Goal: Task Accomplishment & Management: Manage account settings

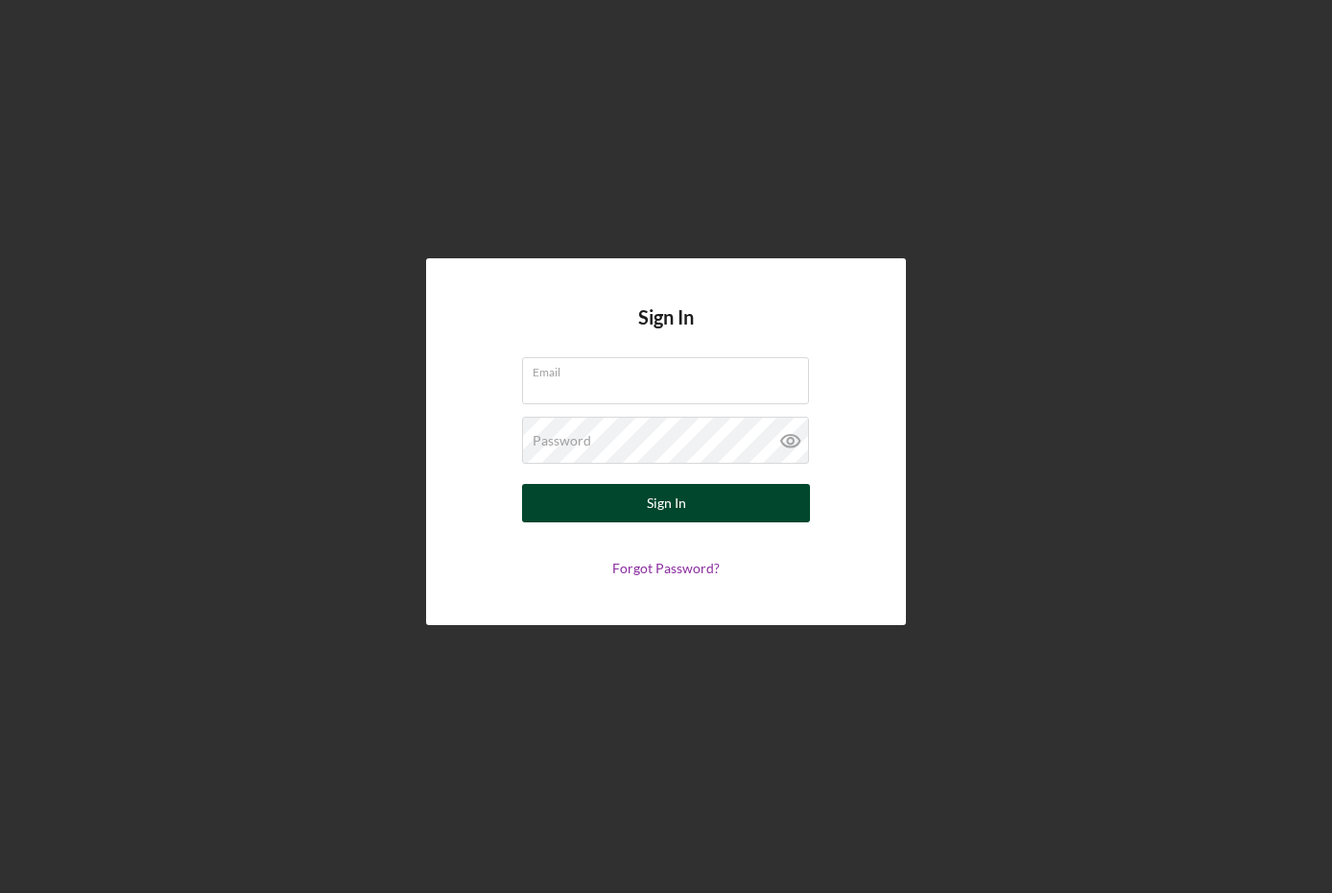
type input "[EMAIL_ADDRESS][DOMAIN_NAME]"
click at [664, 491] on div "Sign In" at bounding box center [666, 503] width 39 height 38
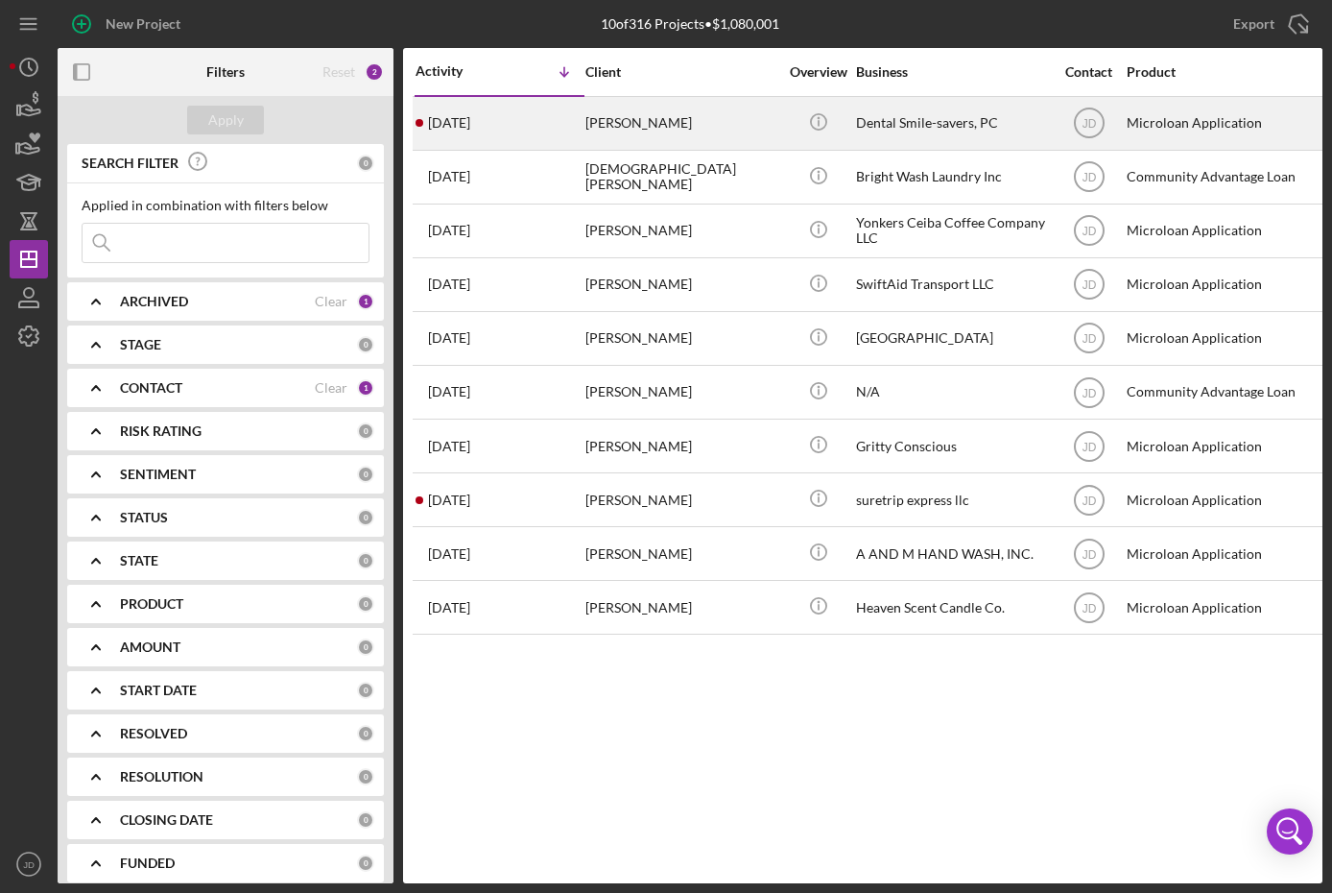
click at [469, 134] on div "1 day ago Dionne Finlay" at bounding box center [500, 123] width 168 height 51
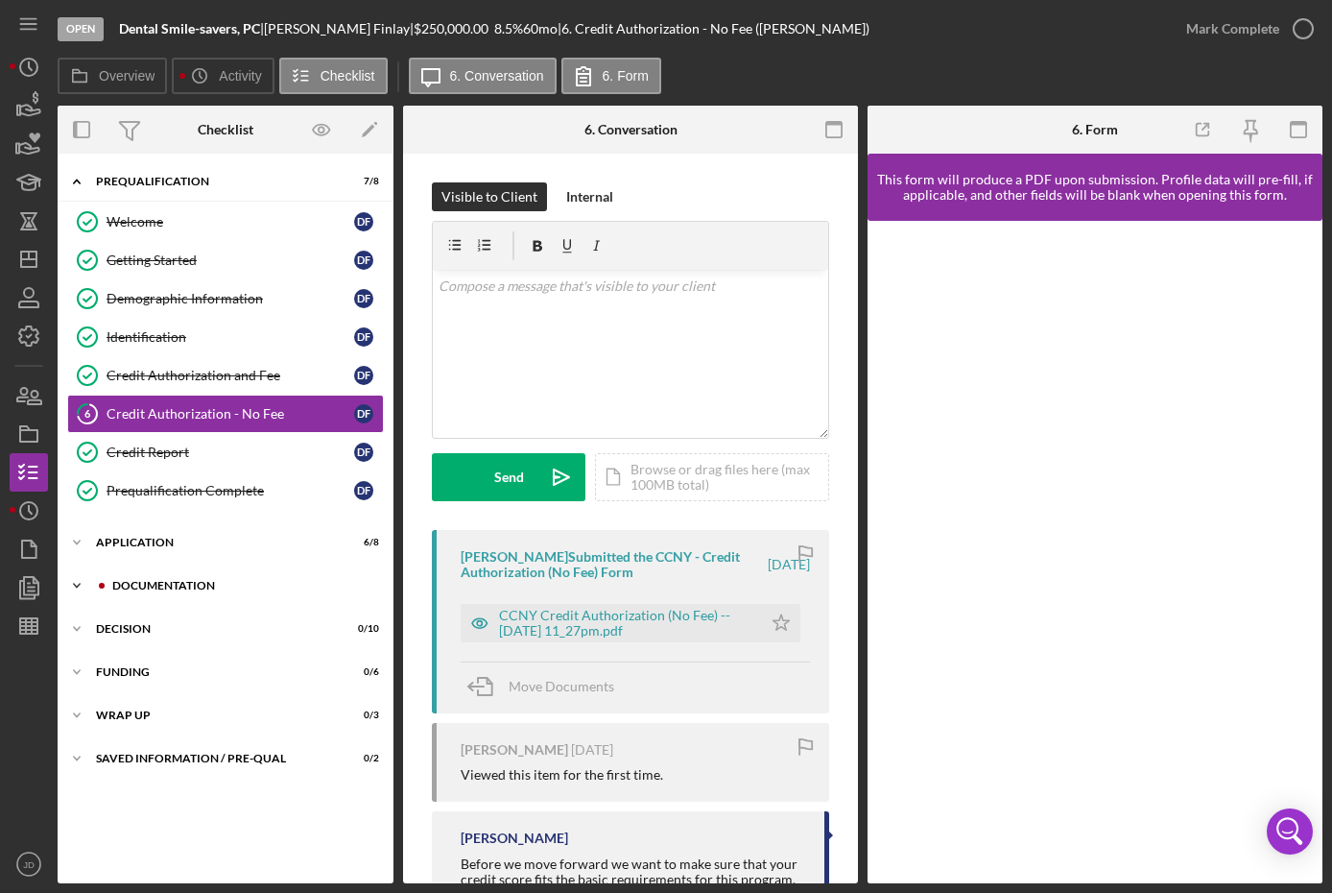
click at [82, 582] on icon "Icon/Expander" at bounding box center [77, 585] width 38 height 38
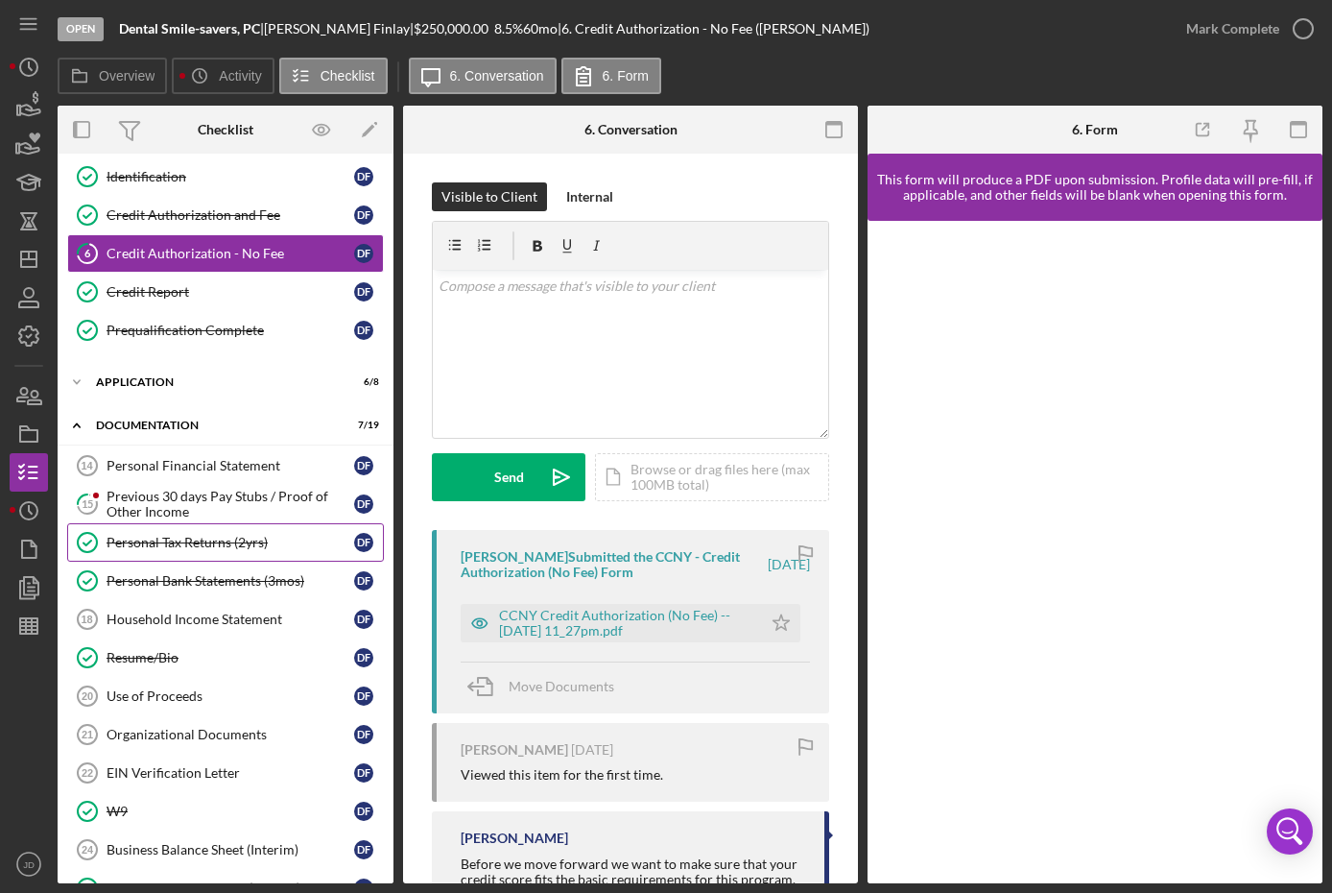
scroll to position [179, 0]
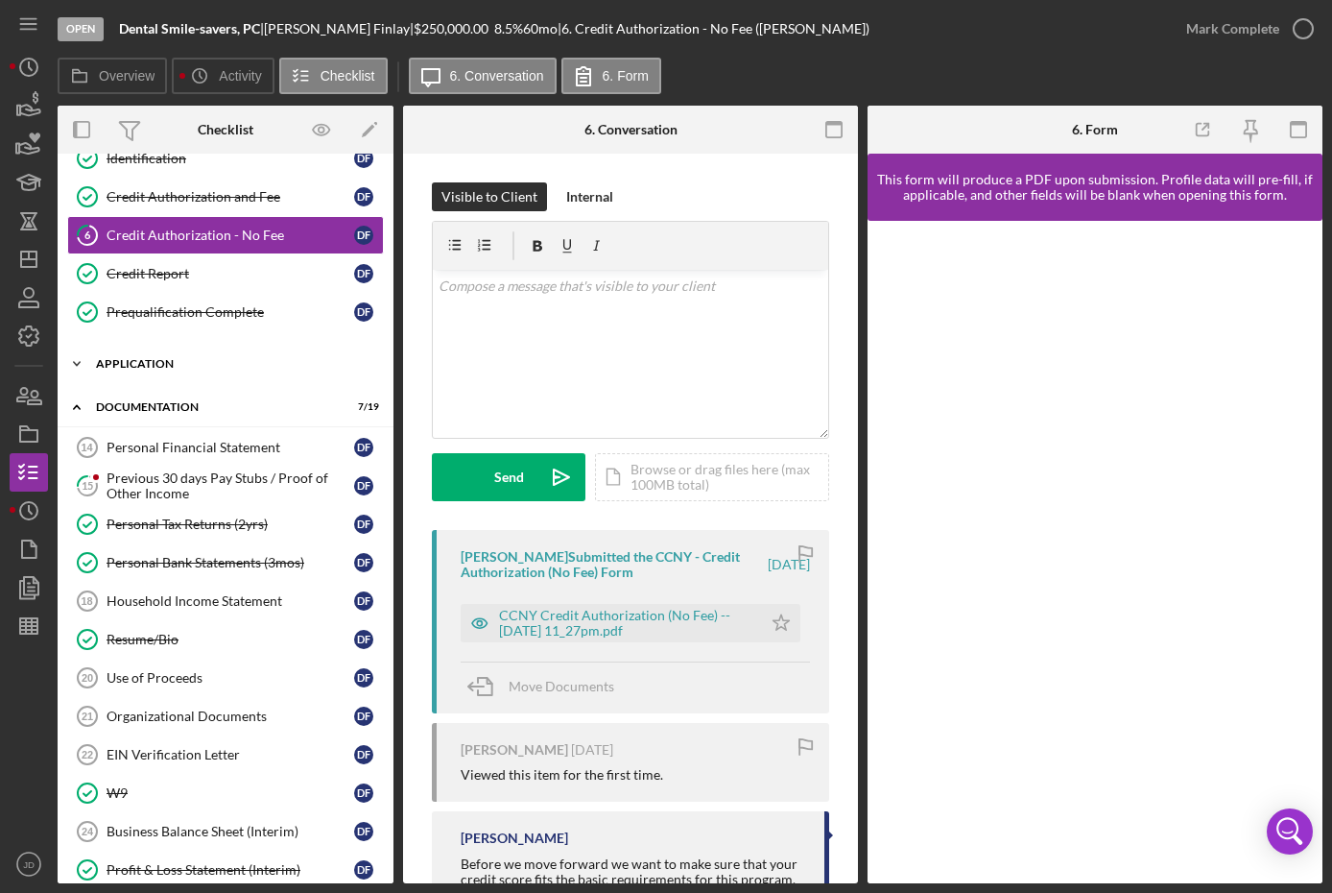
click at [73, 361] on icon "Icon/Expander" at bounding box center [77, 364] width 38 height 38
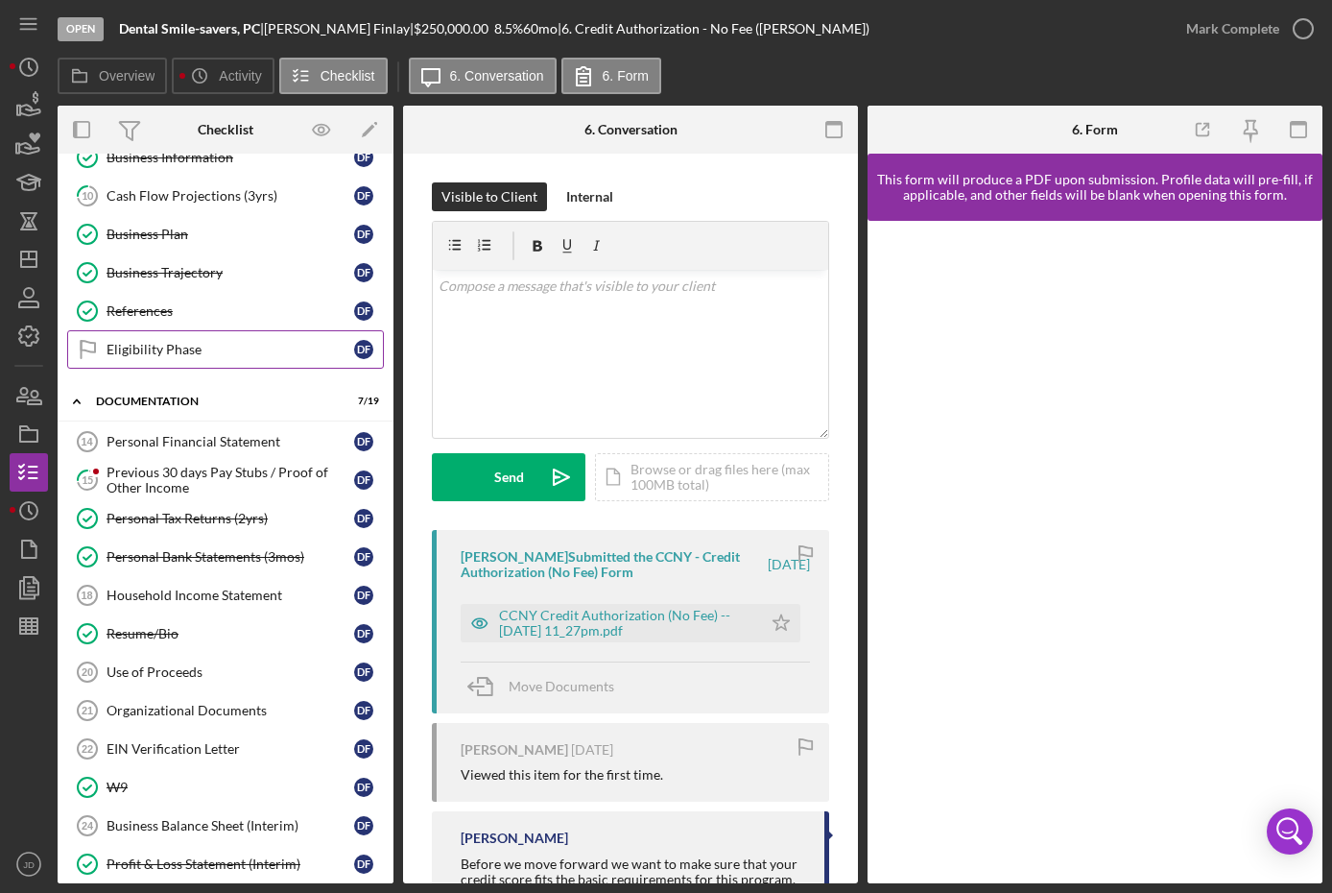
scroll to position [503, 0]
click at [132, 468] on div "Previous 30 days Pay Stubs / Proof of Other Income" at bounding box center [231, 479] width 248 height 31
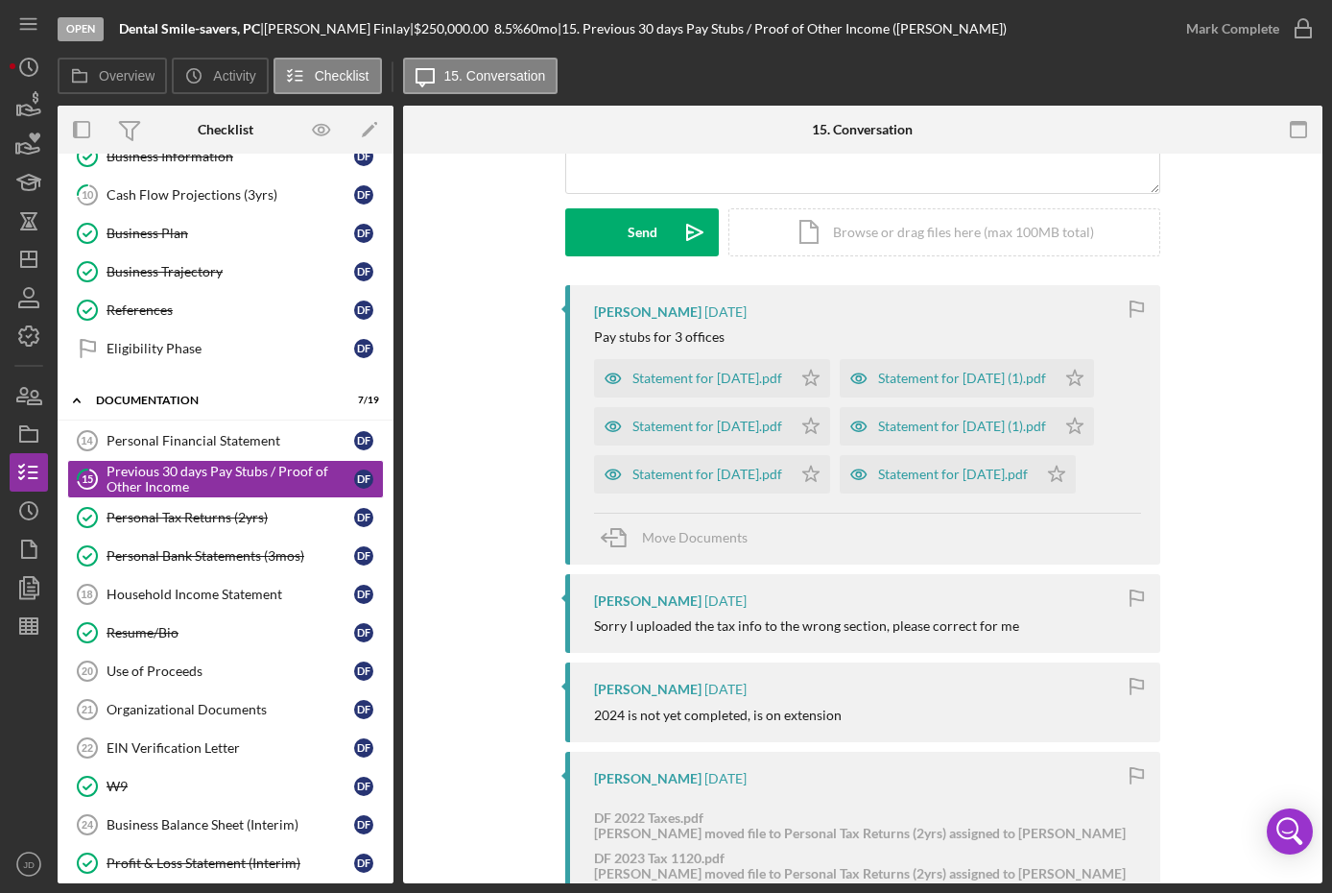
scroll to position [239, 0]
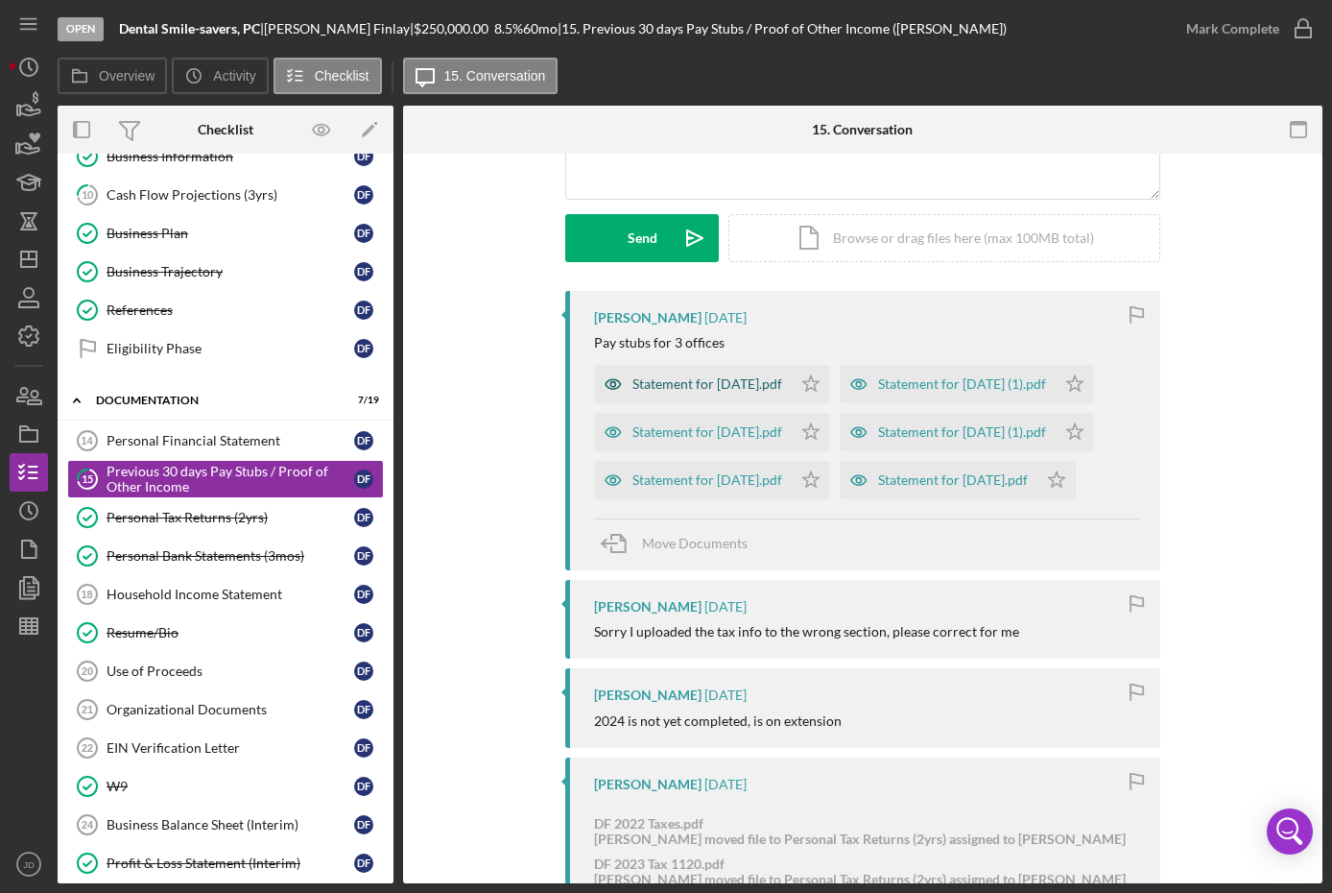
click at [732, 380] on div "Statement for [DATE].pdf" at bounding box center [708, 383] width 150 height 15
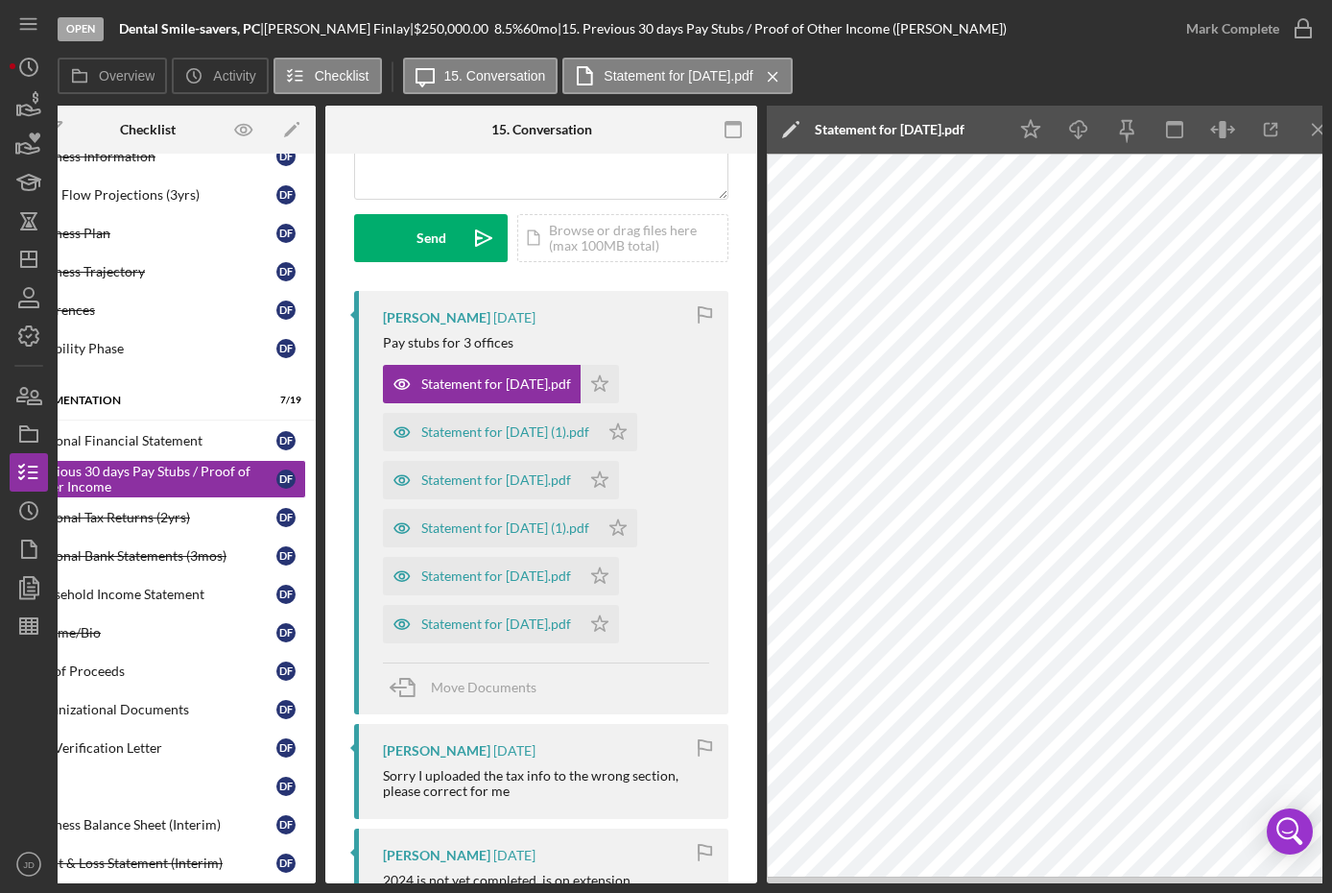
scroll to position [0, 98]
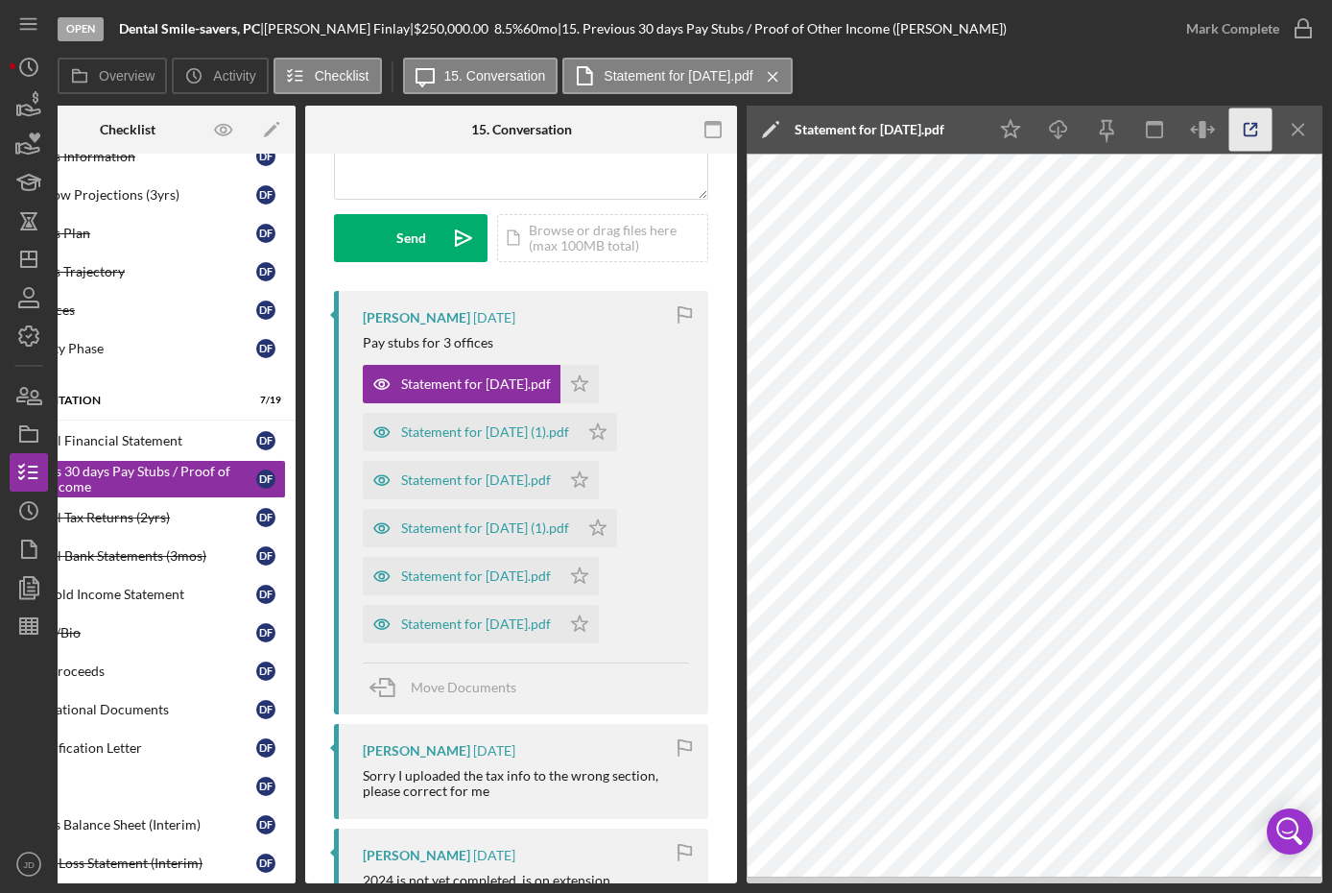
click at [1249, 130] on icon "button" at bounding box center [1251, 129] width 43 height 43
click at [599, 385] on icon "Icon/Star" at bounding box center [580, 384] width 38 height 38
click at [617, 418] on icon "Icon/Star" at bounding box center [598, 432] width 38 height 38
click at [599, 484] on icon "Icon/Star" at bounding box center [580, 480] width 38 height 38
click at [617, 527] on icon "Icon/Star" at bounding box center [598, 528] width 38 height 38
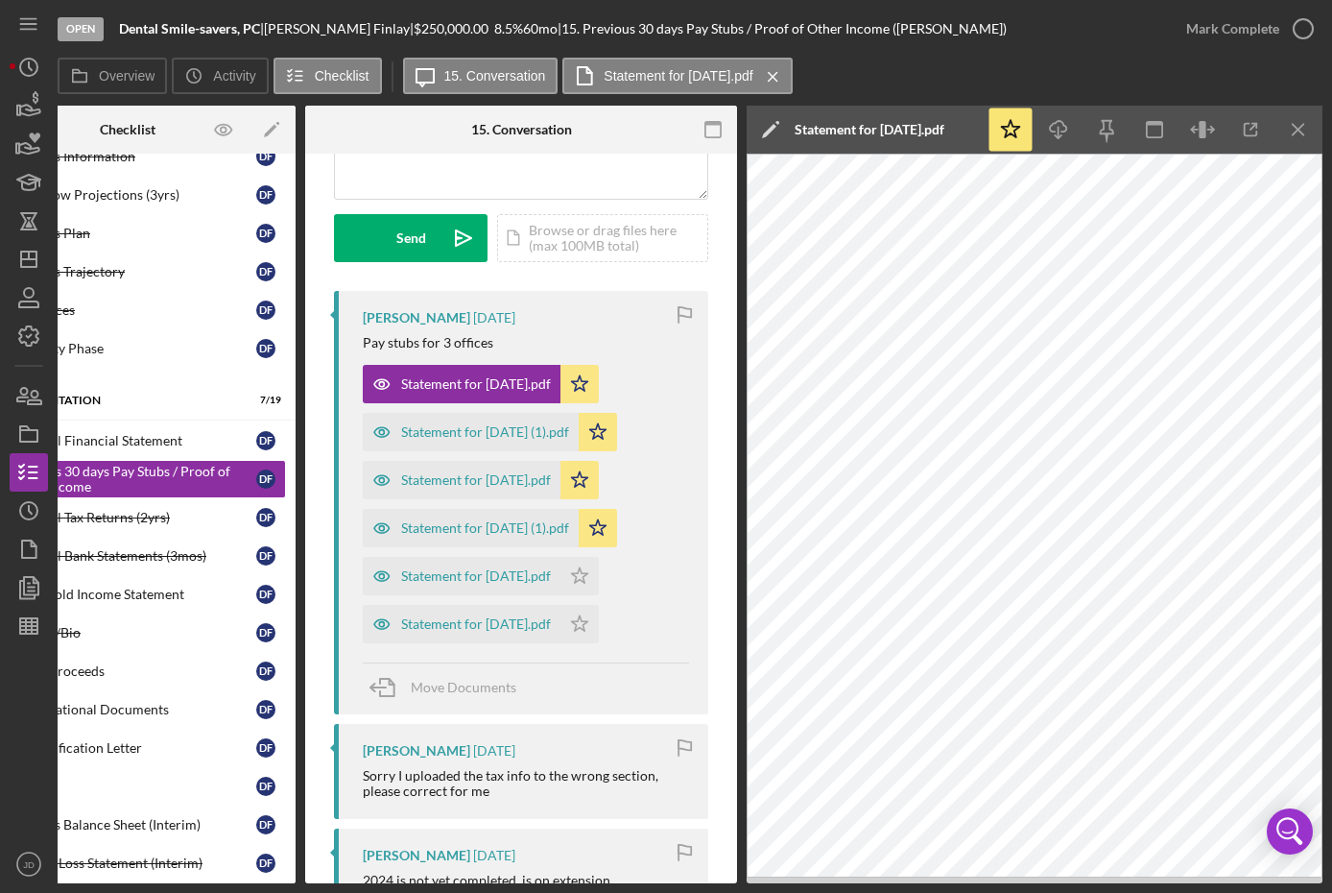
click at [608, 598] on div "Statement for Jun 26, 2025.pdf Icon/Star" at bounding box center [486, 619] width 246 height 48
click at [599, 632] on icon "Icon/Star" at bounding box center [580, 624] width 38 height 38
click at [599, 574] on icon "Icon/Star" at bounding box center [580, 576] width 38 height 38
click at [1297, 19] on icon "button" at bounding box center [1304, 29] width 48 height 48
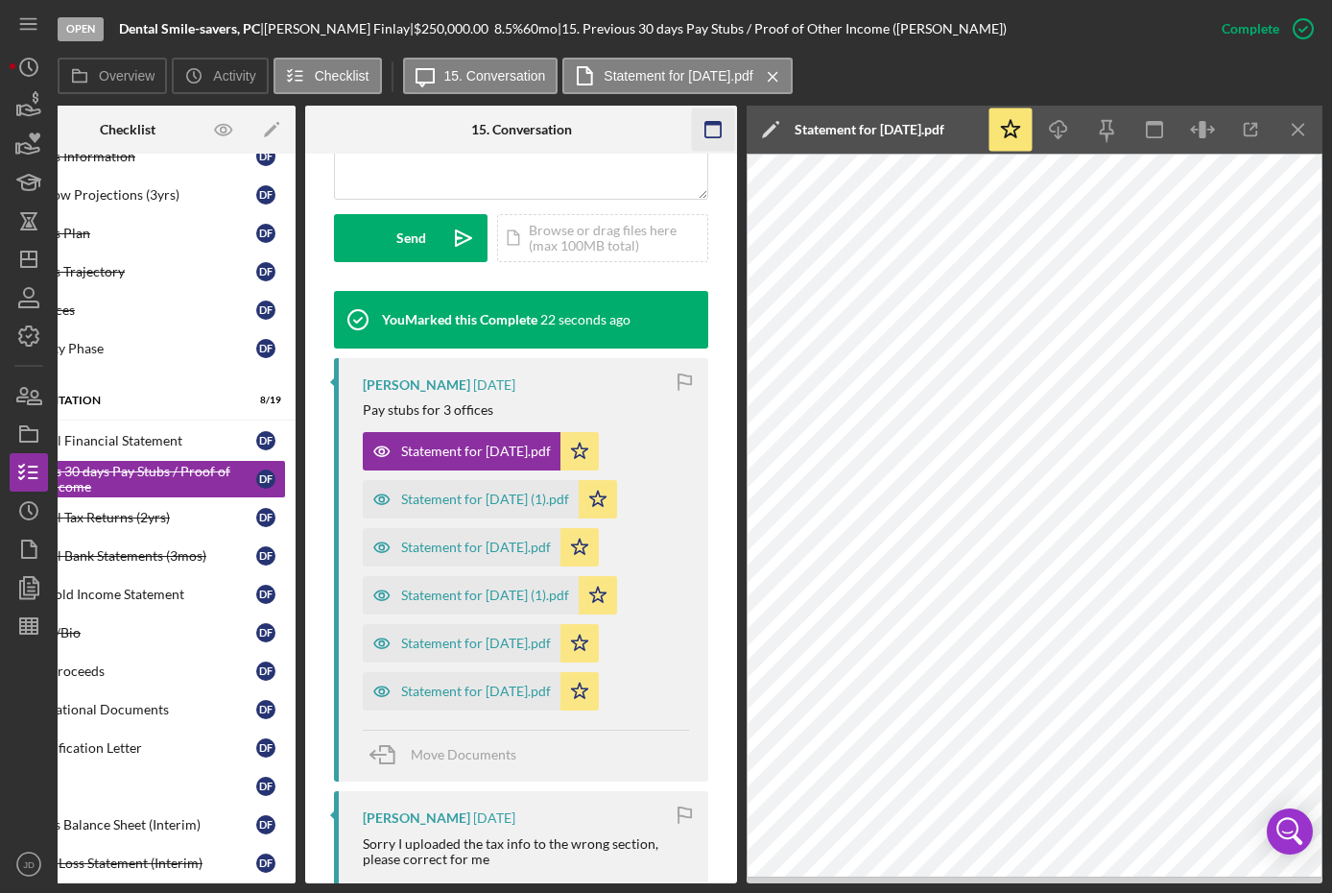
click at [1306, 134] on icon "Icon/Menu Close" at bounding box center [1299, 129] width 43 height 43
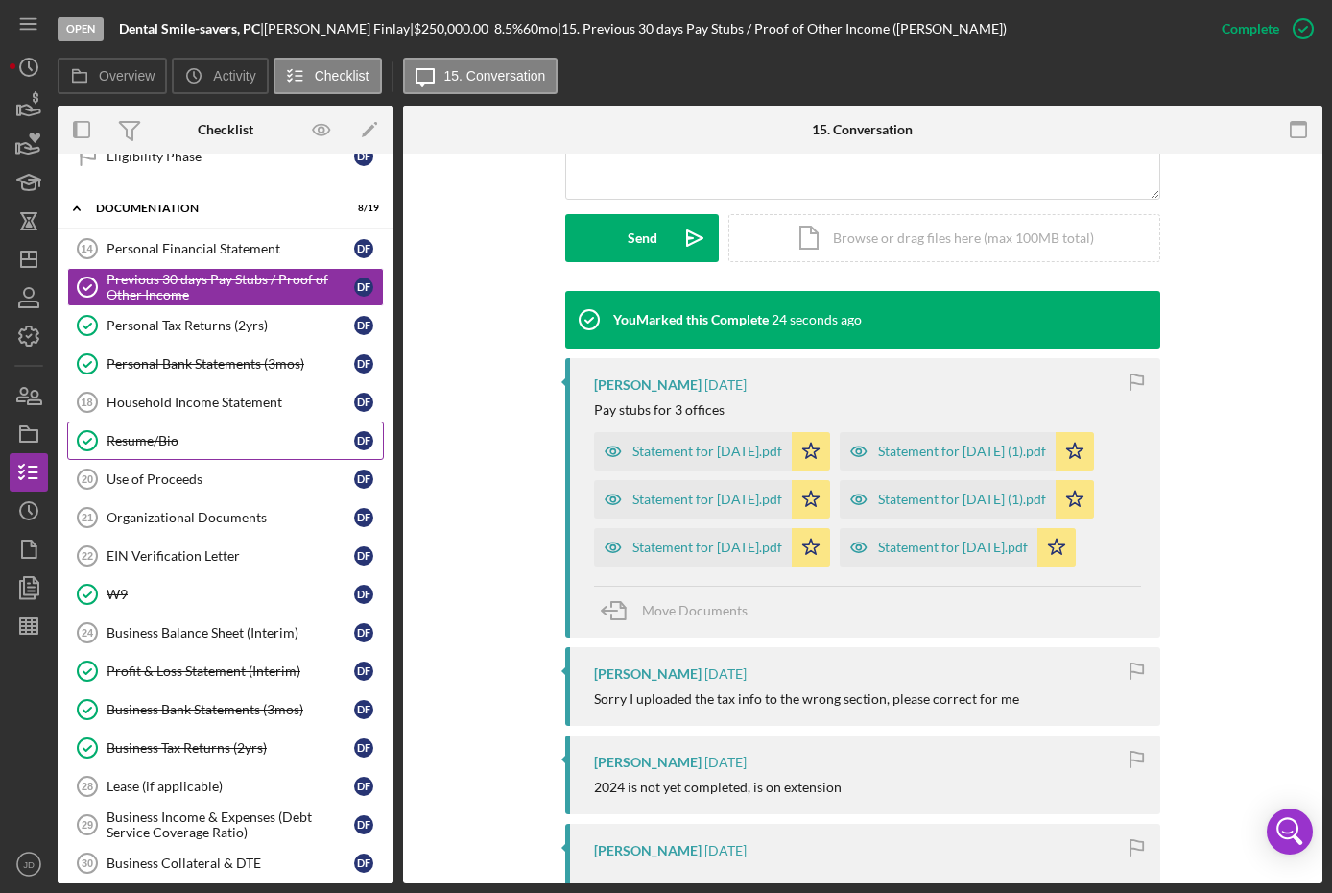
scroll to position [791, 0]
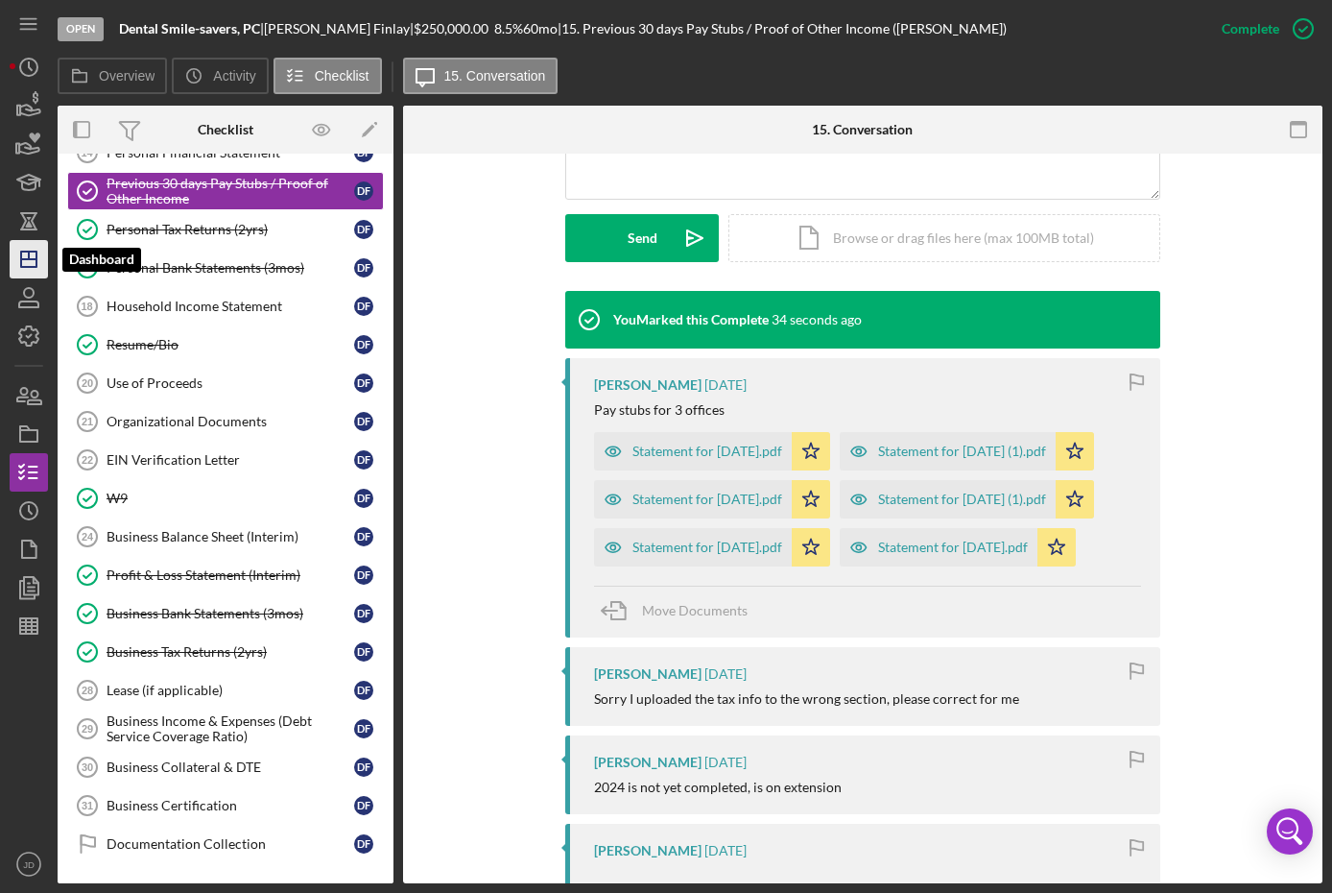
click at [33, 267] on polygon "button" at bounding box center [28, 259] width 15 height 15
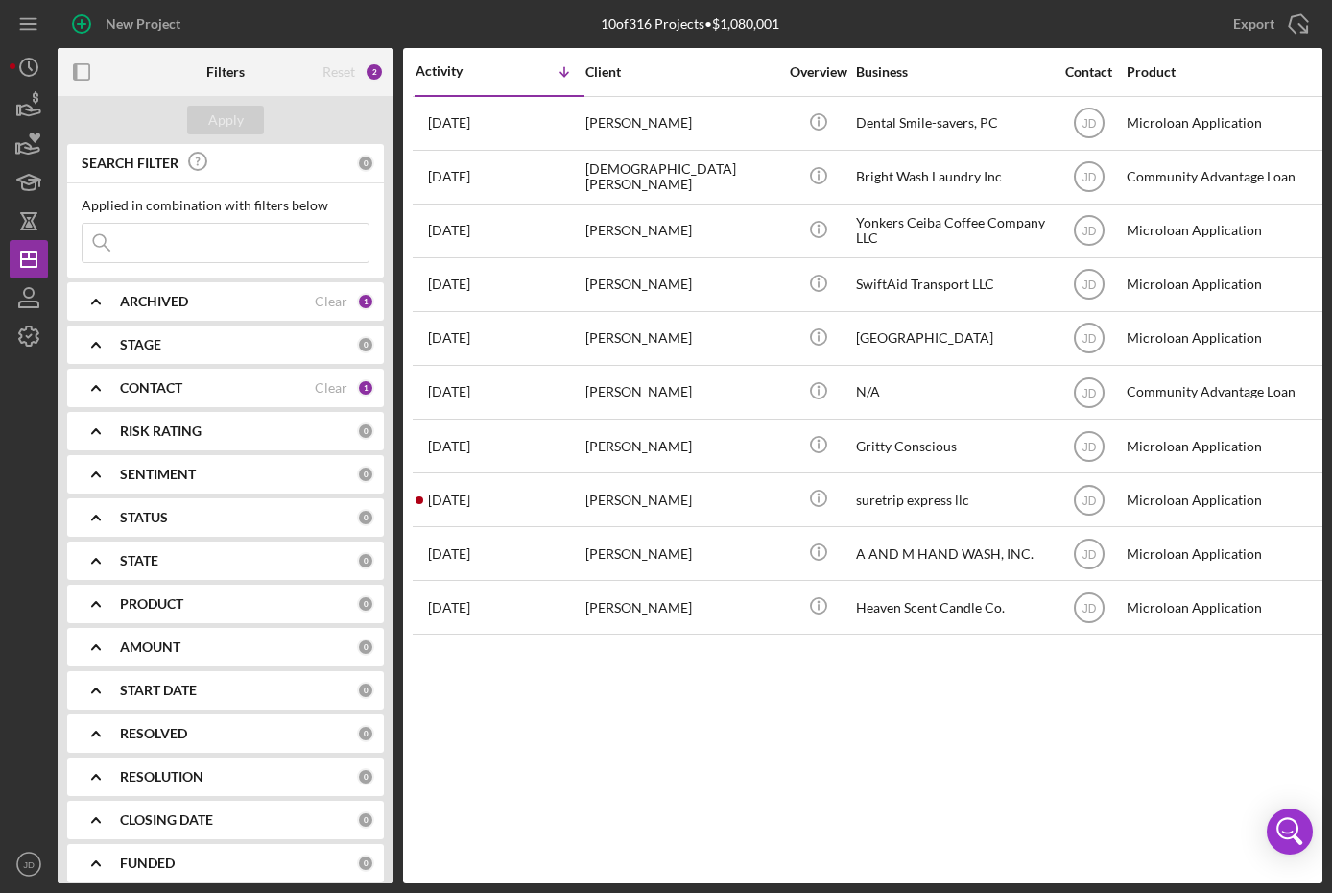
click at [103, 385] on icon "Icon/Expander" at bounding box center [96, 388] width 48 height 48
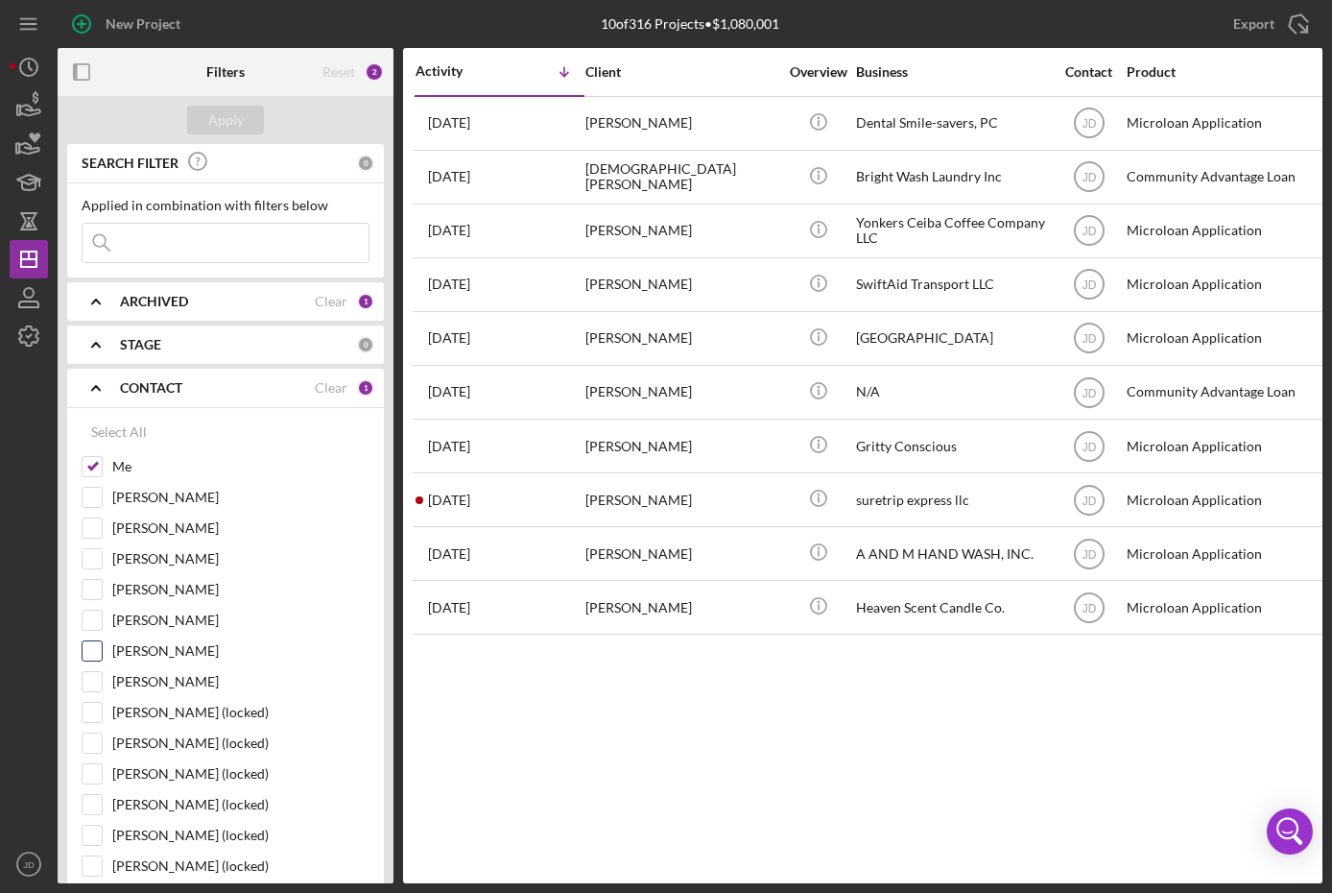
click at [96, 655] on input "Shannon Jefferson" at bounding box center [92, 650] width 19 height 19
checkbox input "true"
click at [88, 464] on input "Me" at bounding box center [92, 466] width 19 height 19
checkbox input "false"
click at [226, 123] on div "Apply" at bounding box center [226, 120] width 36 height 29
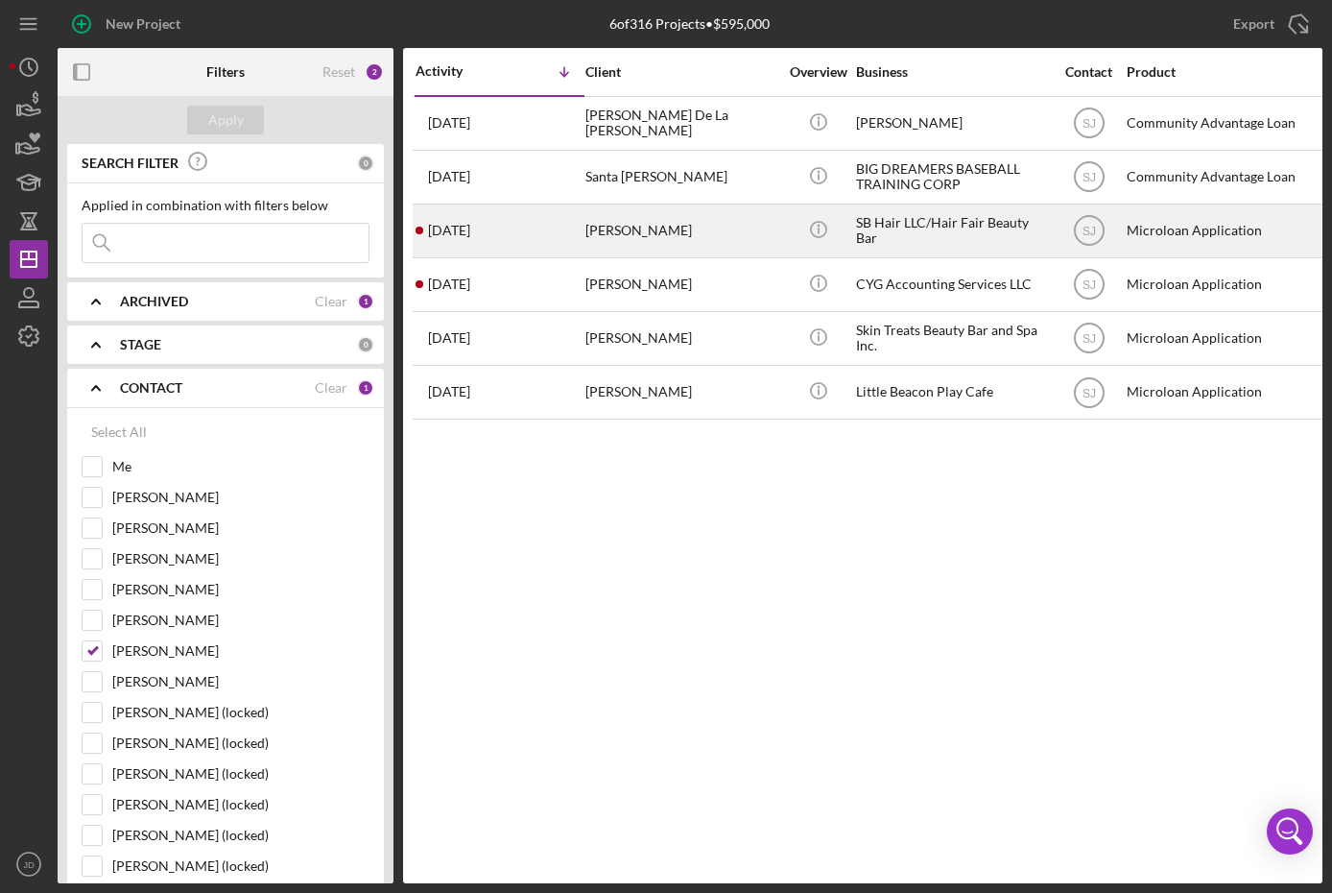
click at [659, 218] on div "Saskia Brown" at bounding box center [682, 230] width 192 height 51
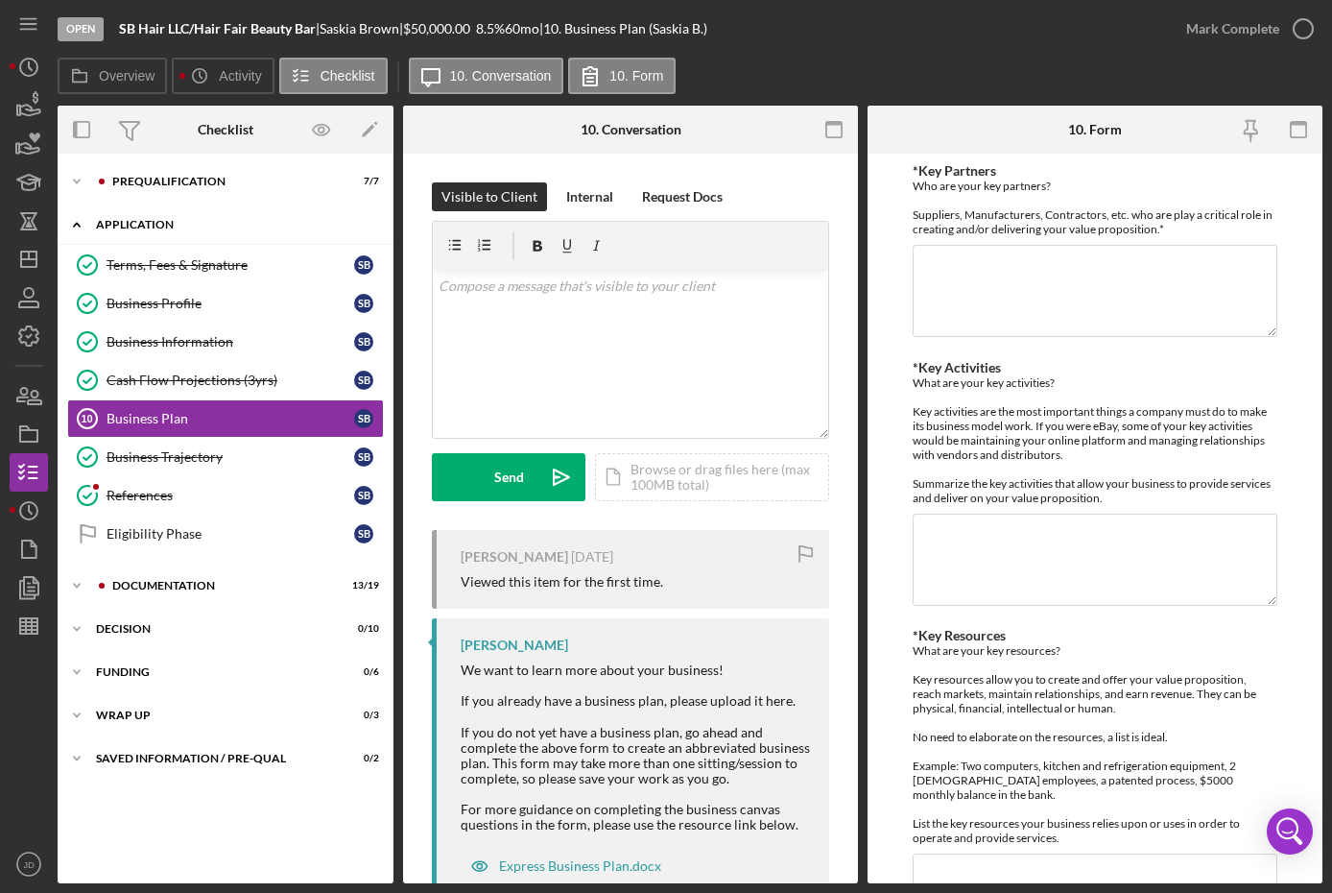
click at [77, 219] on icon "Icon/Expander" at bounding box center [77, 224] width 38 height 38
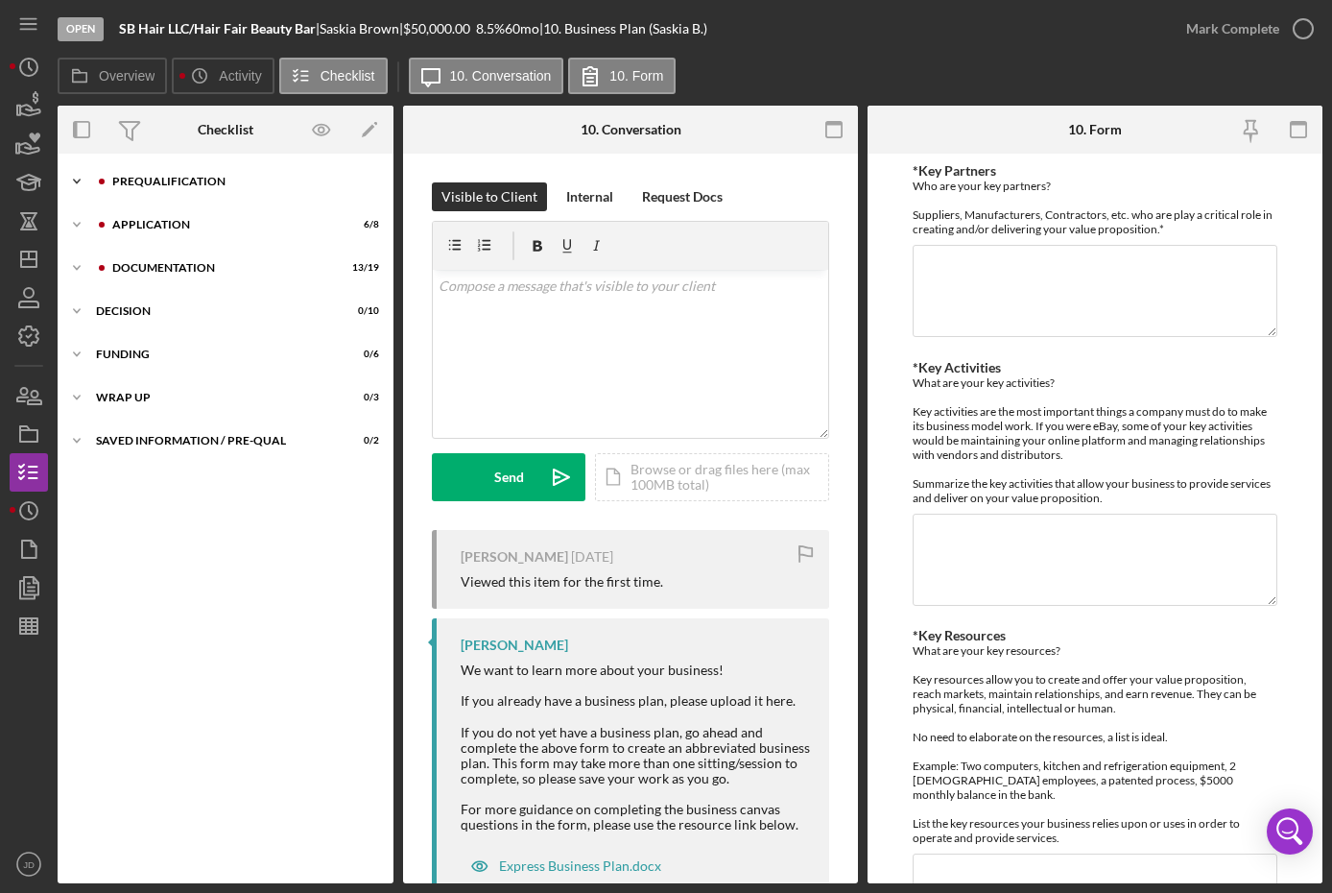
click at [83, 177] on icon "Icon/Expander" at bounding box center [77, 181] width 38 height 38
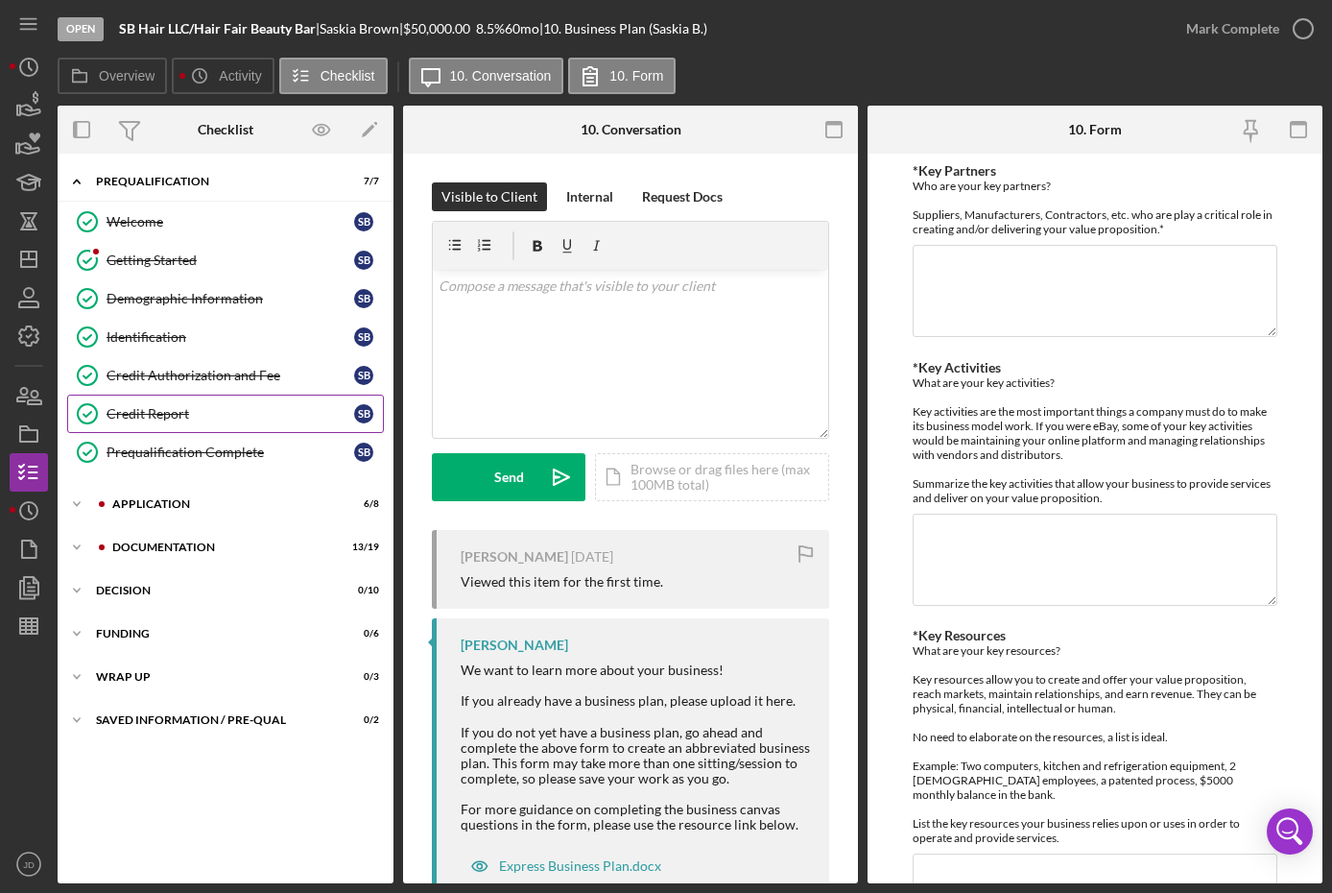
click at [133, 411] on div "Credit Report" at bounding box center [231, 413] width 248 height 15
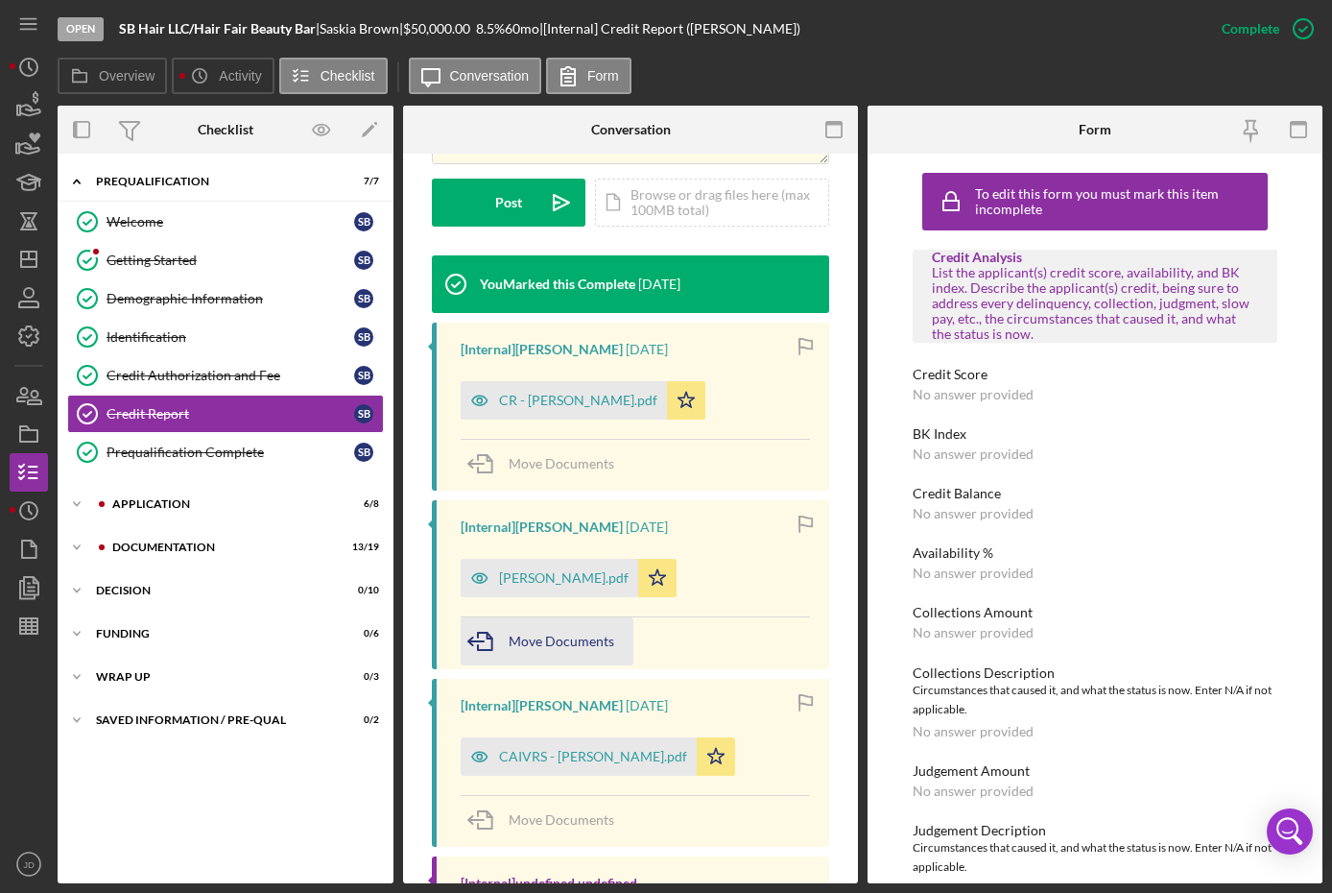
scroll to position [576, 0]
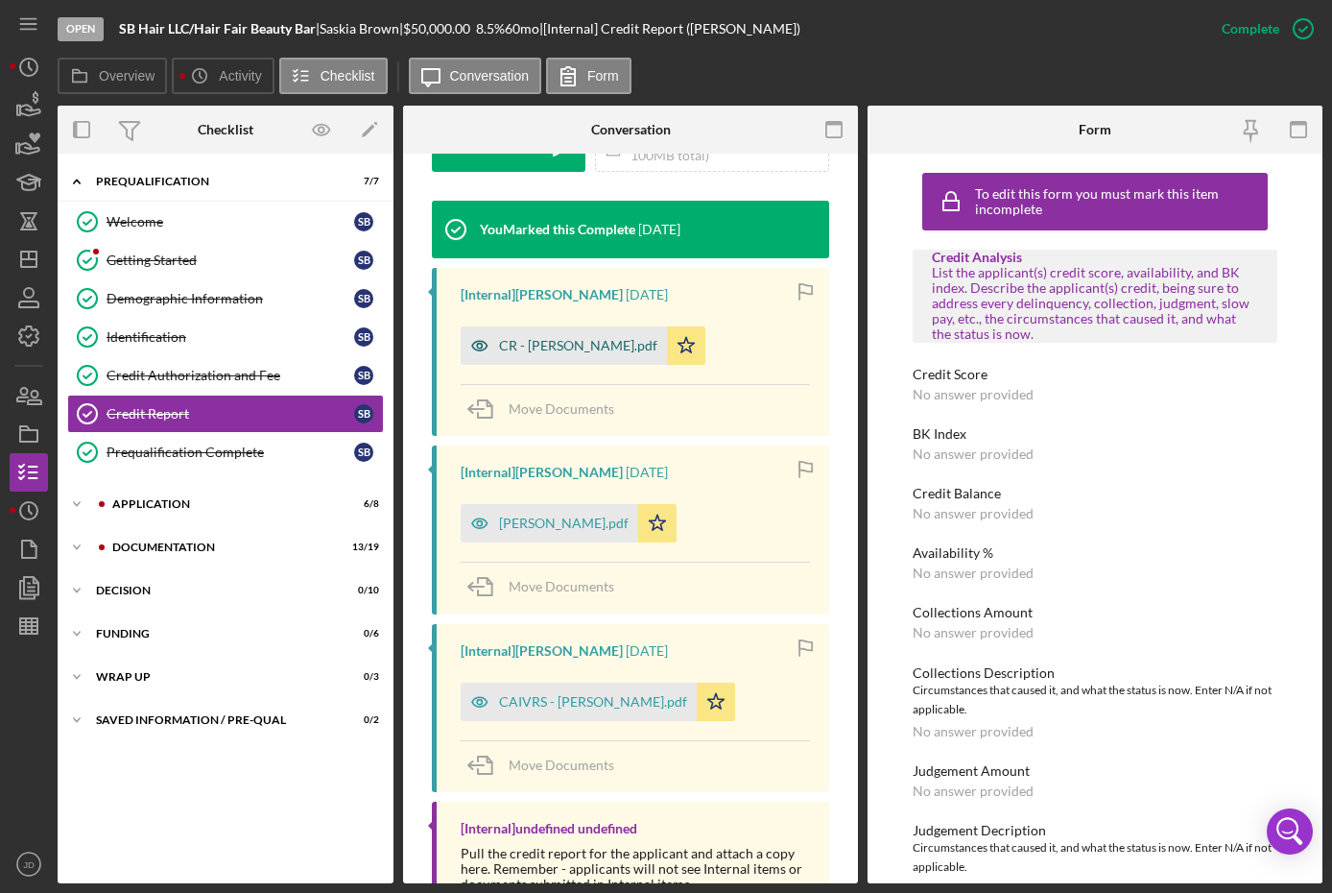
click at [563, 335] on div "CR - Brown Saskia.pdf" at bounding box center [564, 345] width 206 height 38
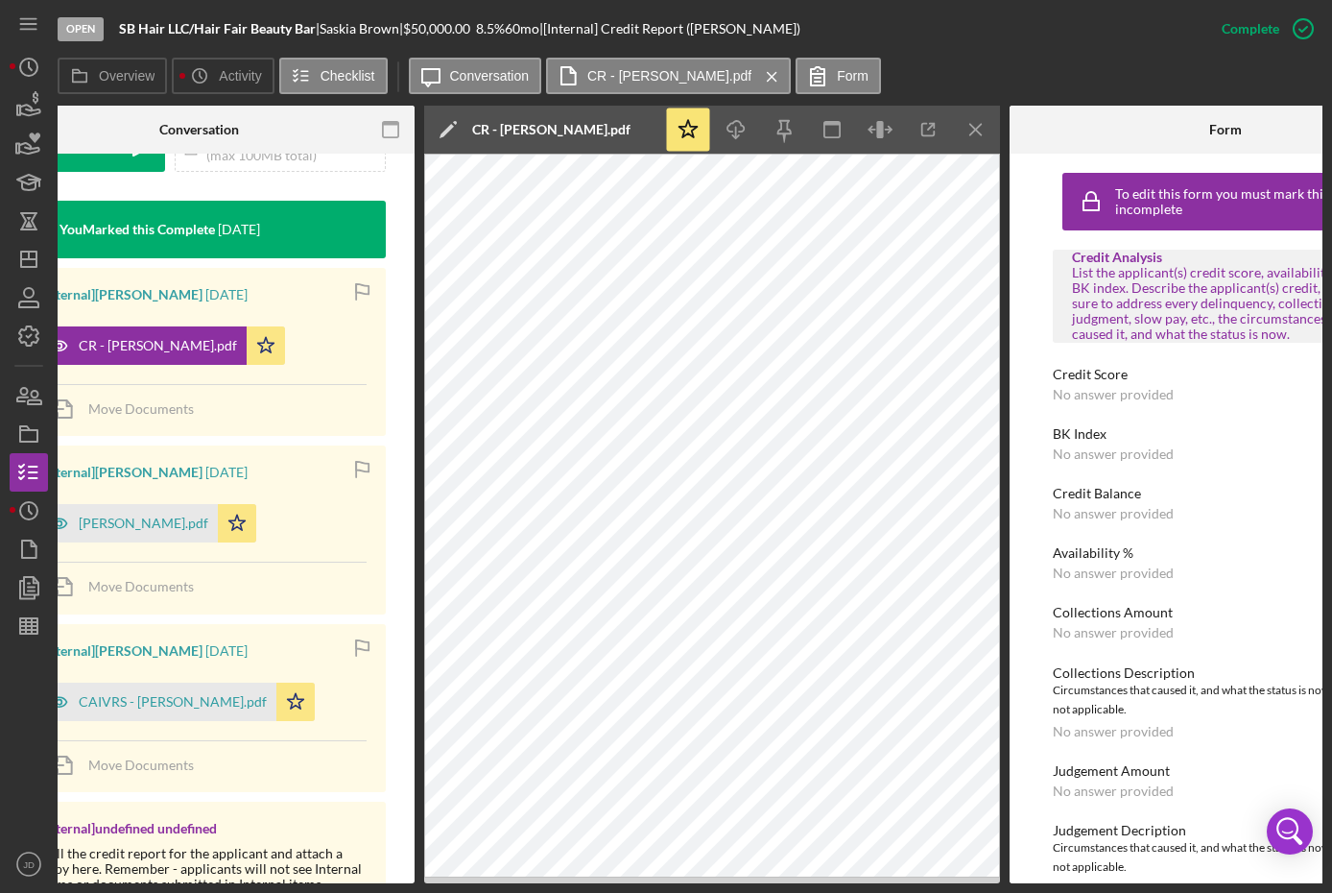
scroll to position [0, 423]
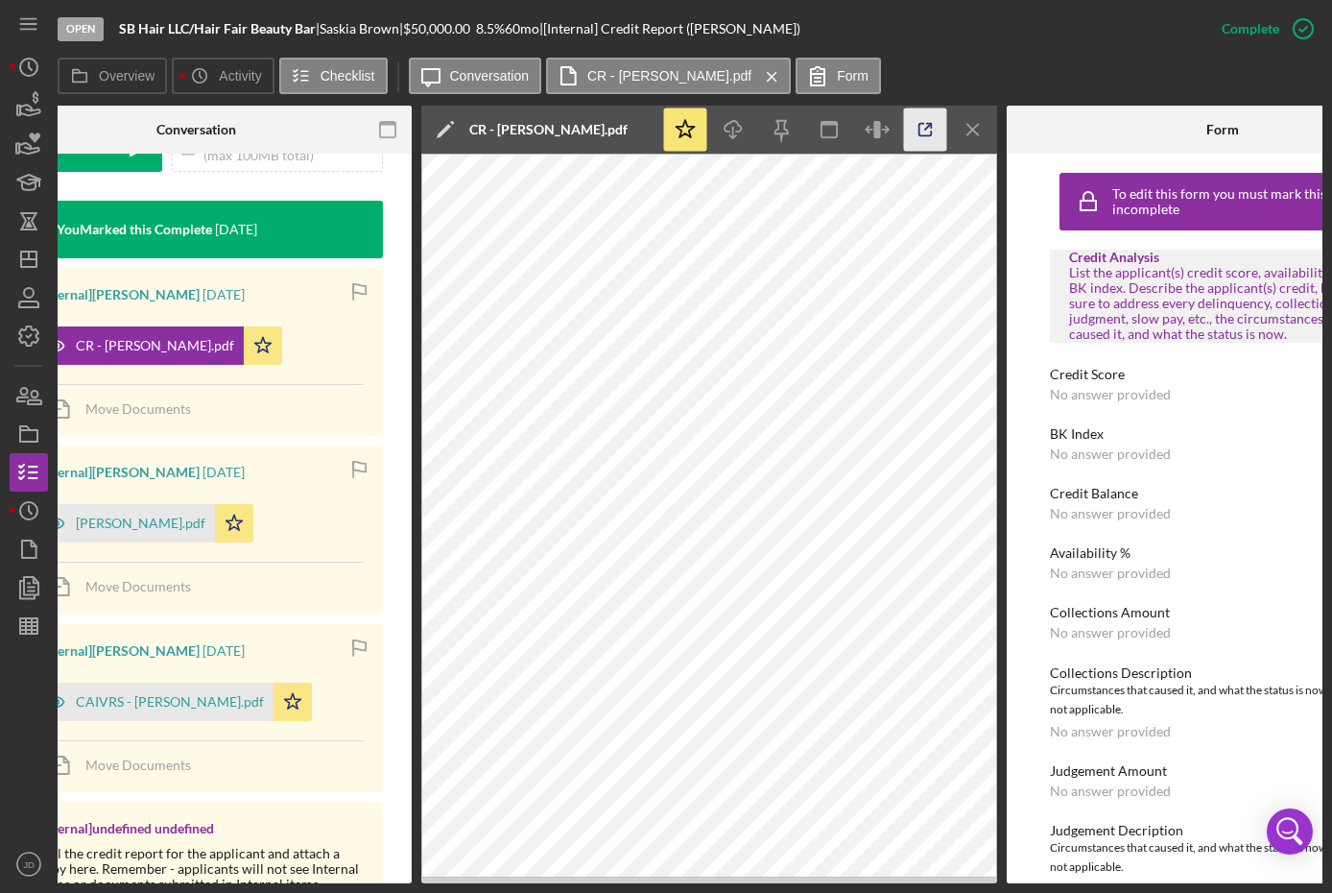
click at [930, 115] on icon "button" at bounding box center [925, 129] width 43 height 43
click at [30, 251] on icon "Icon/Dashboard" at bounding box center [29, 259] width 48 height 48
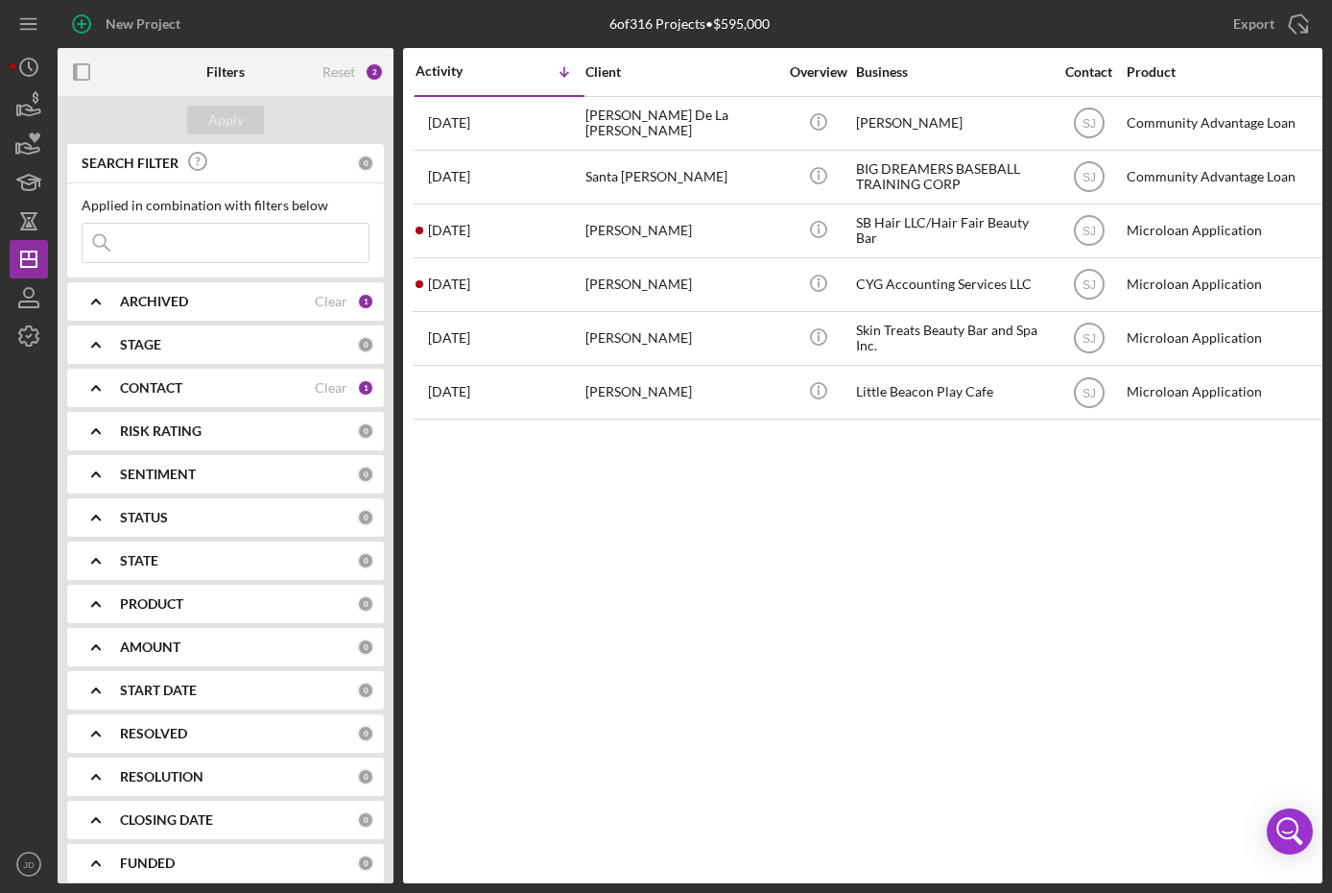
click at [102, 388] on icon "Icon/Expander" at bounding box center [96, 388] width 48 height 48
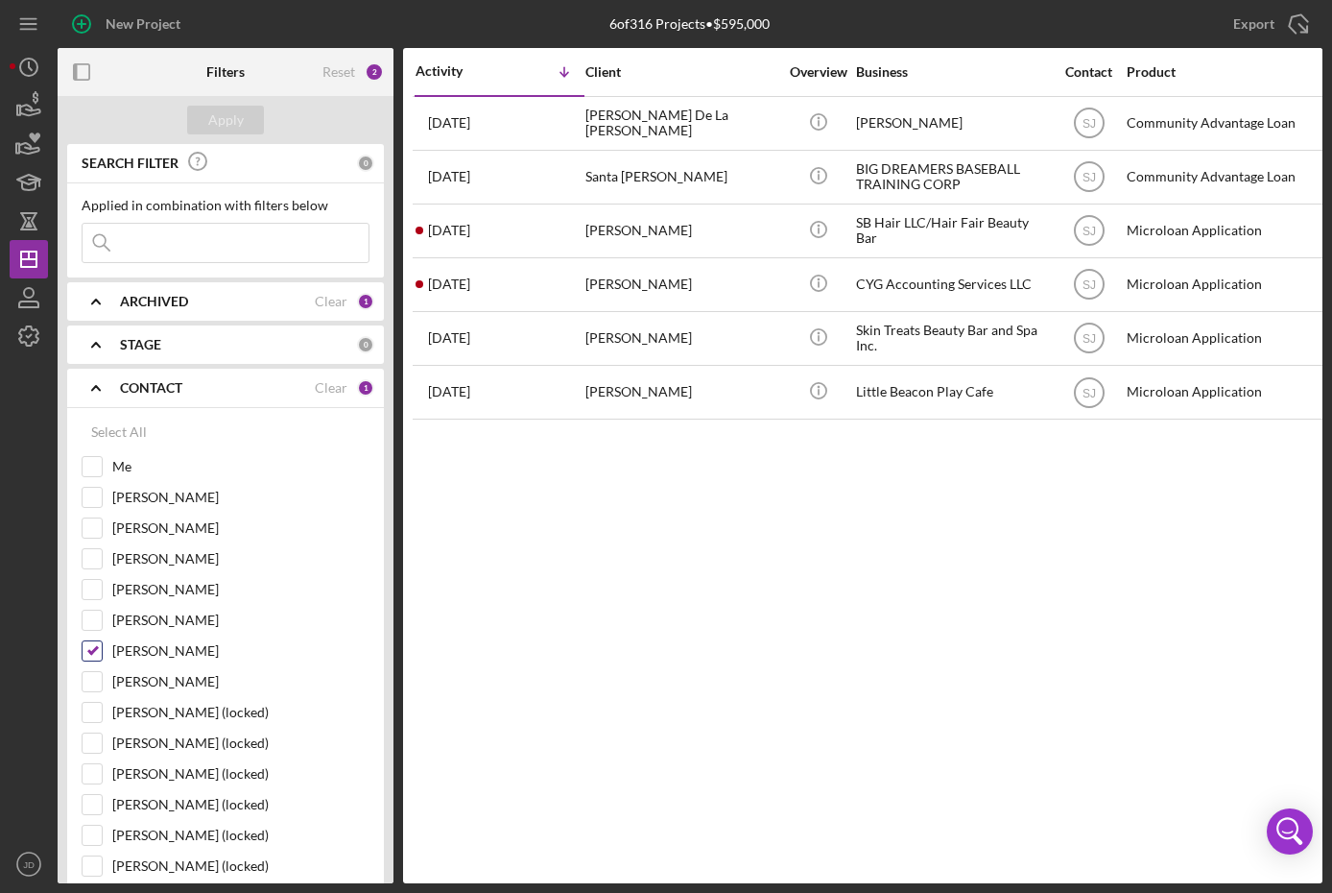
click at [92, 645] on input "Shannon Jefferson" at bounding box center [92, 650] width 19 height 19
checkbox input "false"
click at [96, 500] on input "Dale Owen" at bounding box center [92, 497] width 19 height 19
checkbox input "true"
click at [244, 123] on button "Apply" at bounding box center [225, 120] width 77 height 29
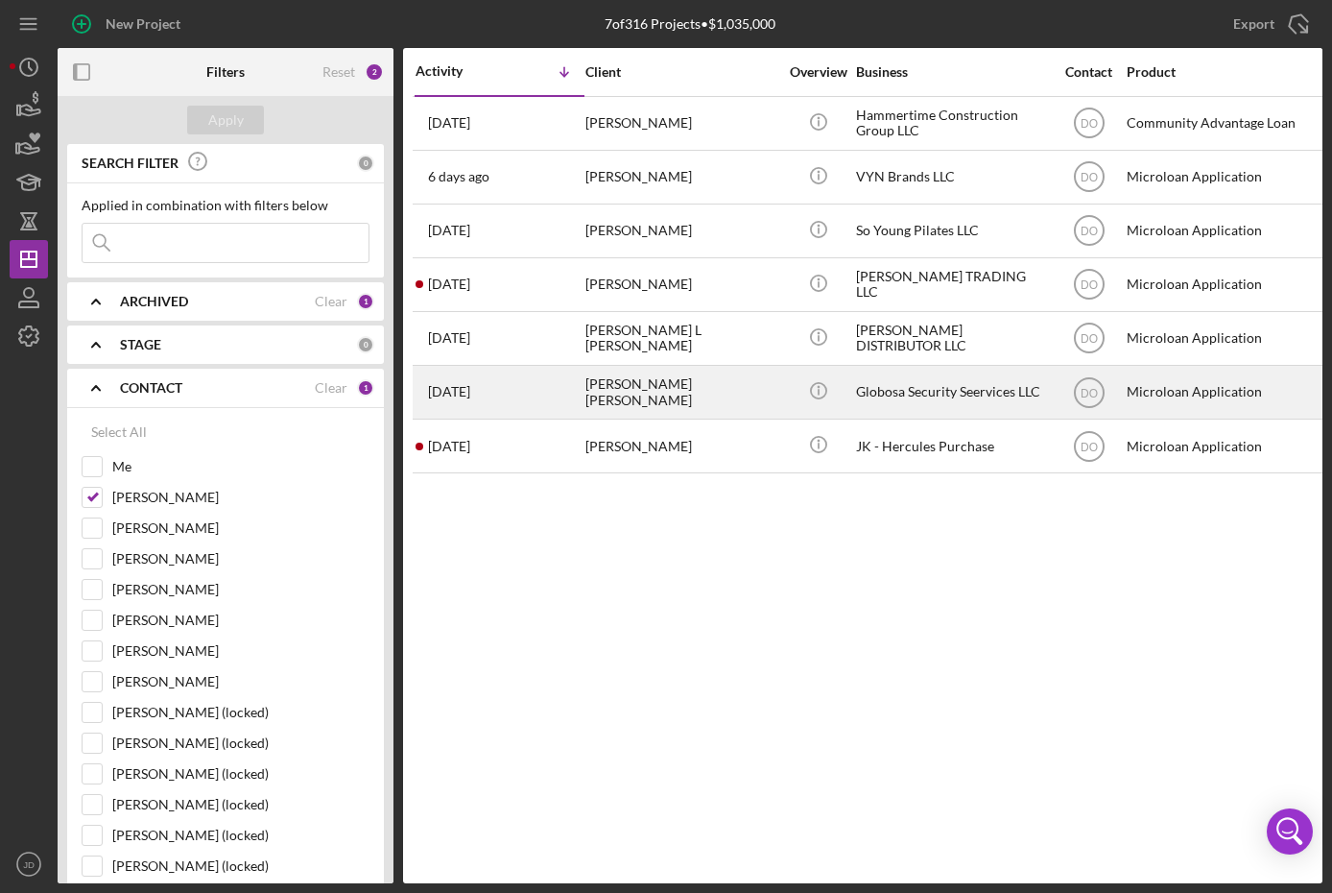
click at [903, 394] on div "Globosa Security Seervices LLC" at bounding box center [952, 392] width 192 height 51
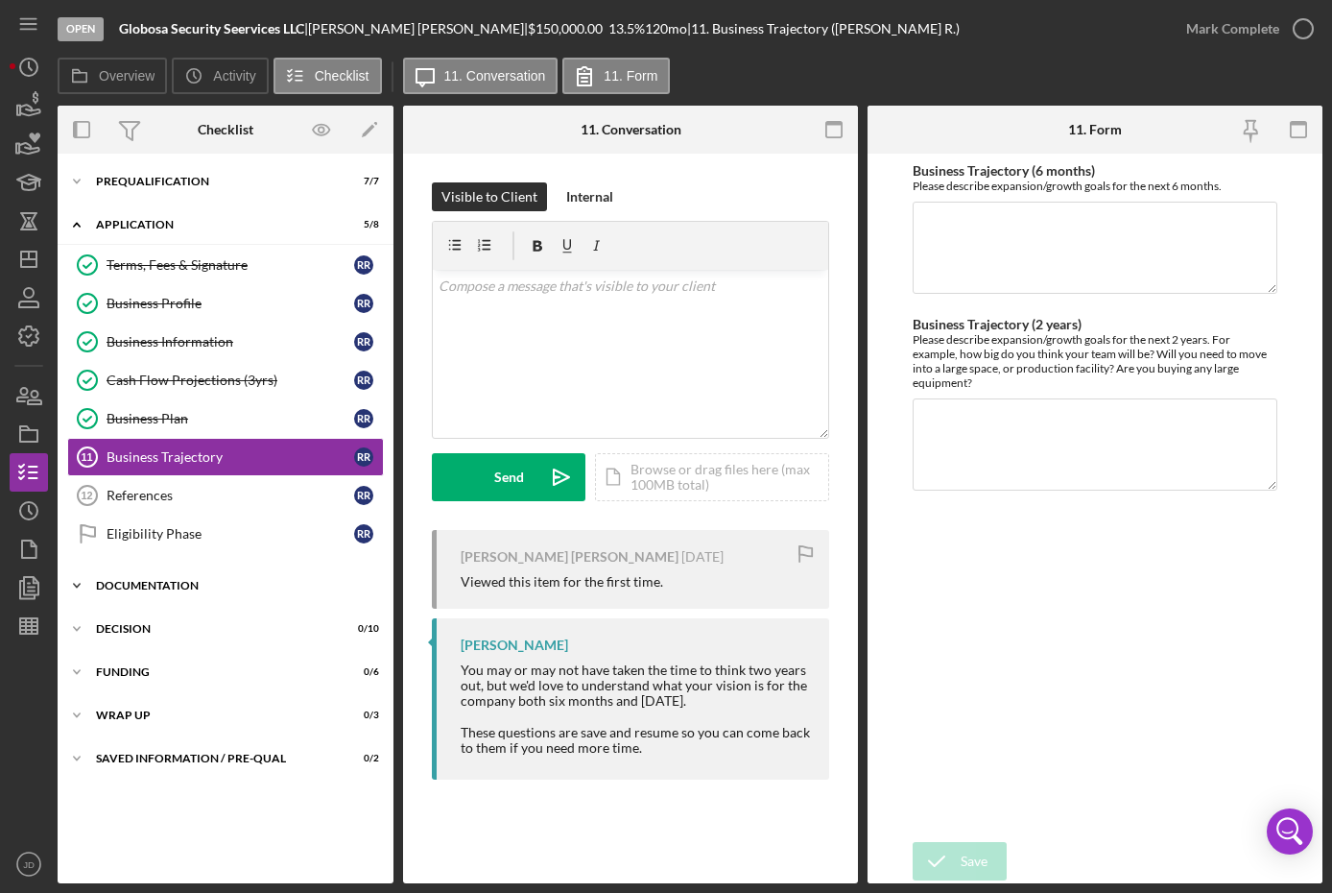
click at [84, 578] on icon "Icon/Expander" at bounding box center [77, 585] width 38 height 38
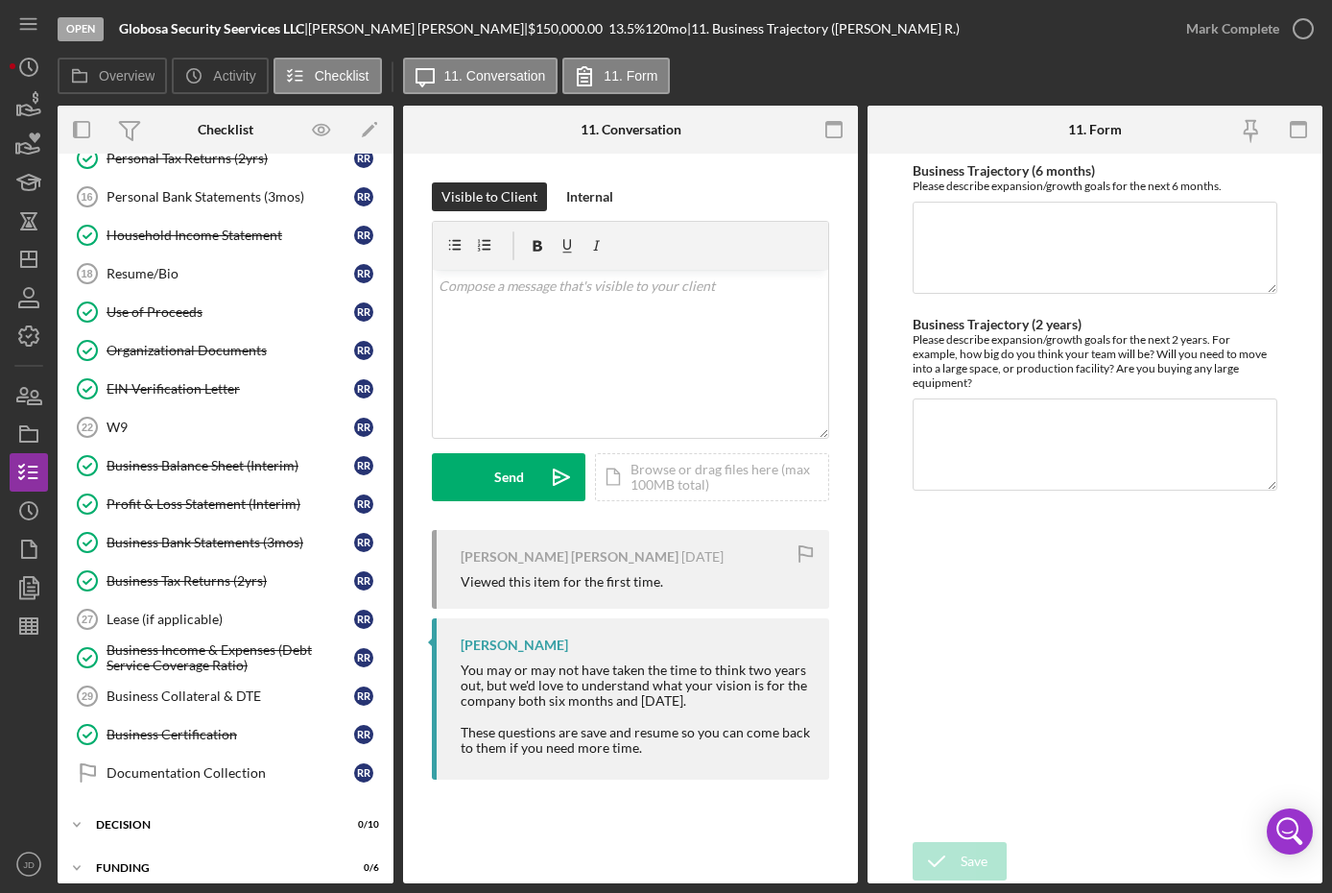
scroll to position [576, 0]
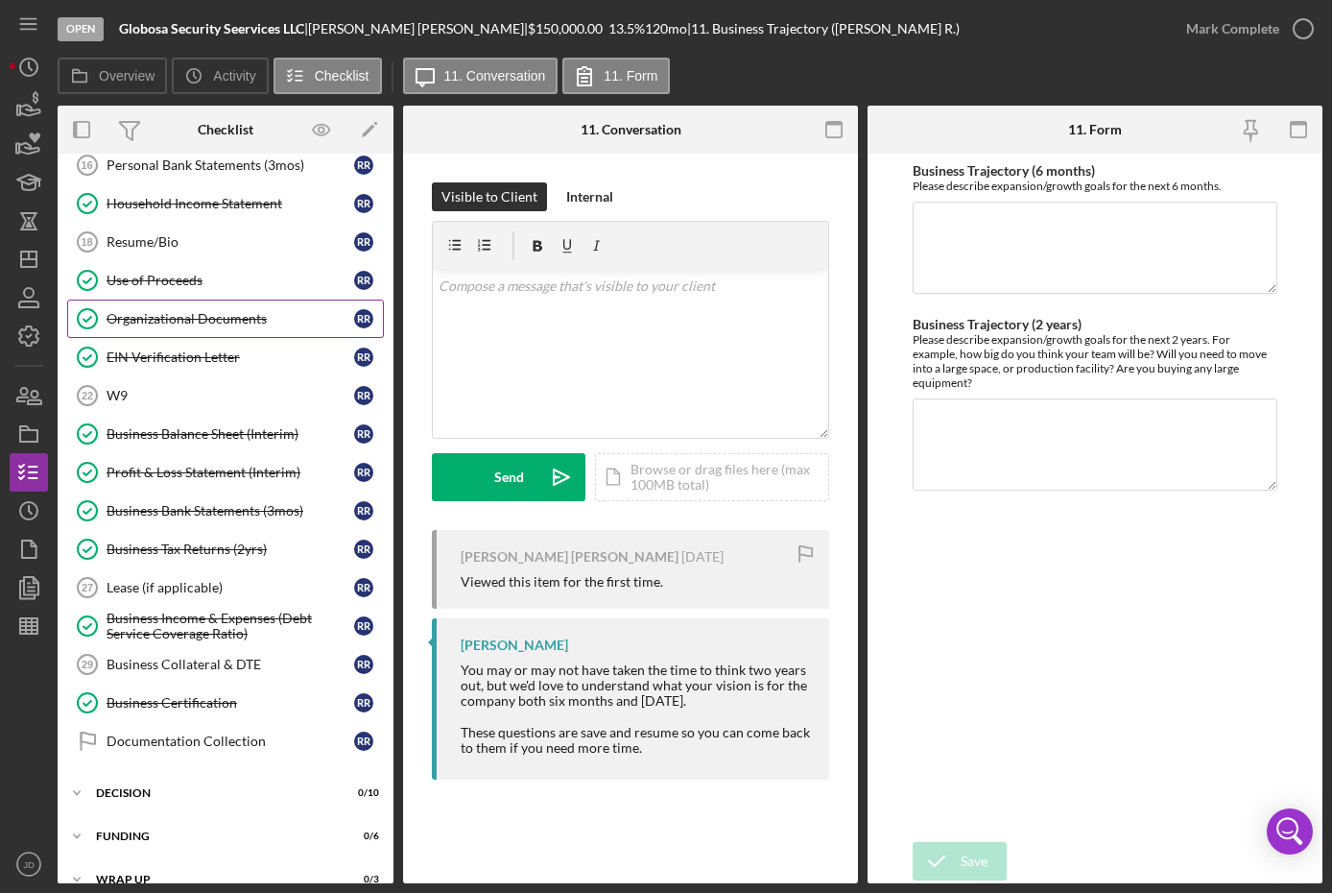
click at [167, 319] on div "Organizational Documents" at bounding box center [231, 318] width 248 height 15
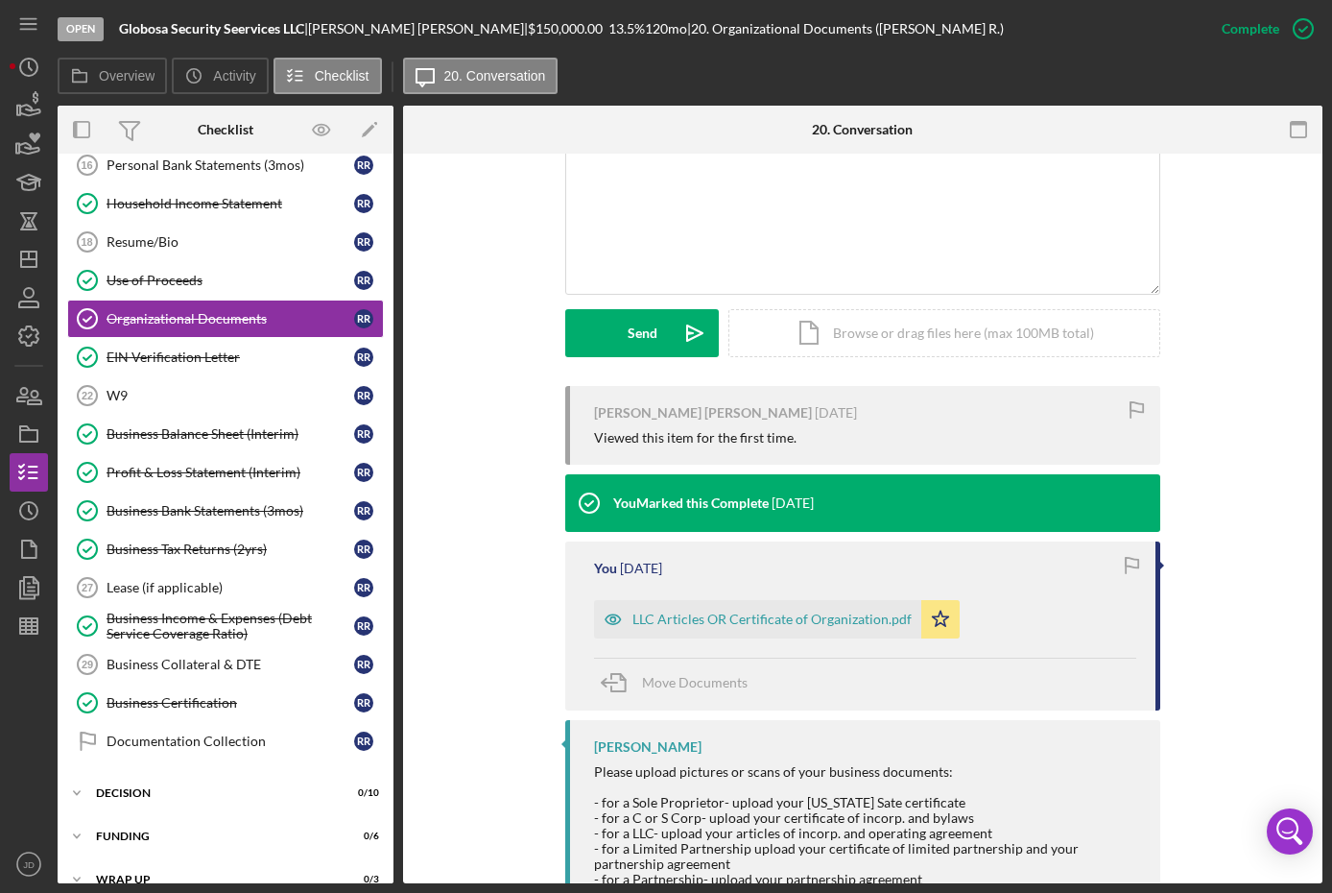
scroll to position [474, 0]
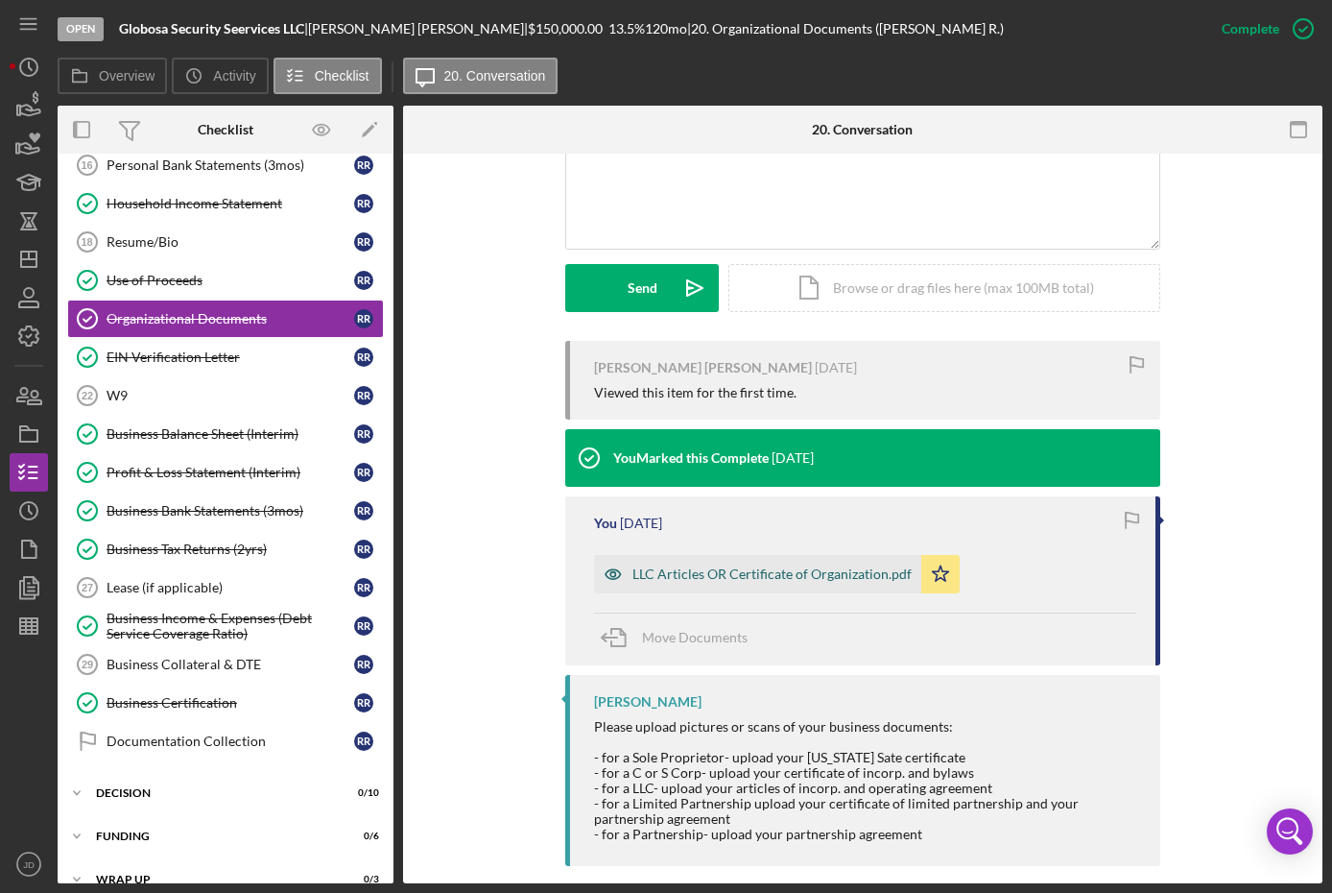
click at [707, 566] on div "LLC Articles OR Certificate of Organization.pdf" at bounding box center [772, 573] width 279 height 15
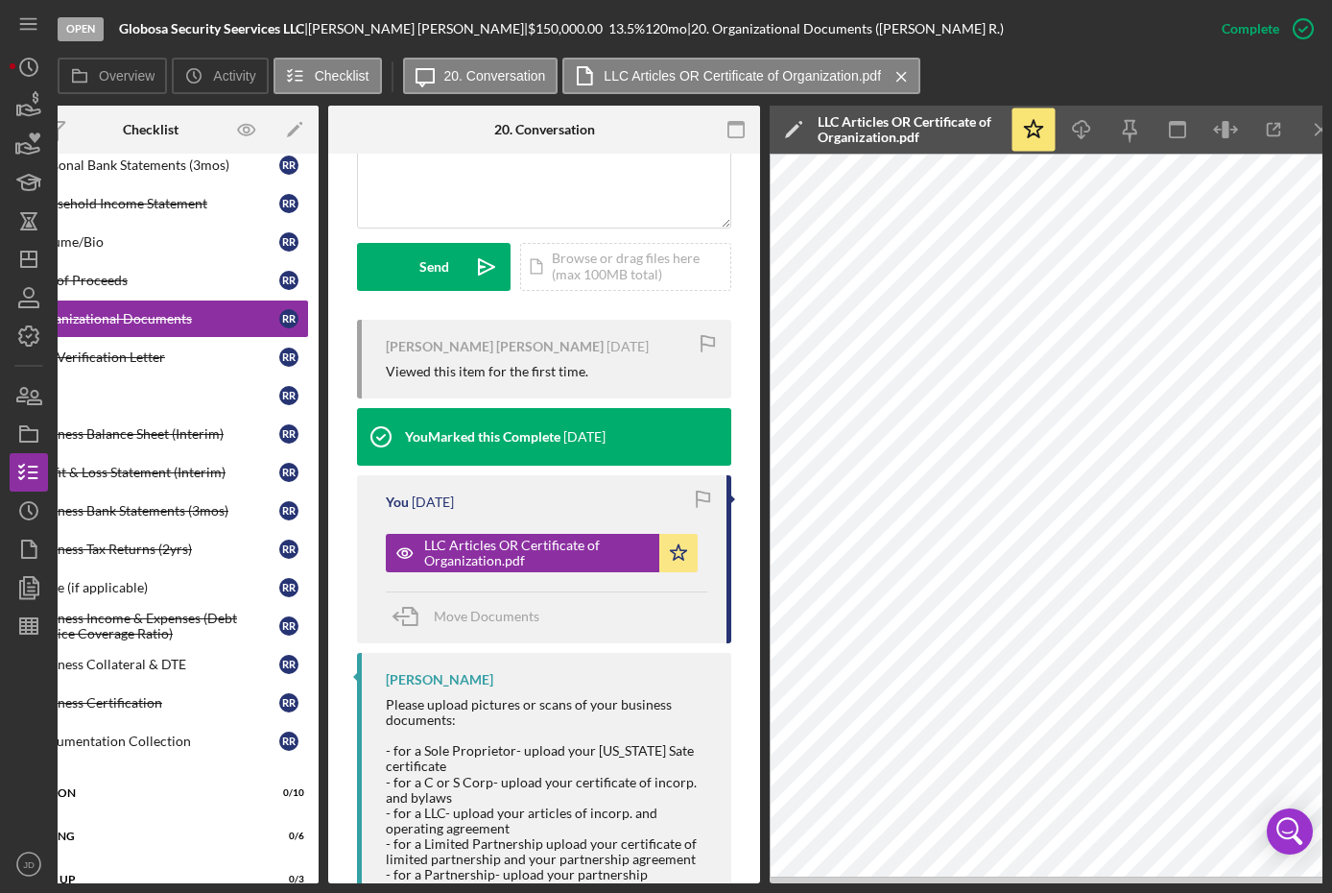
scroll to position [0, 98]
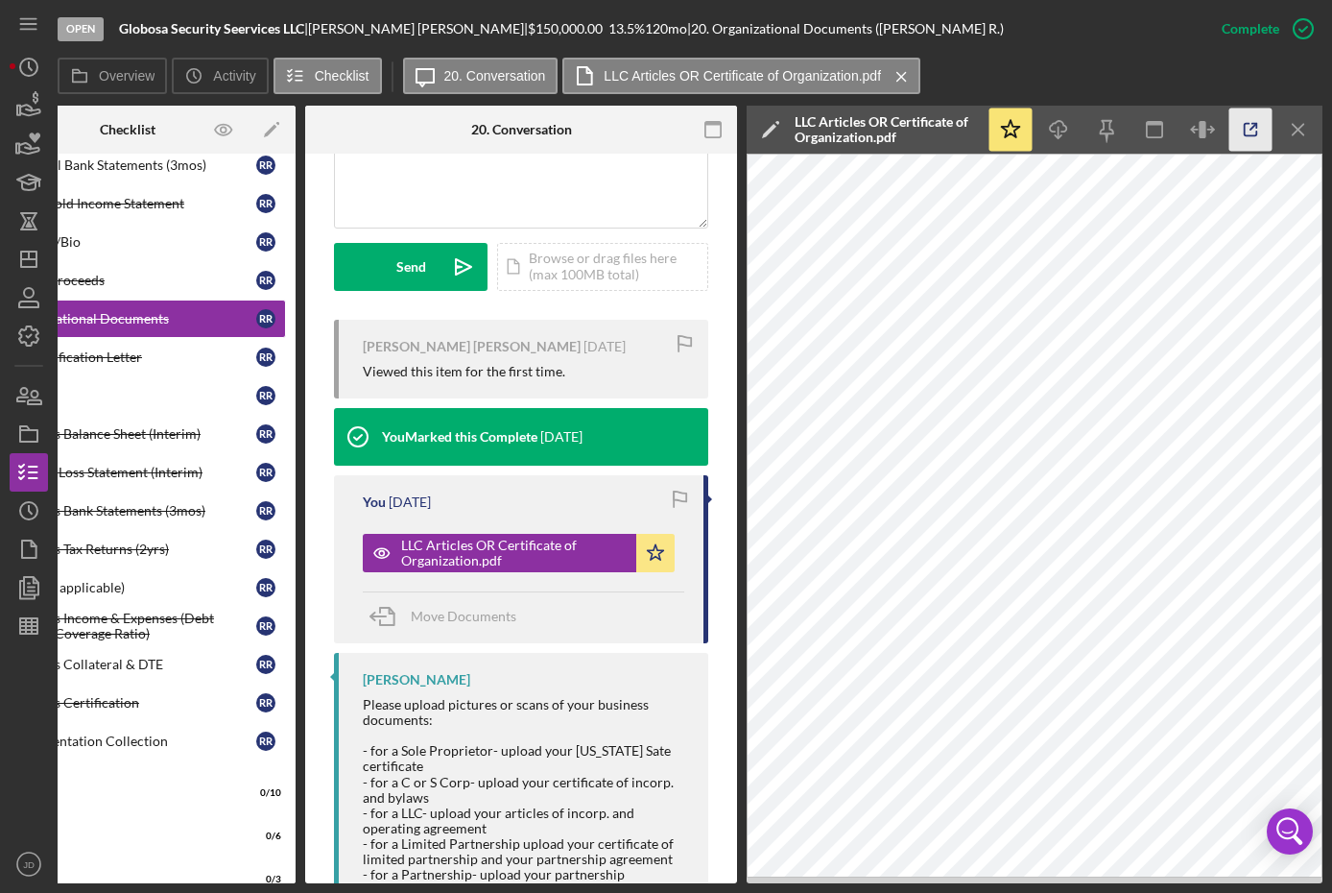
click at [1250, 136] on icon "button" at bounding box center [1251, 130] width 12 height 12
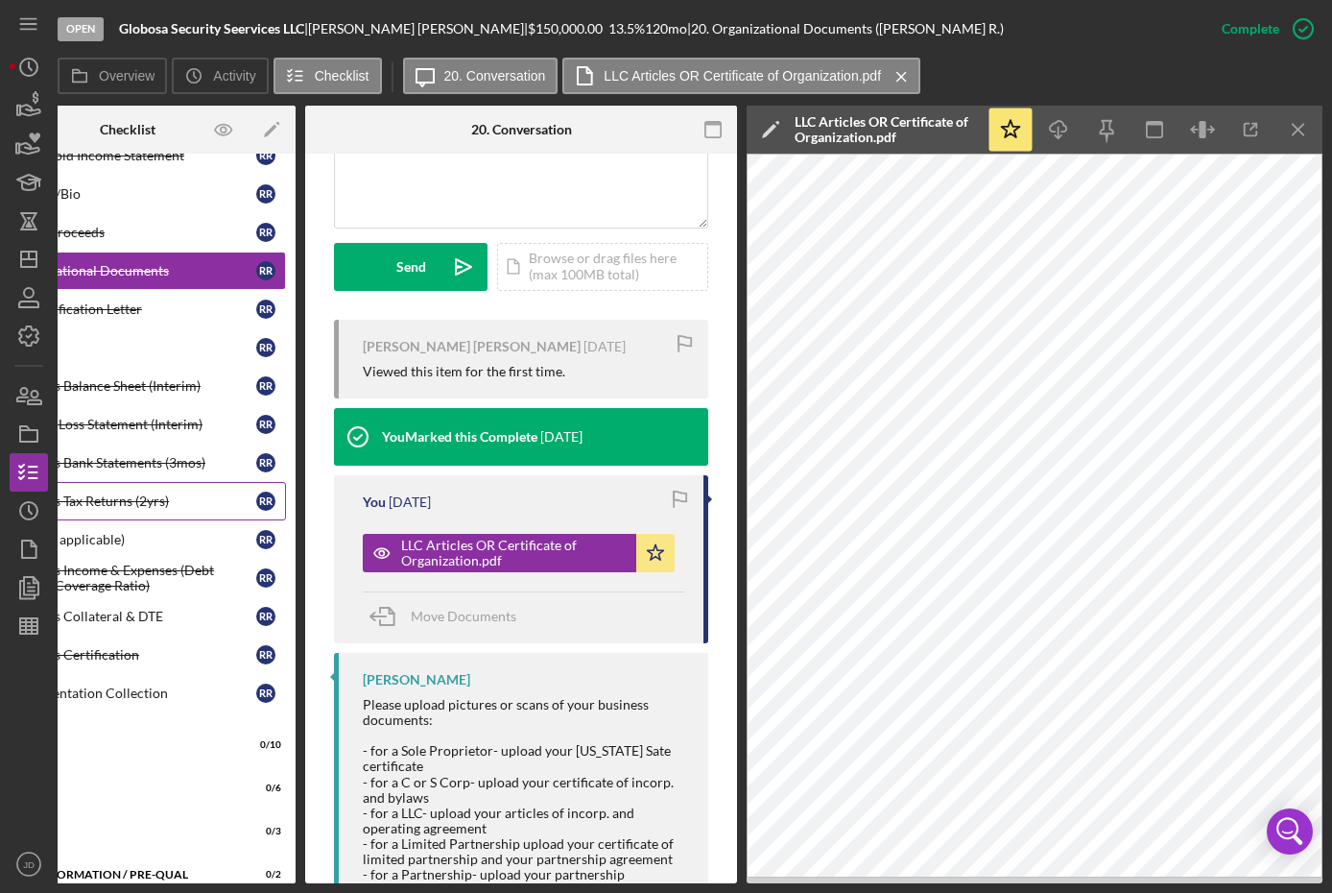
scroll to position [651, 0]
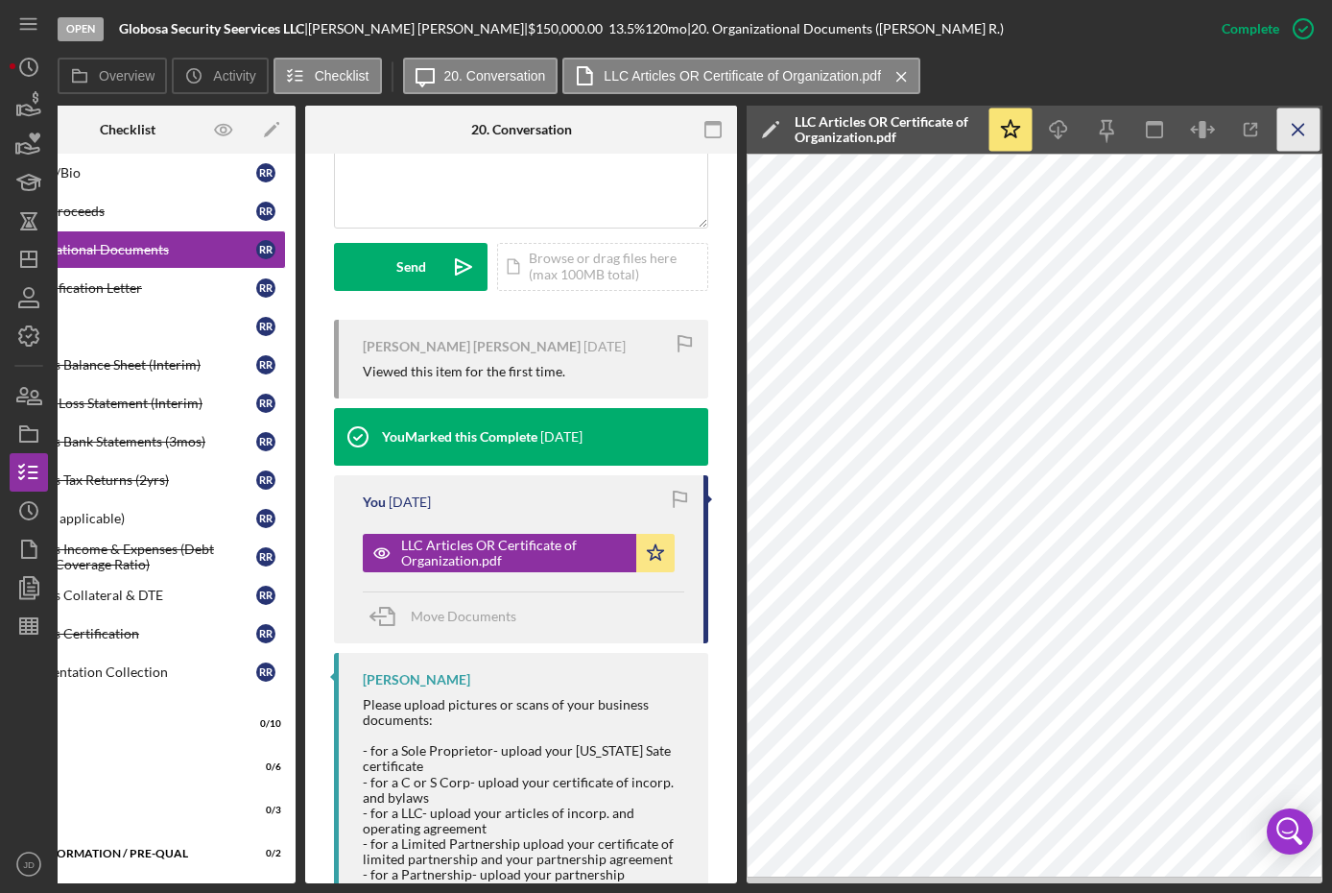
click at [1302, 125] on icon "Icon/Menu Close" at bounding box center [1299, 129] width 43 height 43
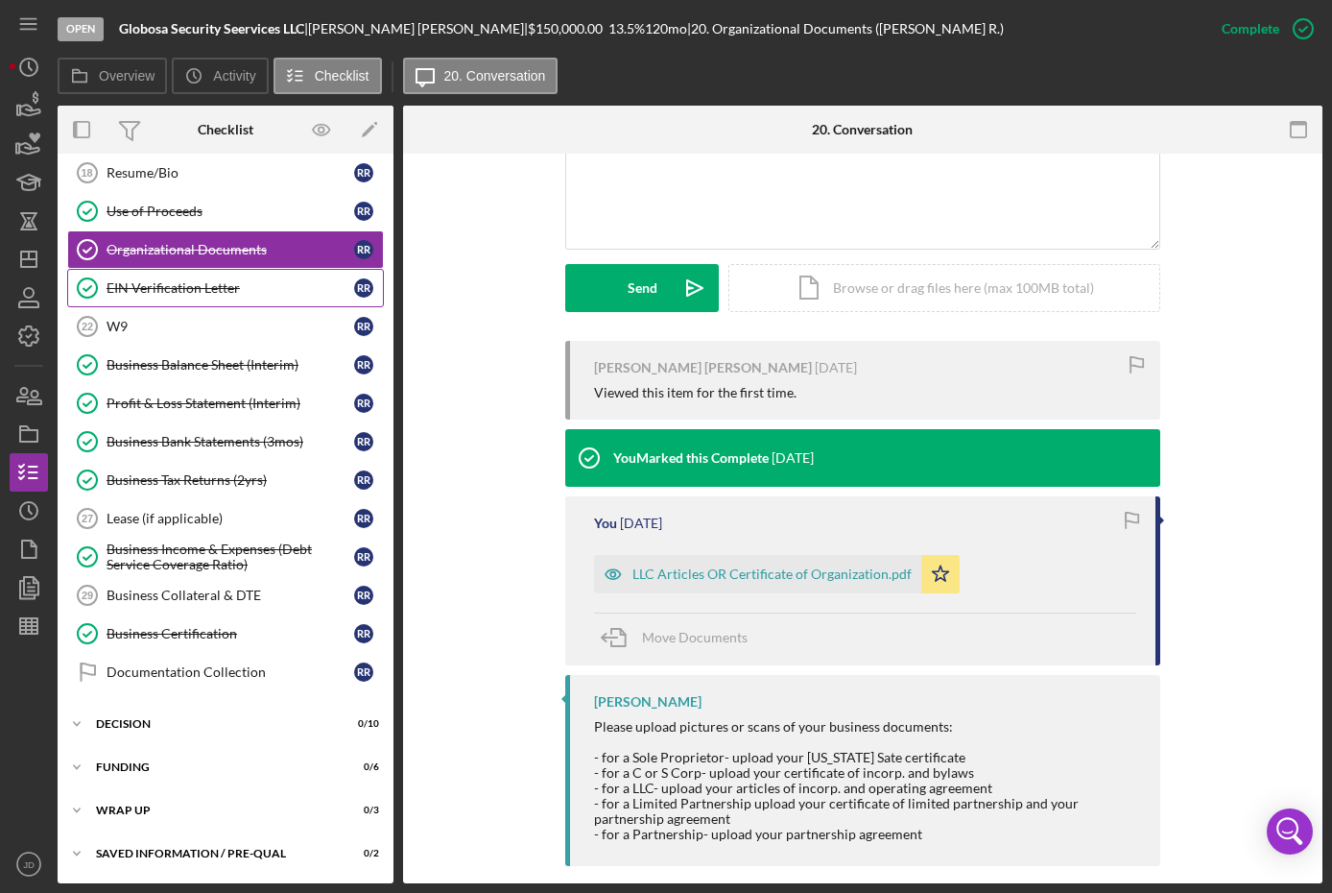
click at [187, 286] on div "EIN Verification Letter" at bounding box center [231, 287] width 248 height 15
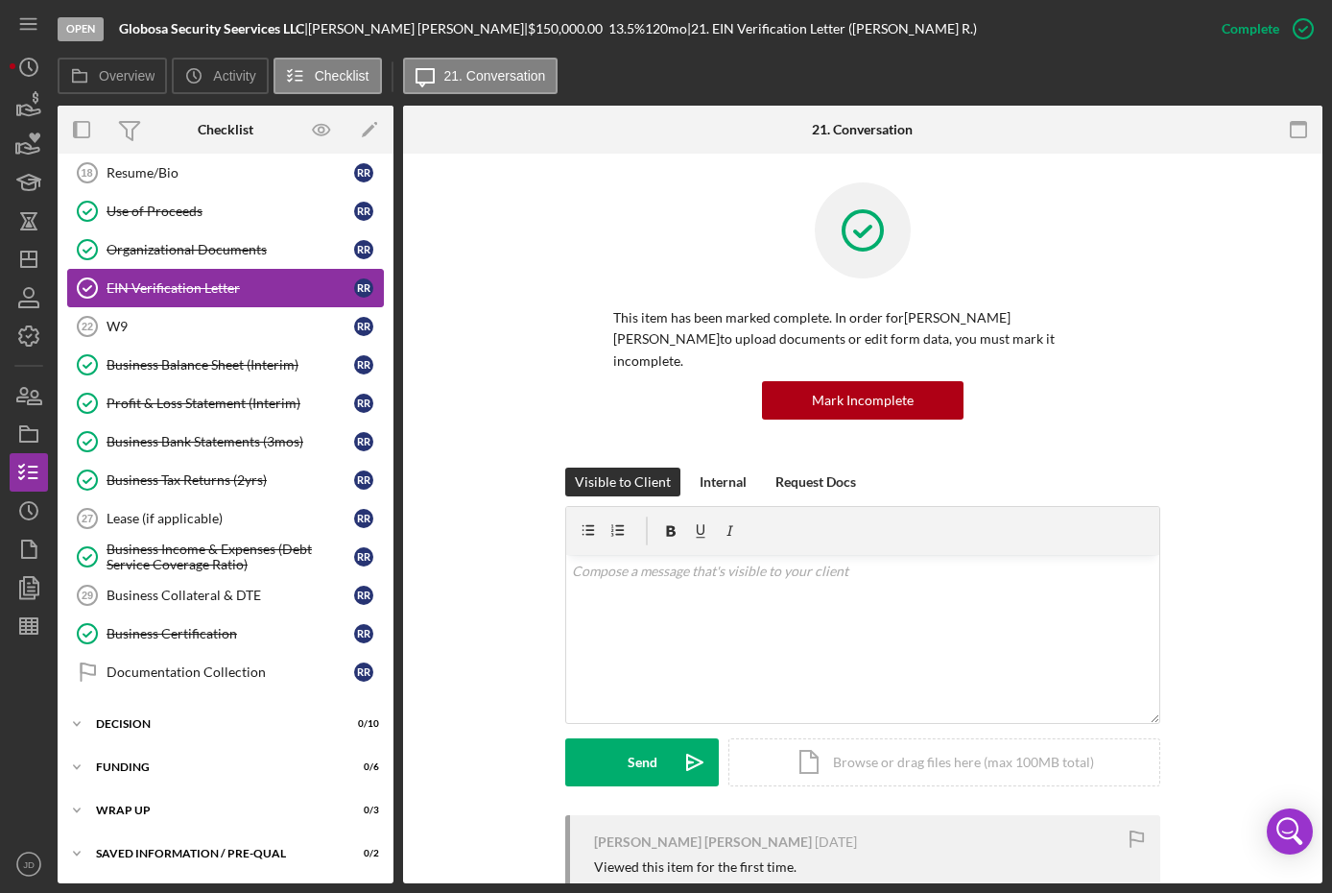
scroll to position [645, 0]
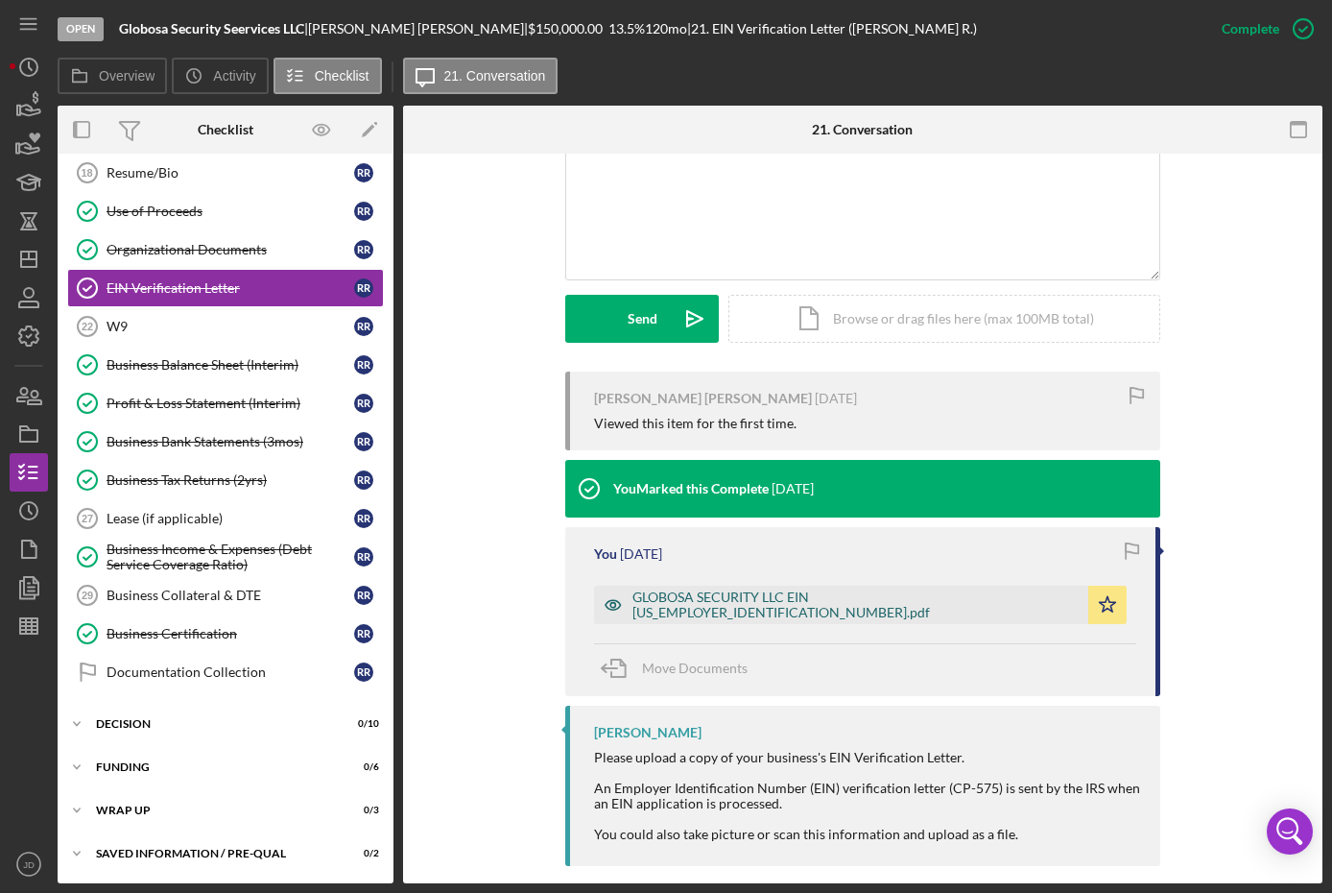
click at [787, 589] on div "GLOBOSA SECURITY LLC EIN 920736865.pdf" at bounding box center [856, 604] width 446 height 31
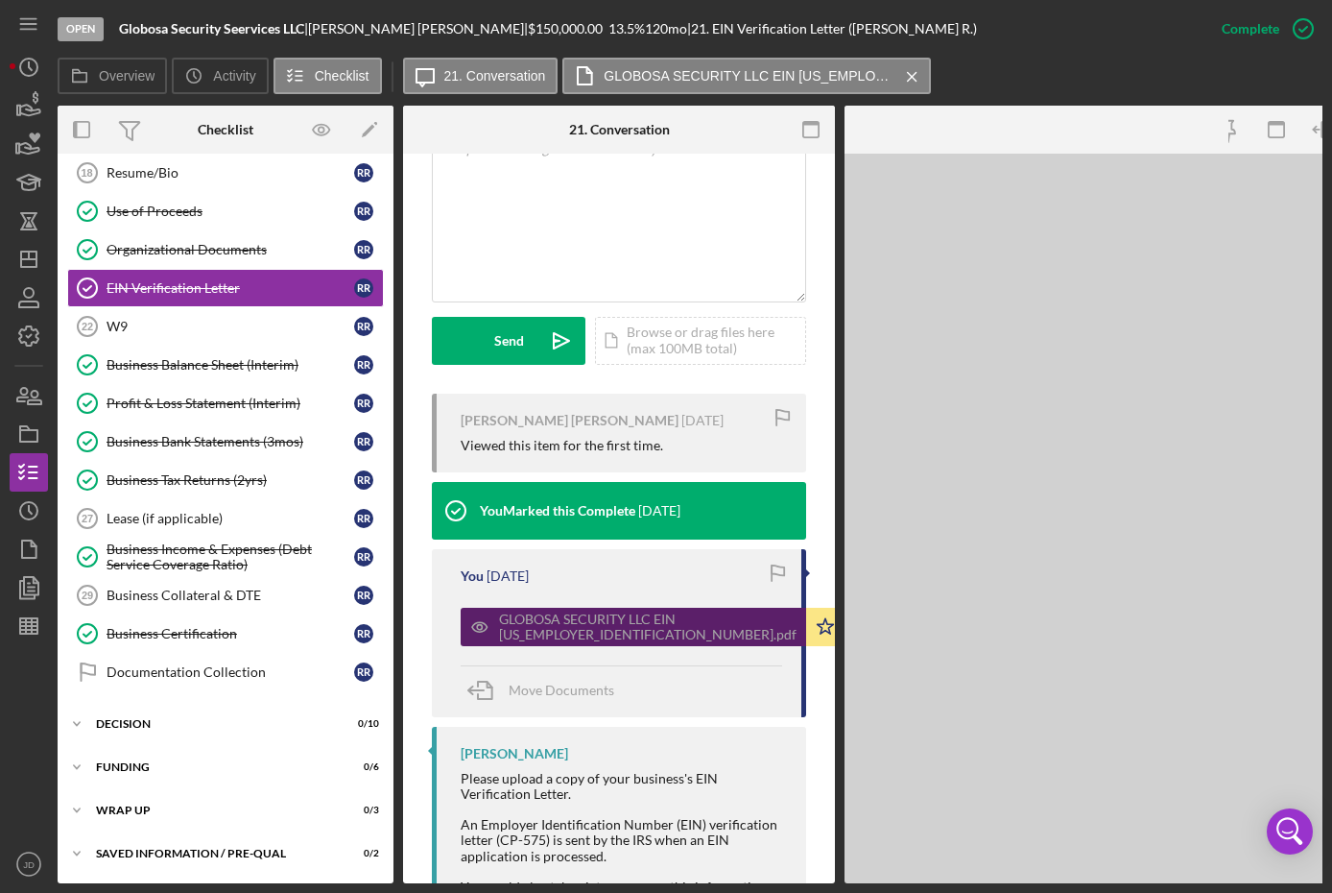
scroll to position [487, 0]
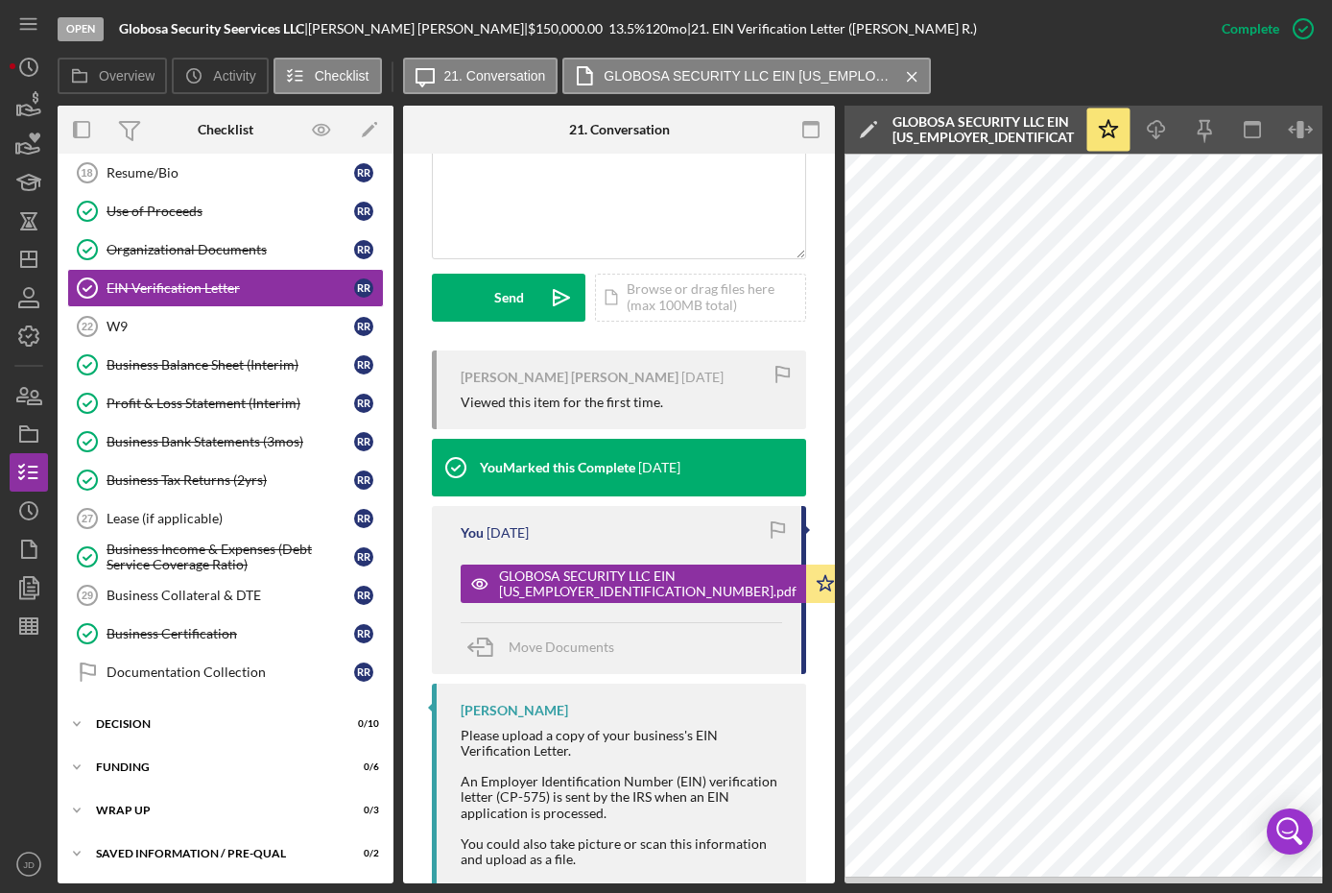
click at [165, 131] on div at bounding box center [114, 130] width 112 height 48
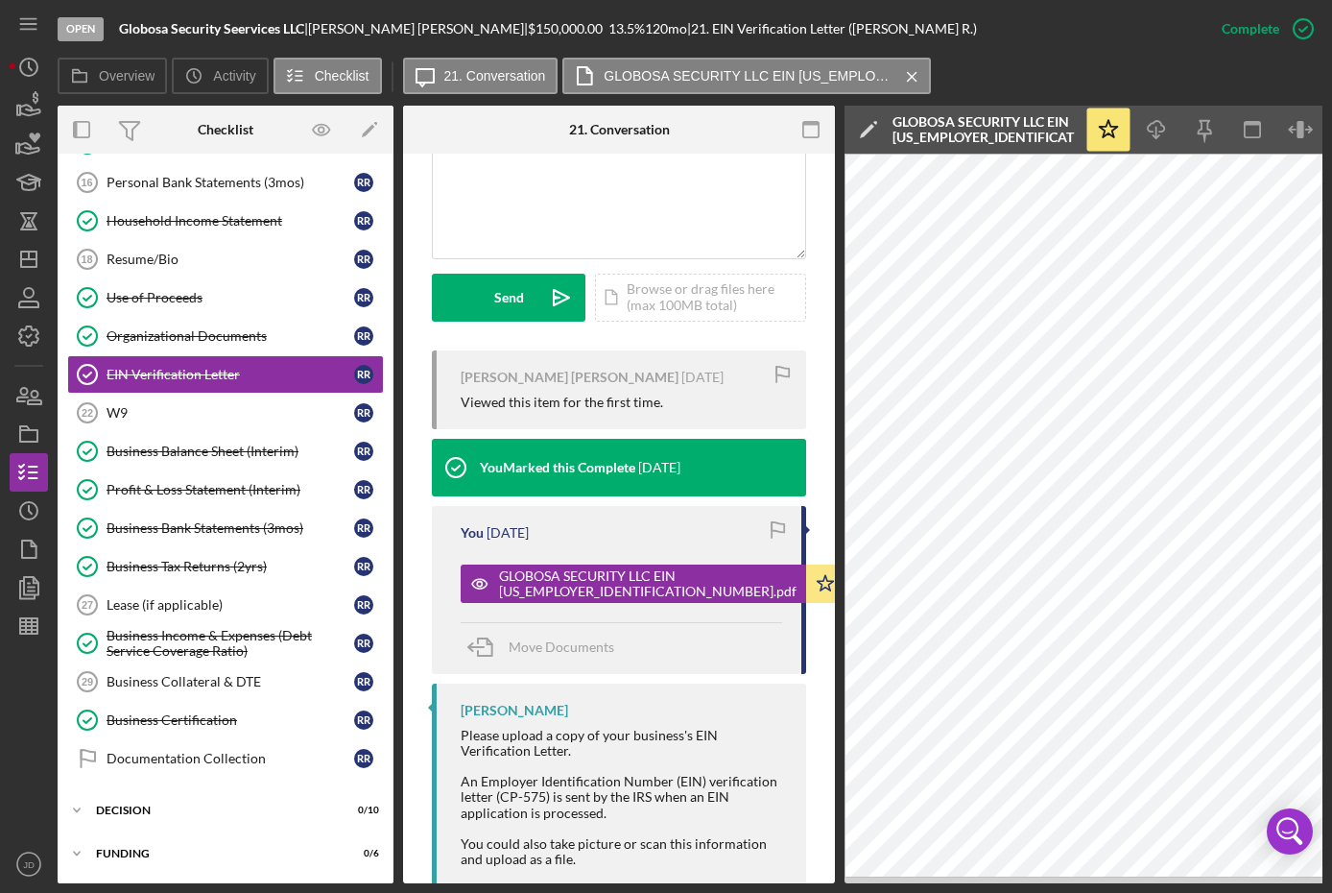
scroll to position [0, 0]
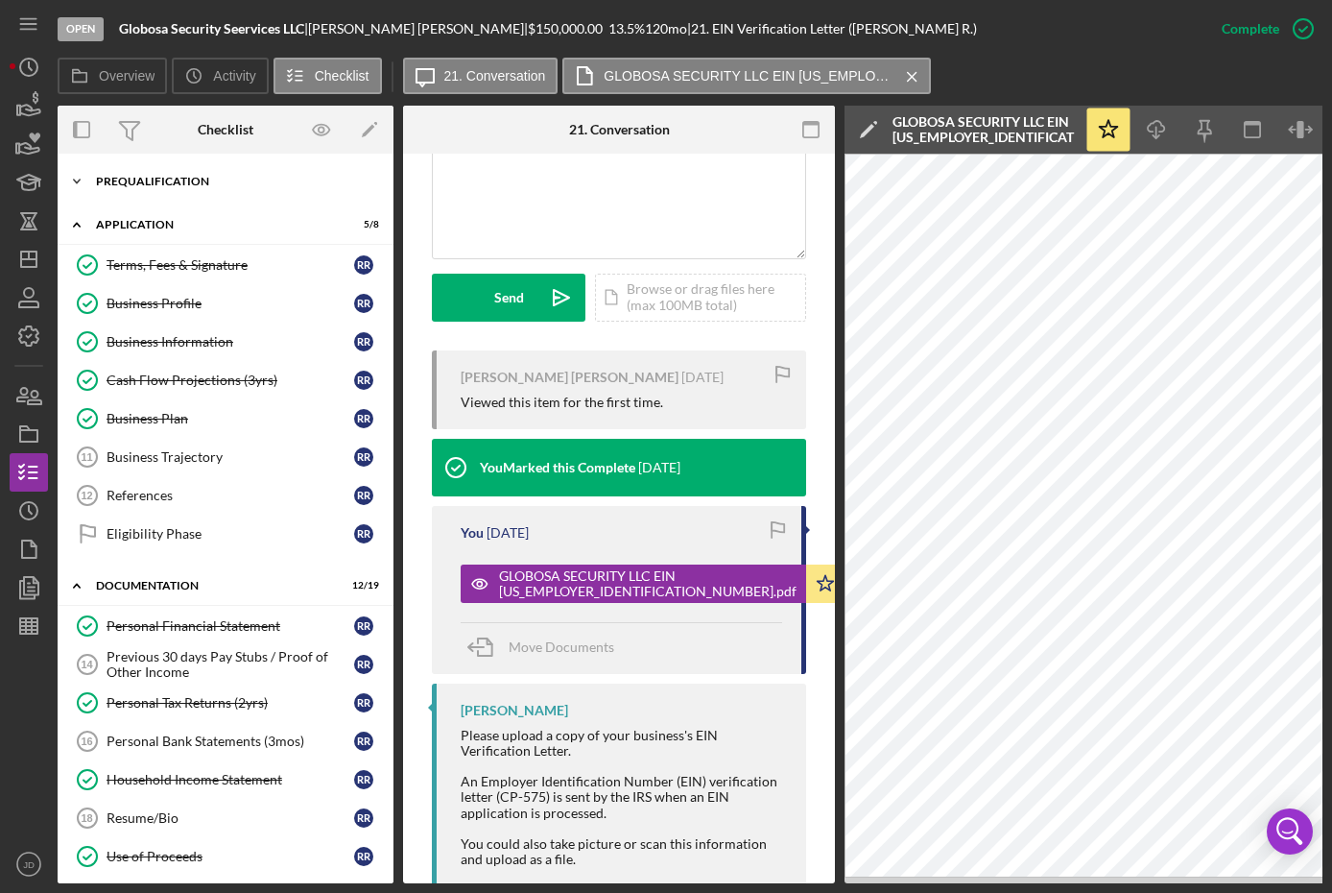
click at [73, 178] on icon "Icon/Expander" at bounding box center [77, 181] width 38 height 38
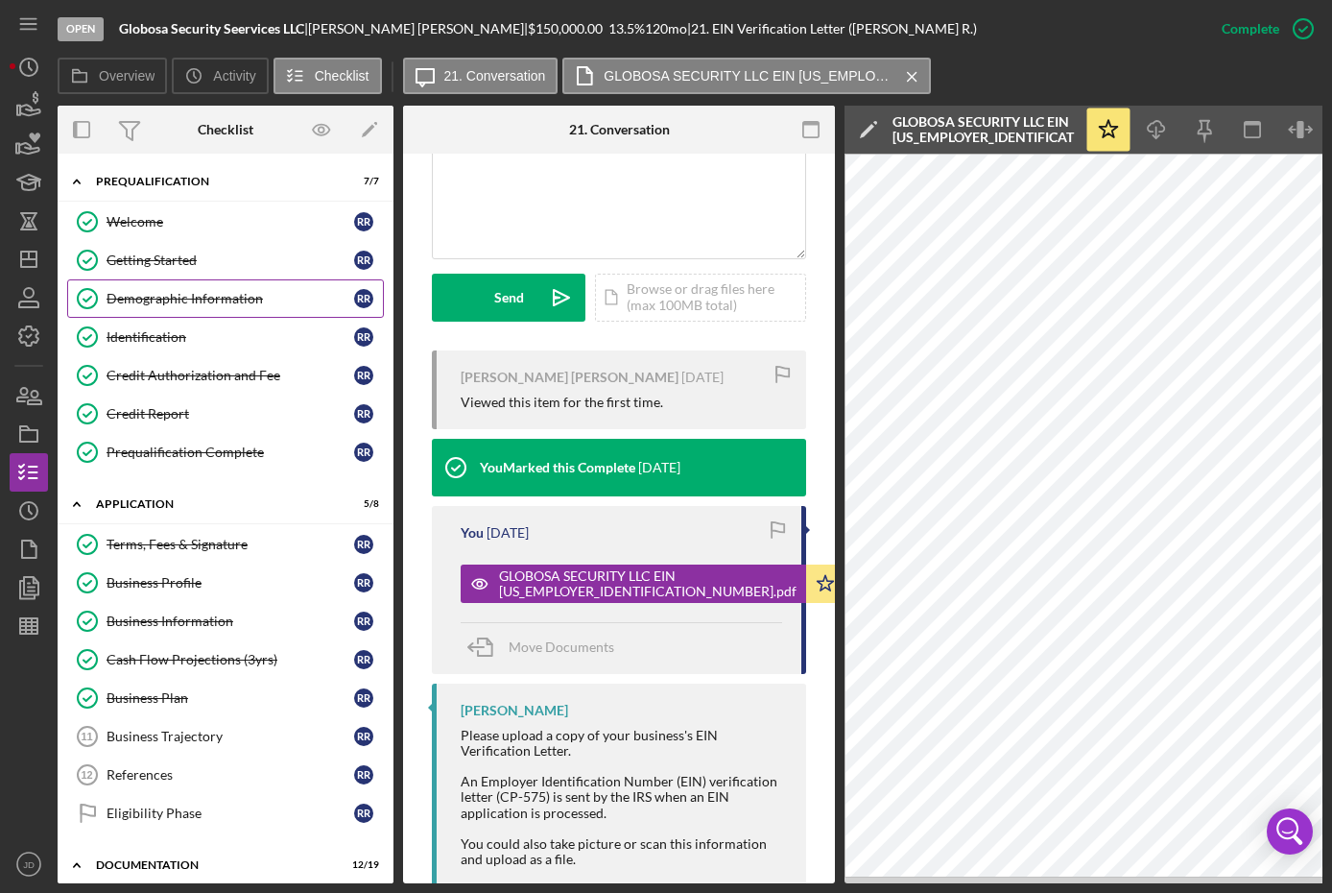
click at [175, 292] on div "Demographic Information" at bounding box center [231, 298] width 248 height 15
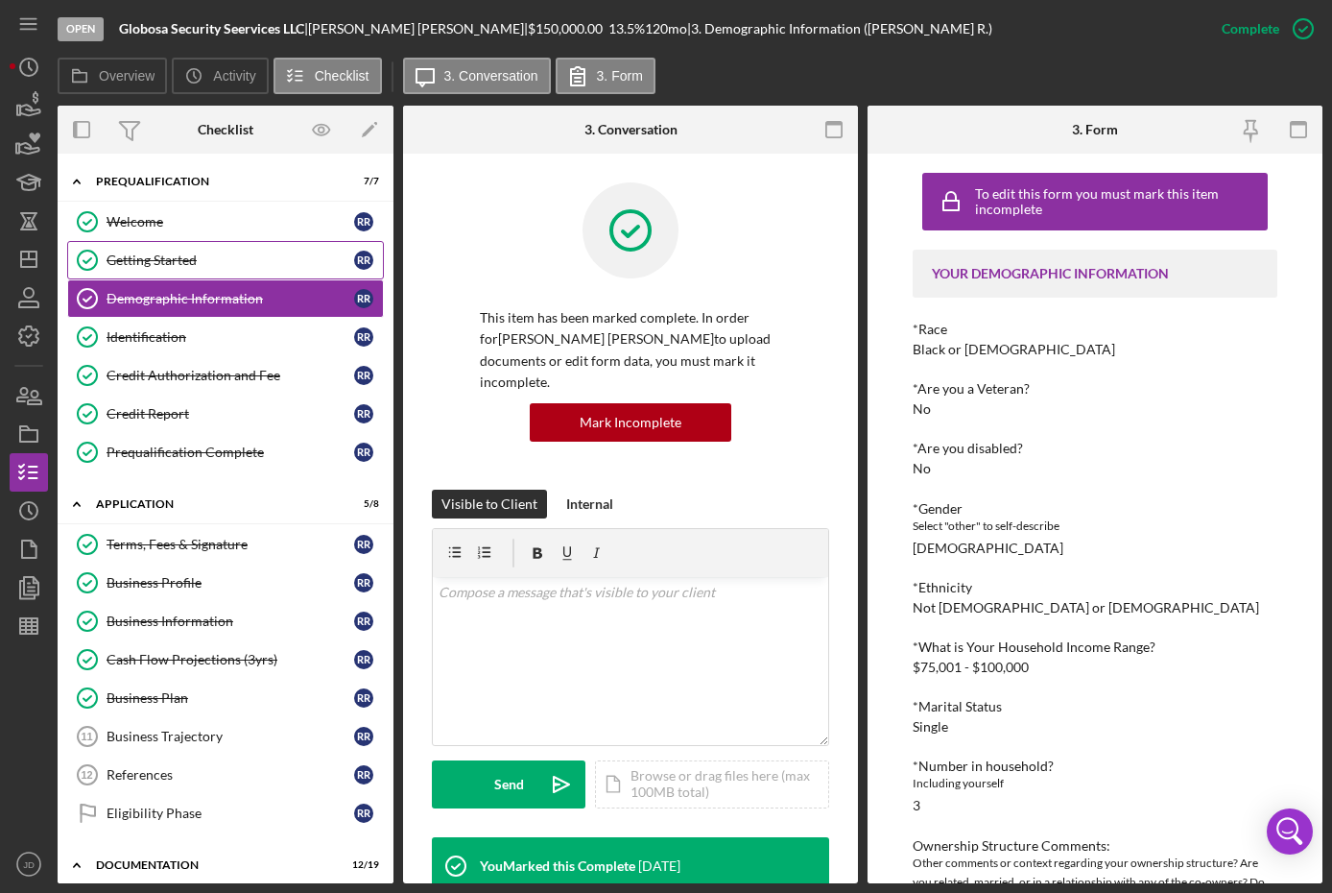
click at [178, 259] on div "Getting Started" at bounding box center [231, 259] width 248 height 15
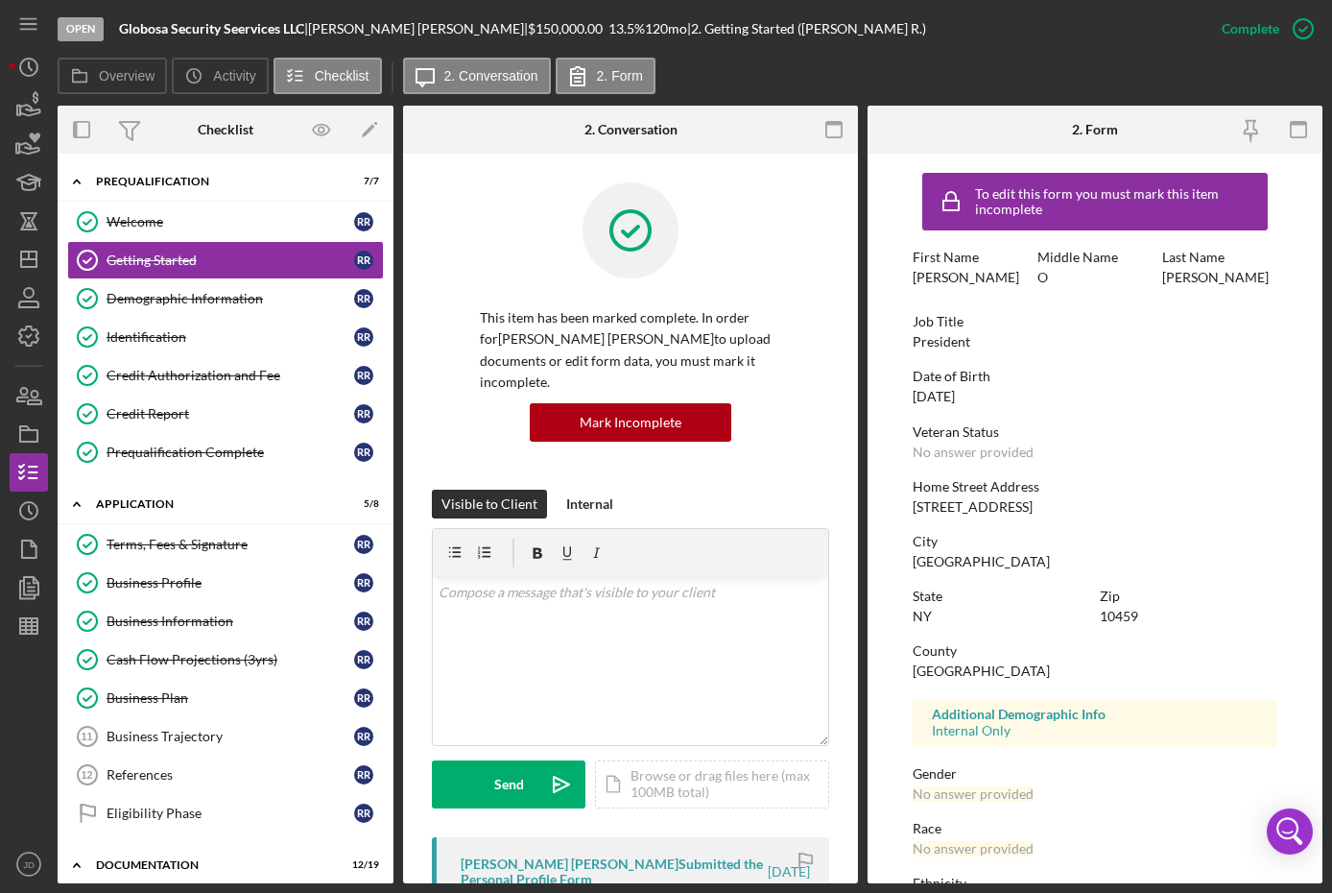
drag, startPoint x: 994, startPoint y: 394, endPoint x: 915, endPoint y: 399, distance: 79.9
click at [915, 399] on div "Date of Birth 11/08/1959" at bounding box center [1095, 387] width 364 height 36
copy div "11/08/1959"
click at [167, 137] on div at bounding box center [114, 130] width 112 height 48
drag, startPoint x: 1036, startPoint y: 505, endPoint x: 903, endPoint y: 480, distance: 134.8
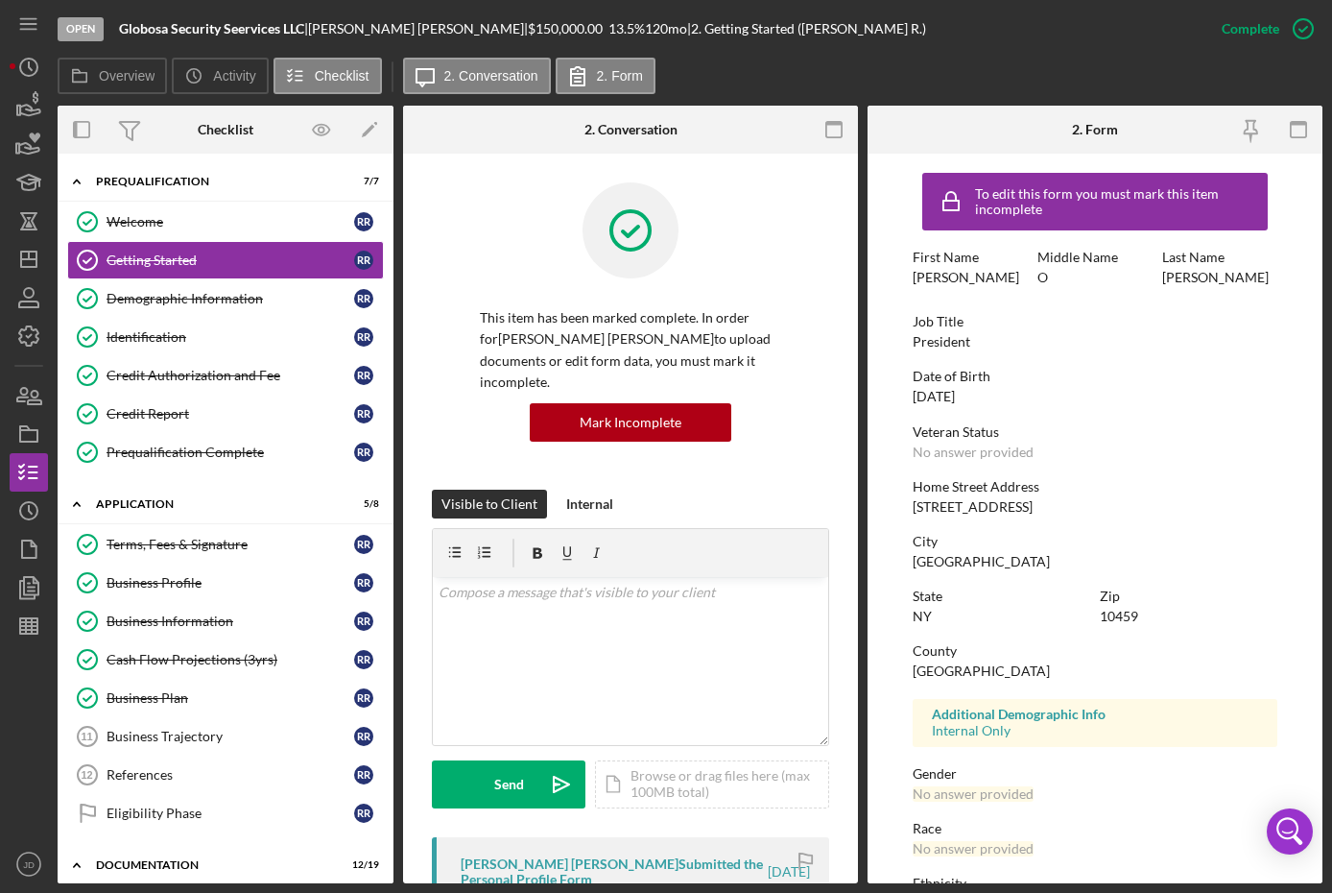
click at [903, 480] on form "To edit this form you must mark this item incomplete First Name Roland Ovenseri…" at bounding box center [1095, 519] width 455 height 730
click at [170, 142] on div "Checklist" at bounding box center [226, 130] width 112 height 48
click at [147, 335] on div "Identification" at bounding box center [231, 336] width 248 height 15
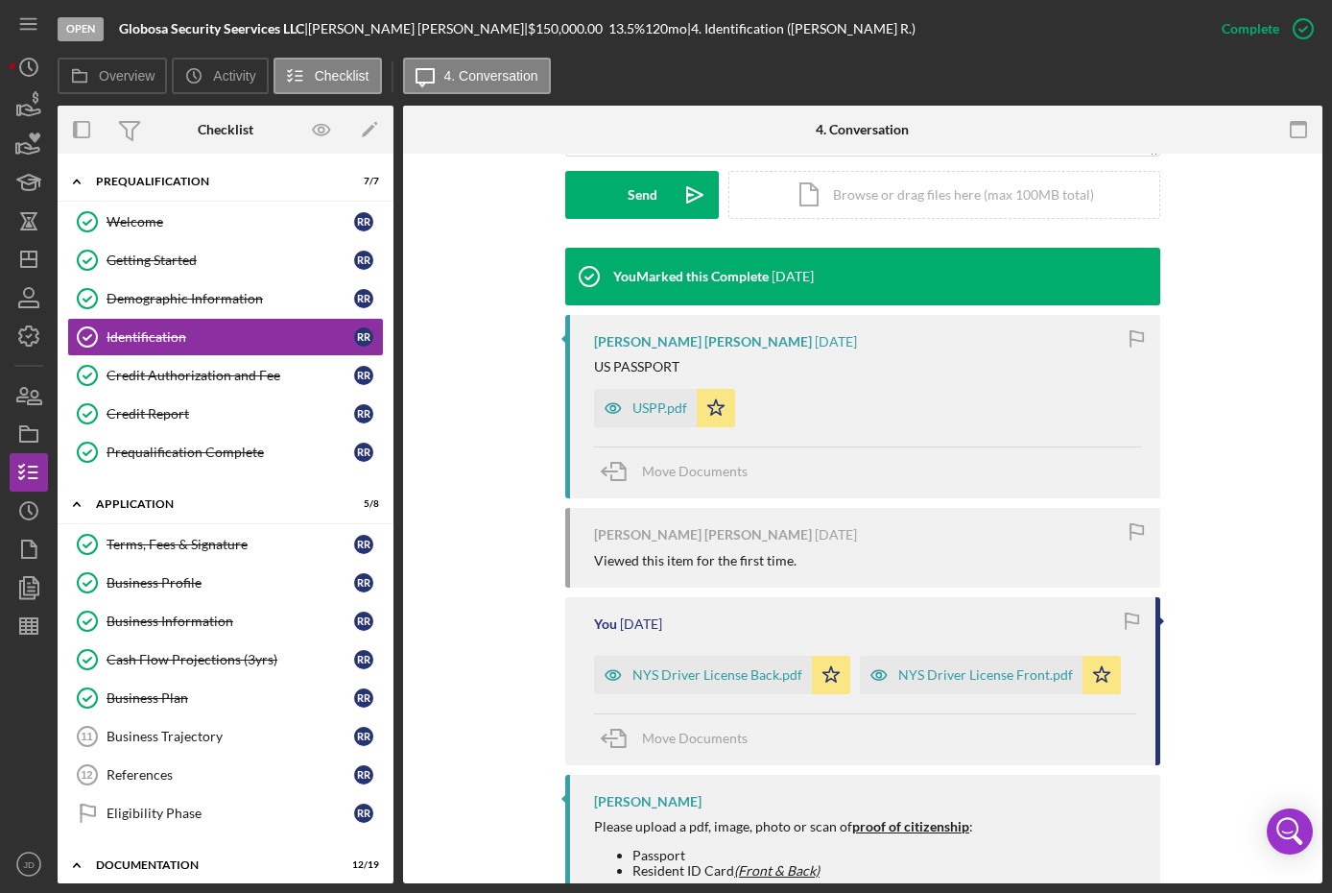
scroll to position [576, 0]
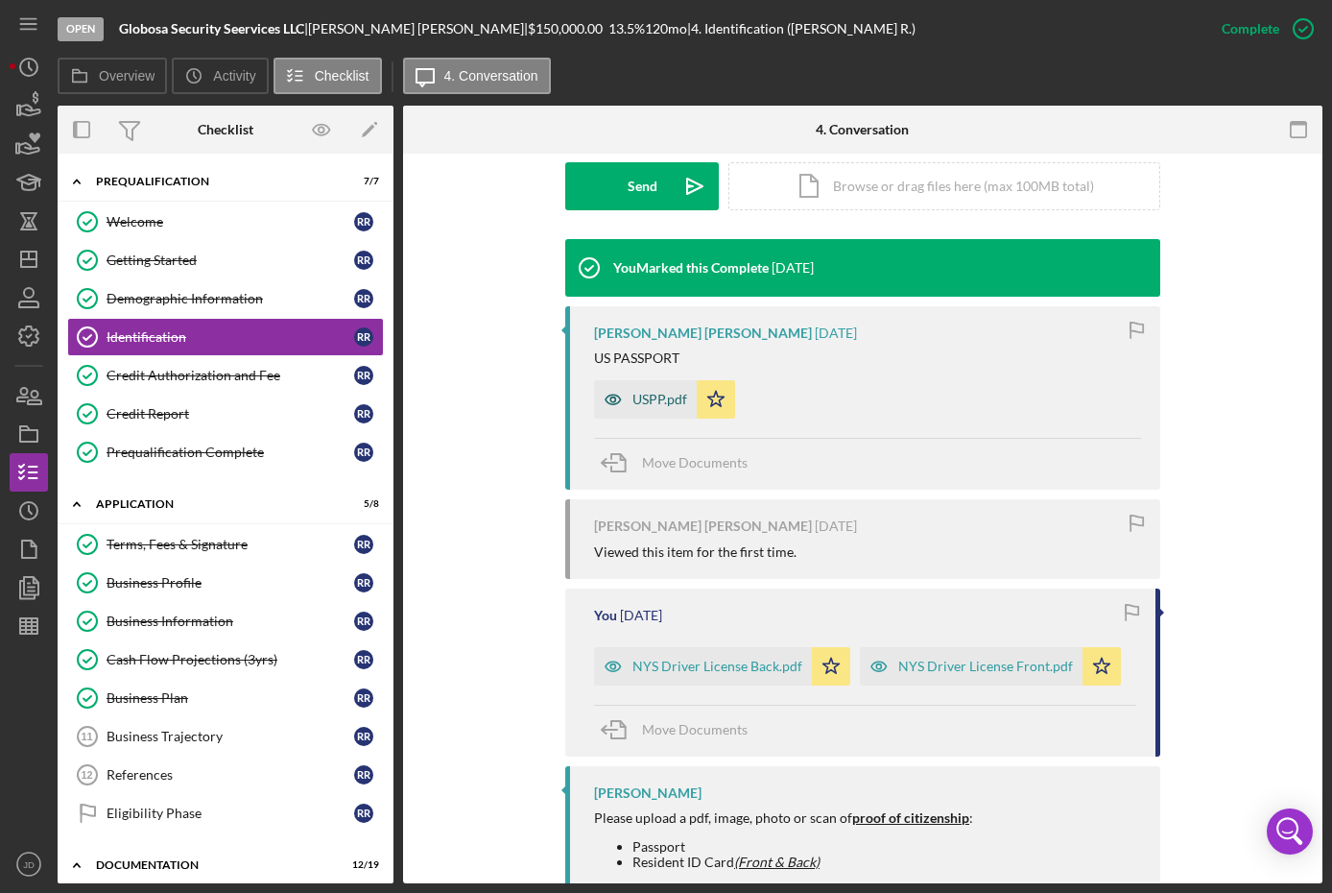
click at [650, 392] on div "USPP.pdf" at bounding box center [660, 399] width 55 height 15
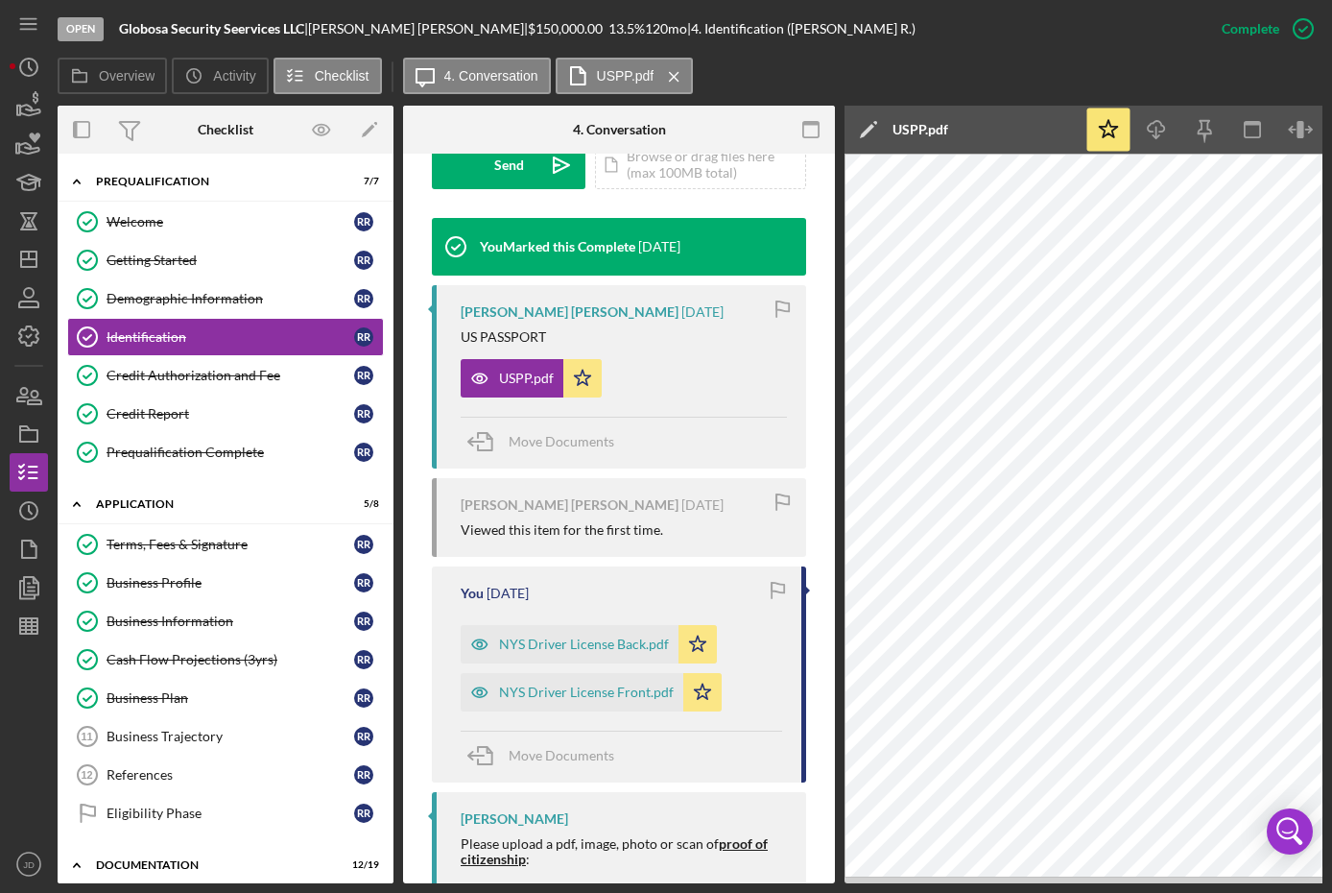
click at [181, 141] on div "Checklist" at bounding box center [226, 130] width 112 height 48
click at [164, 163] on div "Icon/Expander Prequalification 7 / 7" at bounding box center [226, 181] width 336 height 39
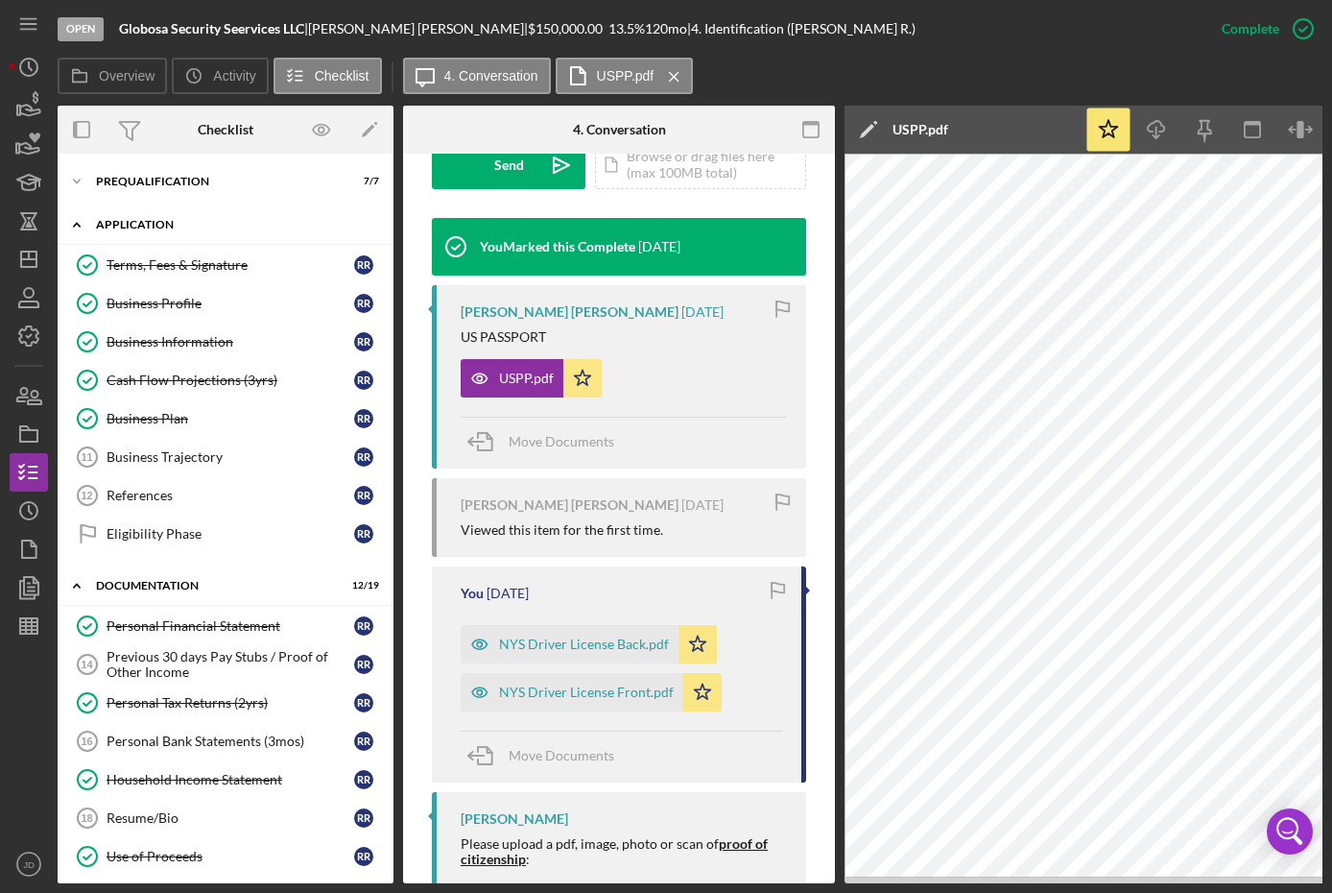
click at [77, 218] on icon "Icon/Expander" at bounding box center [77, 224] width 38 height 38
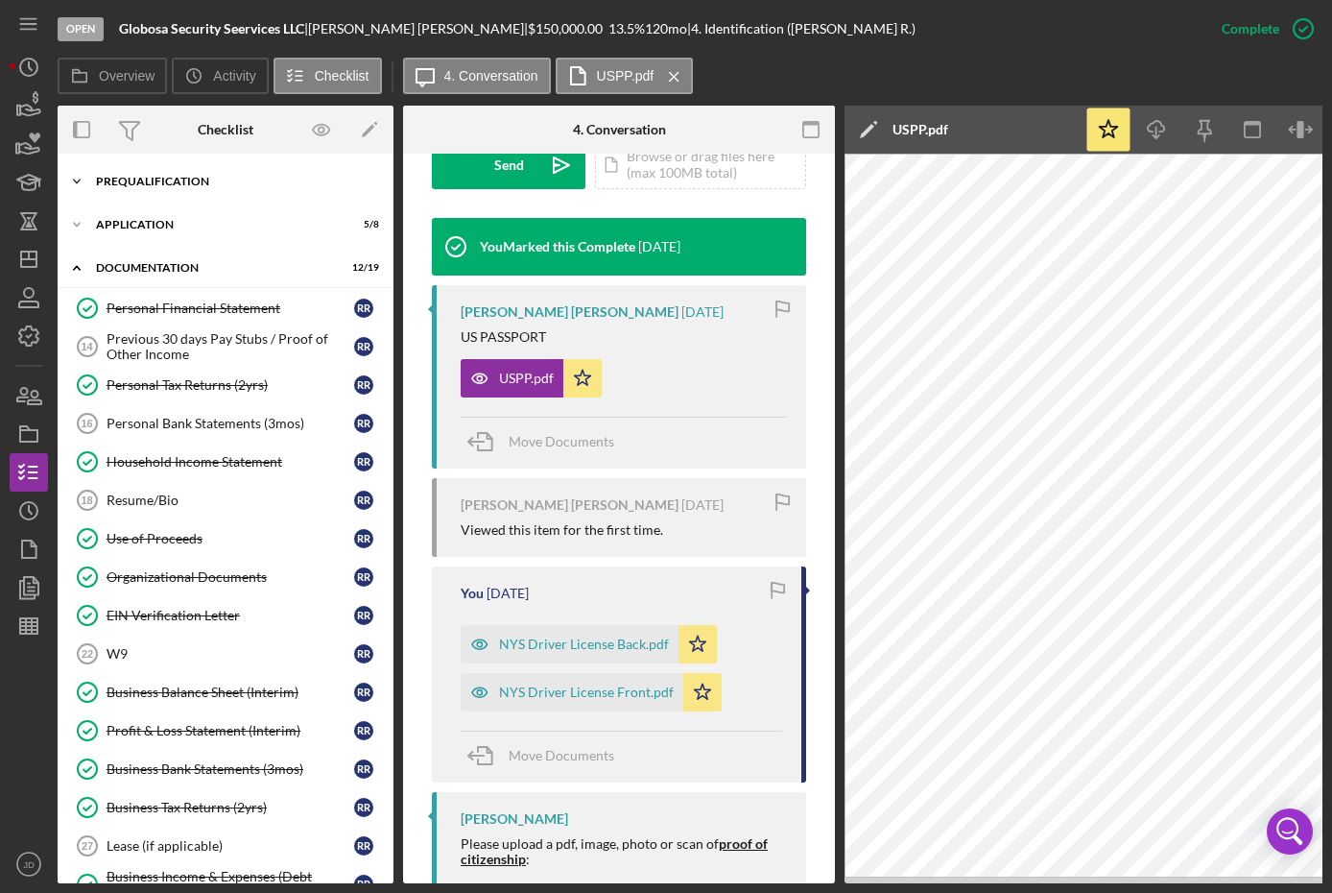
click at [70, 180] on icon "Icon/Expander" at bounding box center [77, 181] width 38 height 38
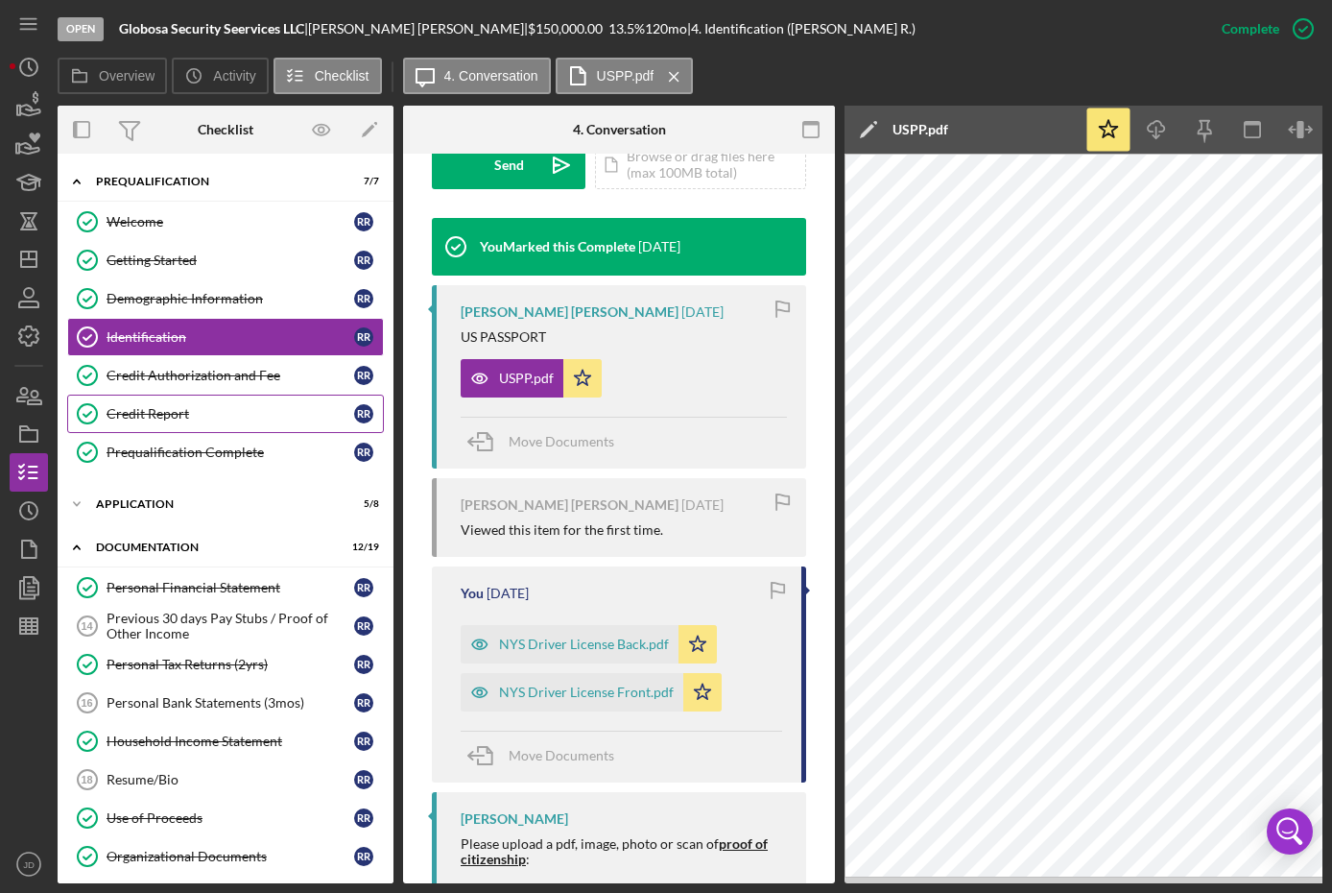
click at [169, 410] on div "Credit Report" at bounding box center [231, 413] width 248 height 15
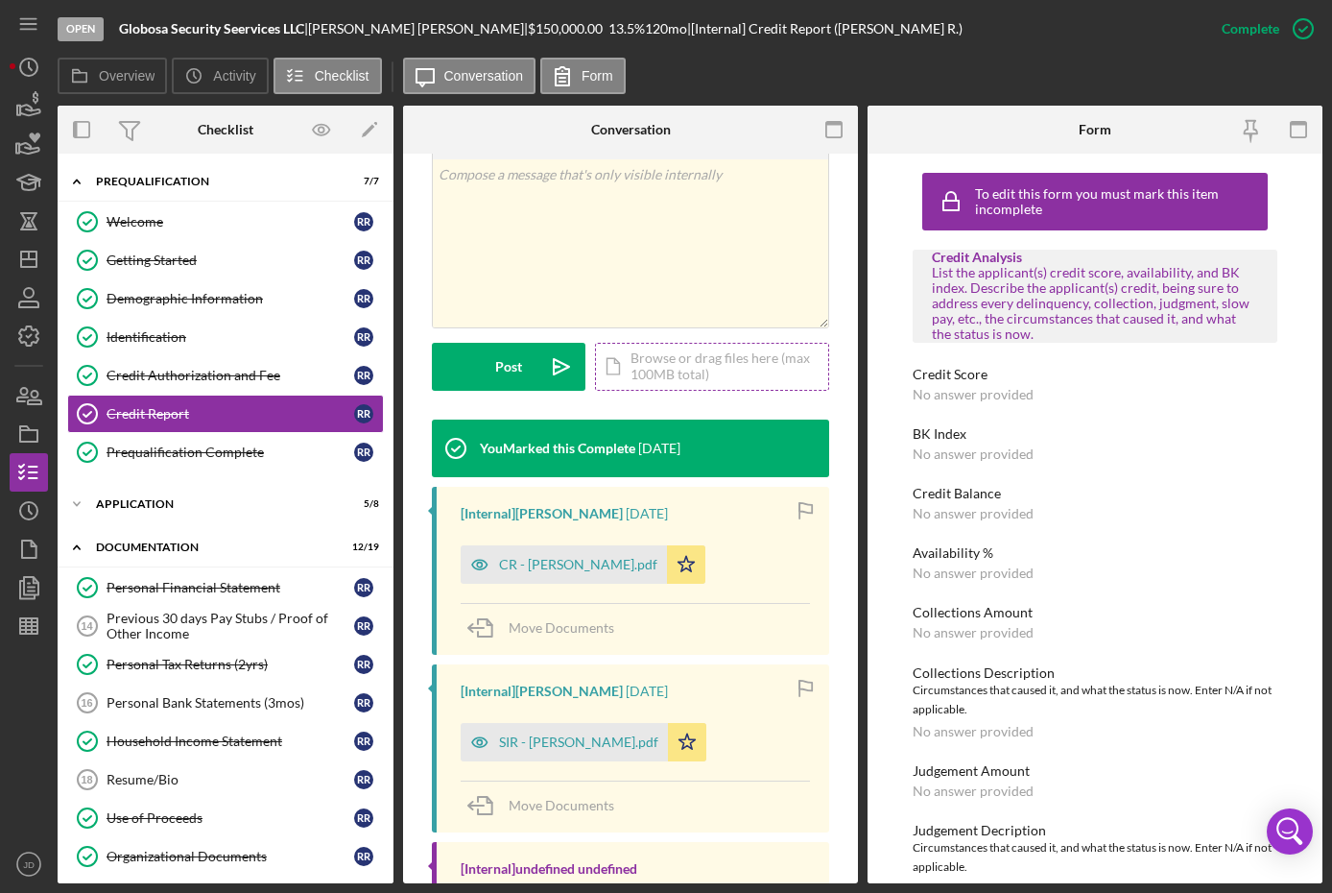
scroll to position [384, 0]
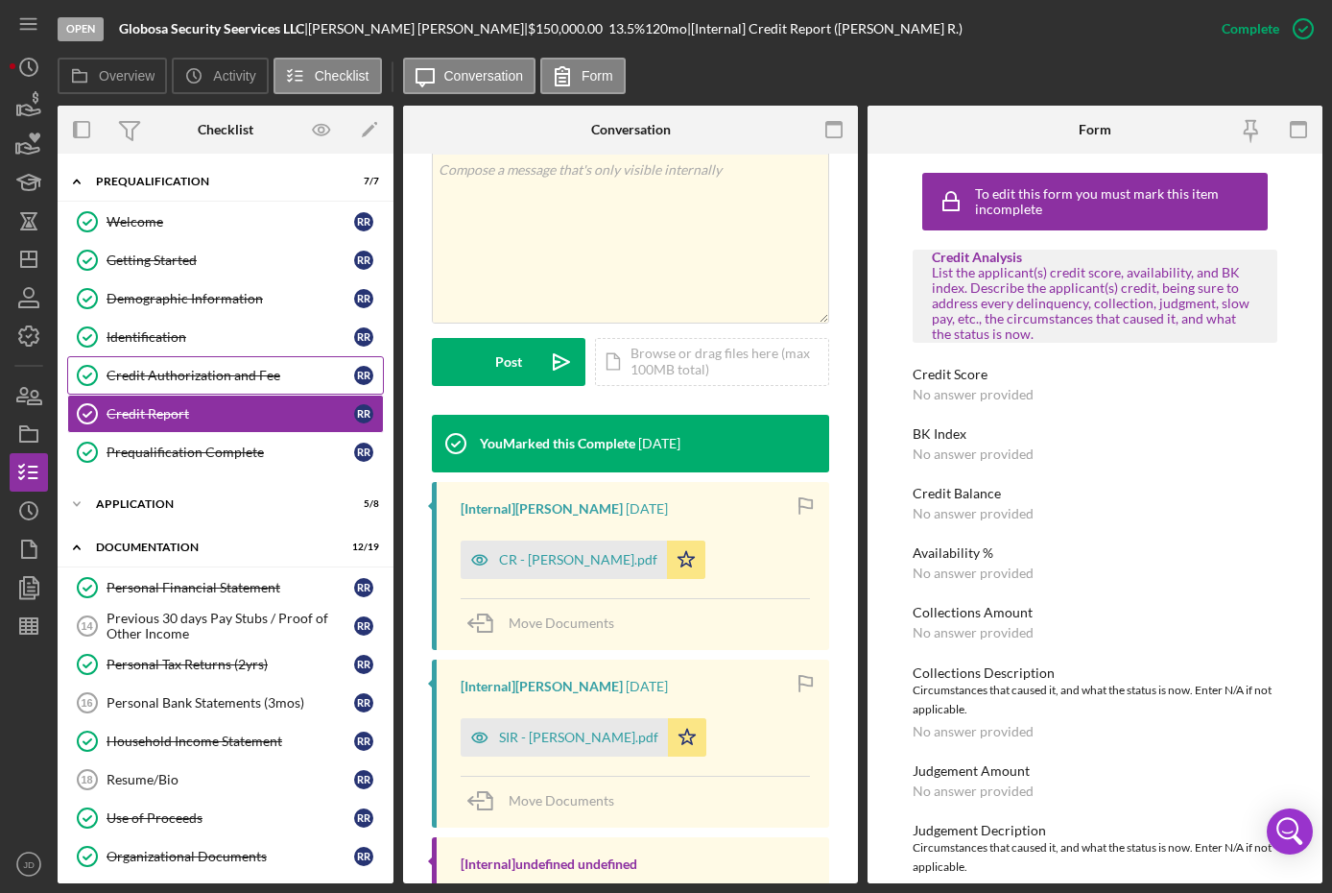
click at [224, 369] on div "Credit Authorization and Fee" at bounding box center [231, 375] width 248 height 15
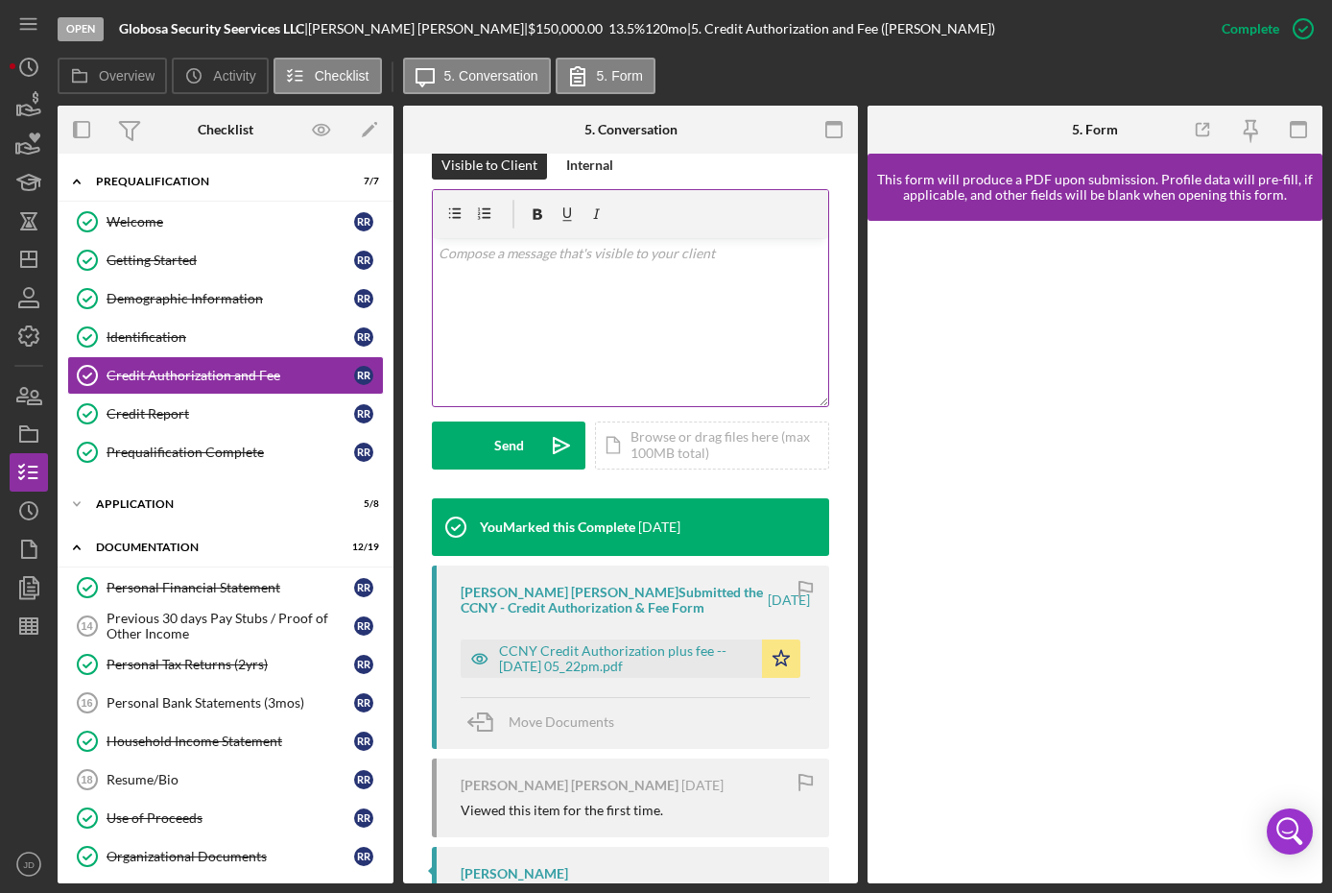
scroll to position [480, 0]
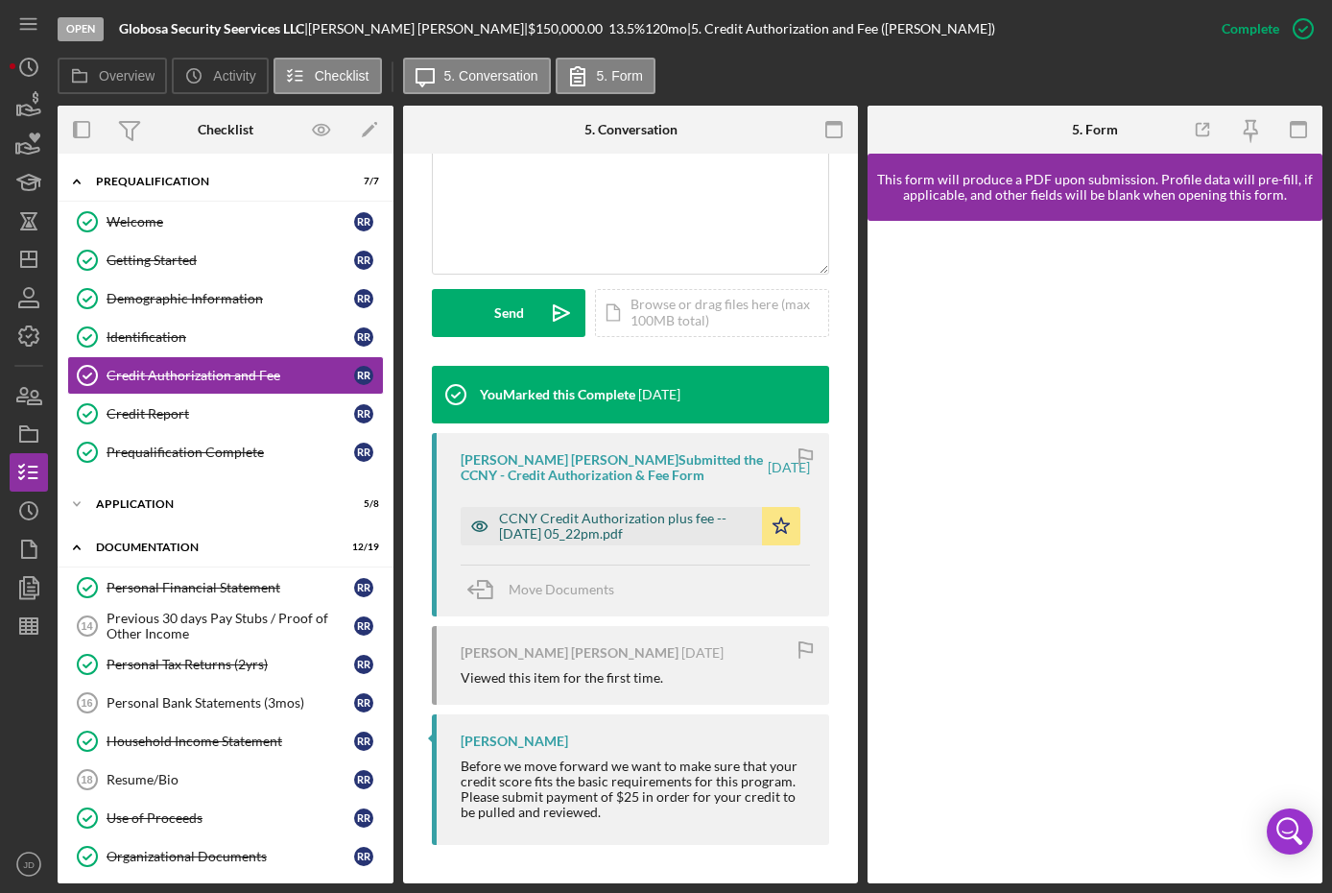
click at [612, 530] on div "CCNY Credit Authorization plus fee -- 2025-06-17 05_22pm.pdf" at bounding box center [625, 526] width 253 height 31
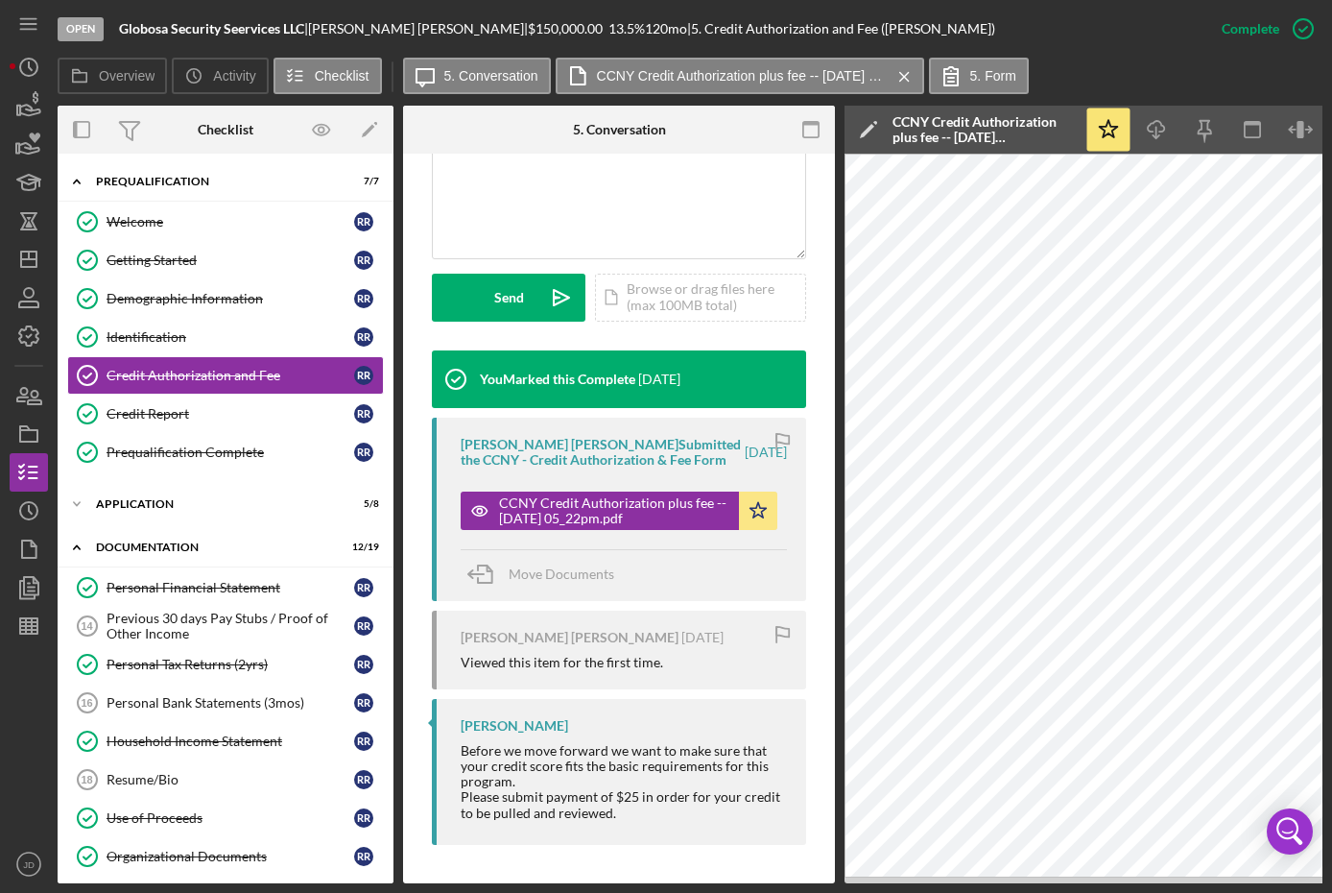
scroll to position [508, 0]
click at [162, 128] on div at bounding box center [114, 130] width 112 height 48
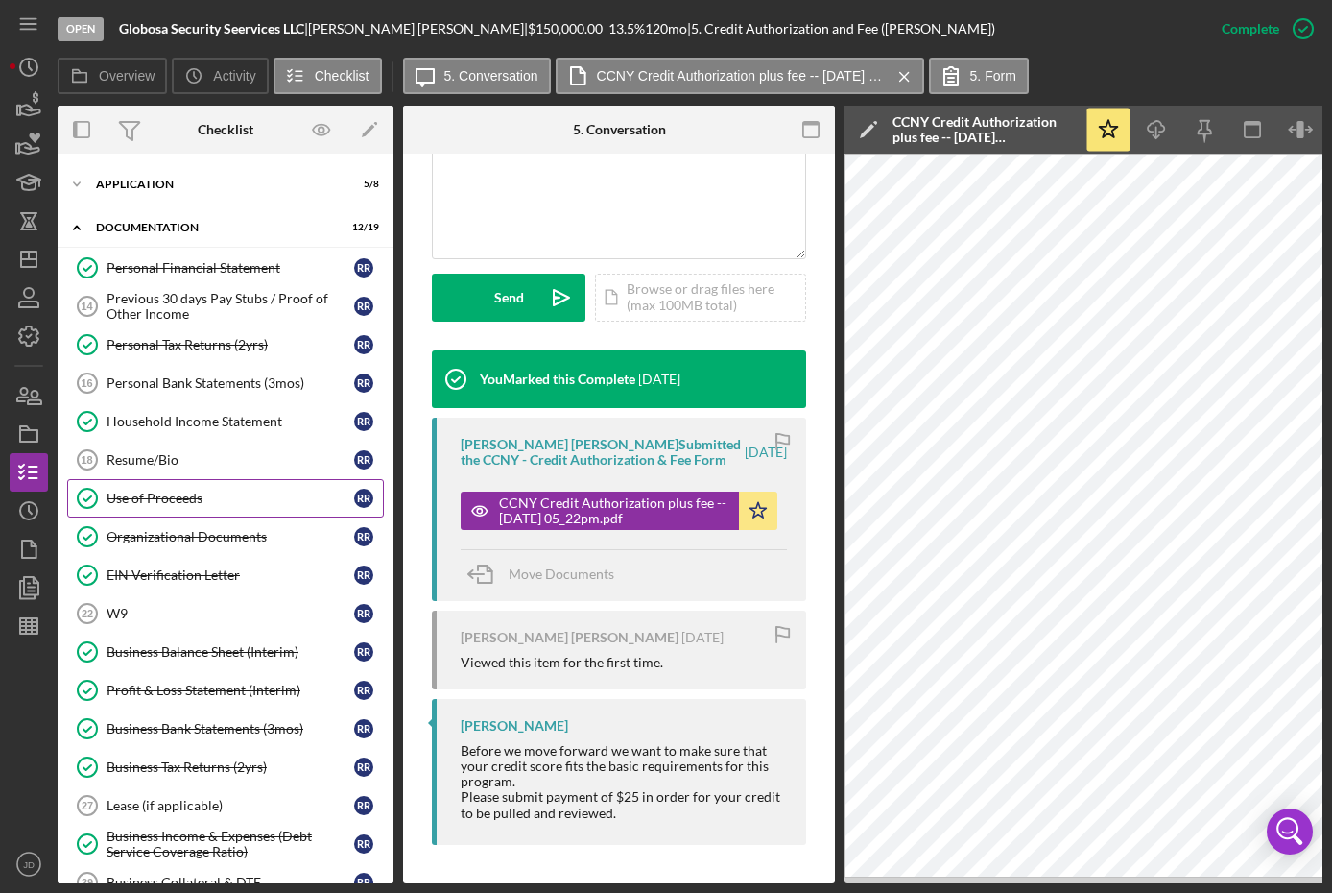
scroll to position [0, 0]
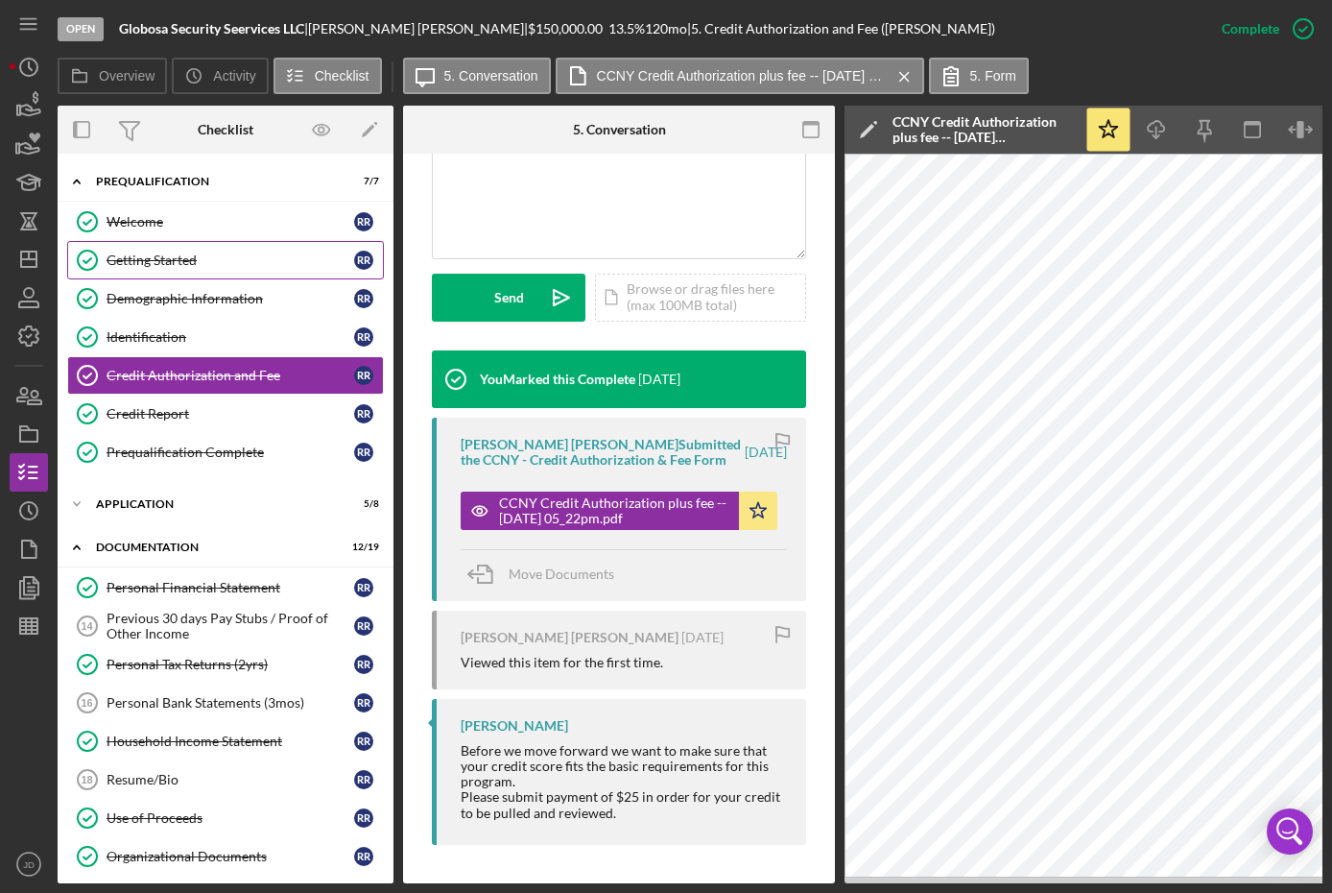
click at [149, 251] on link "Getting Started Getting Started R R" at bounding box center [225, 260] width 317 height 38
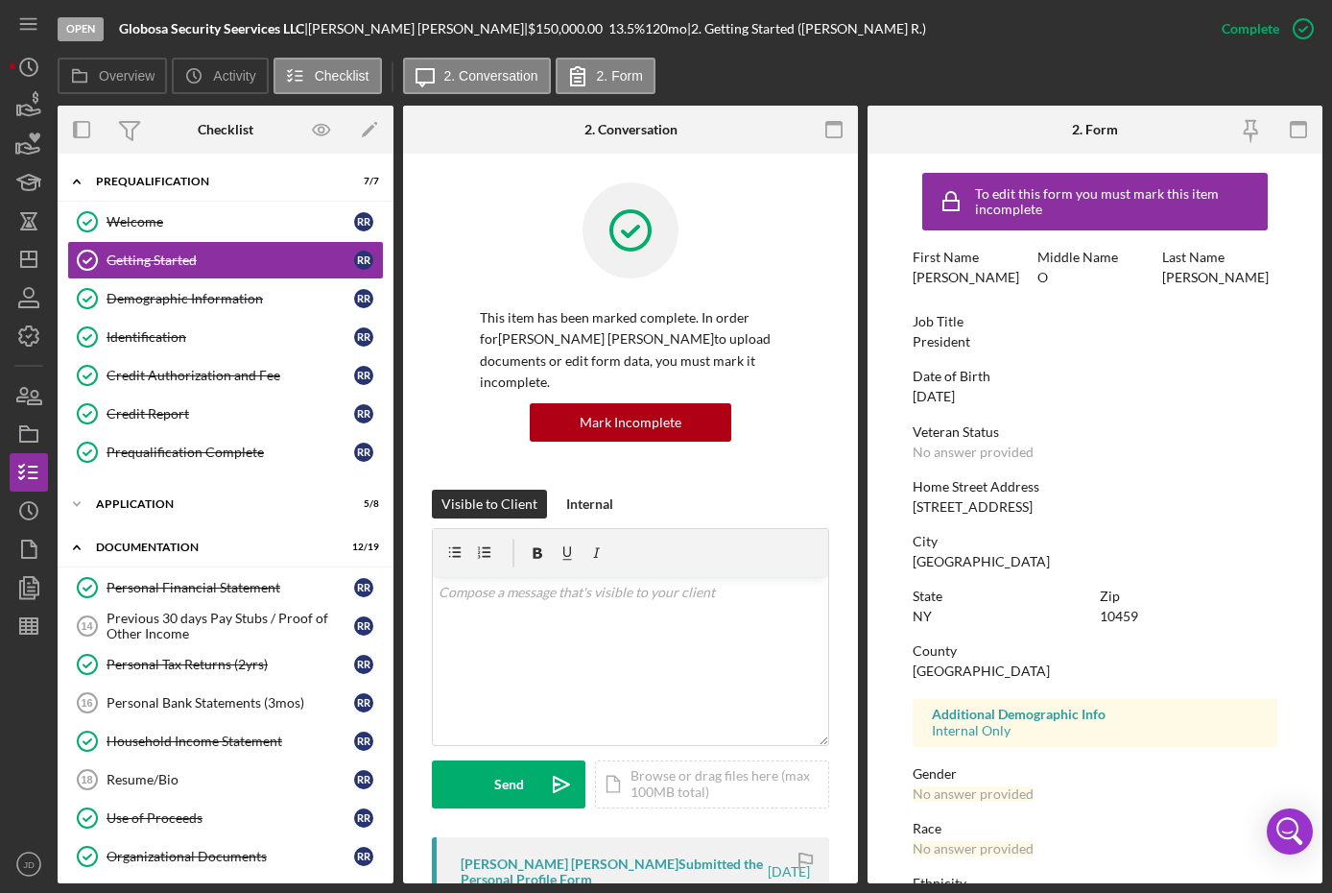
click at [159, 147] on div at bounding box center [114, 130] width 112 height 48
click at [169, 251] on link "Getting Started Getting Started R R" at bounding box center [225, 260] width 317 height 38
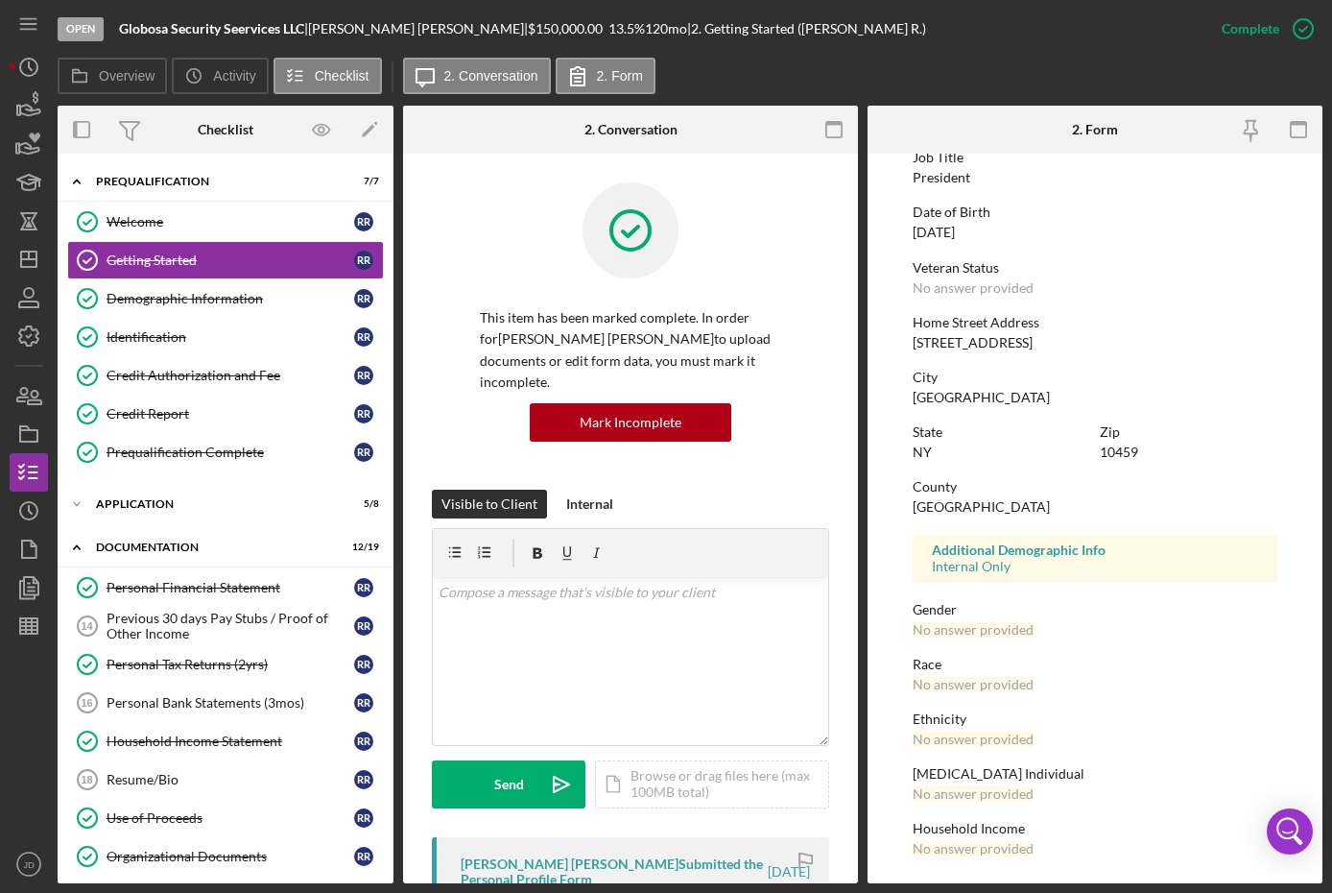
scroll to position [166, 0]
click at [170, 292] on div "Demographic Information" at bounding box center [231, 298] width 248 height 15
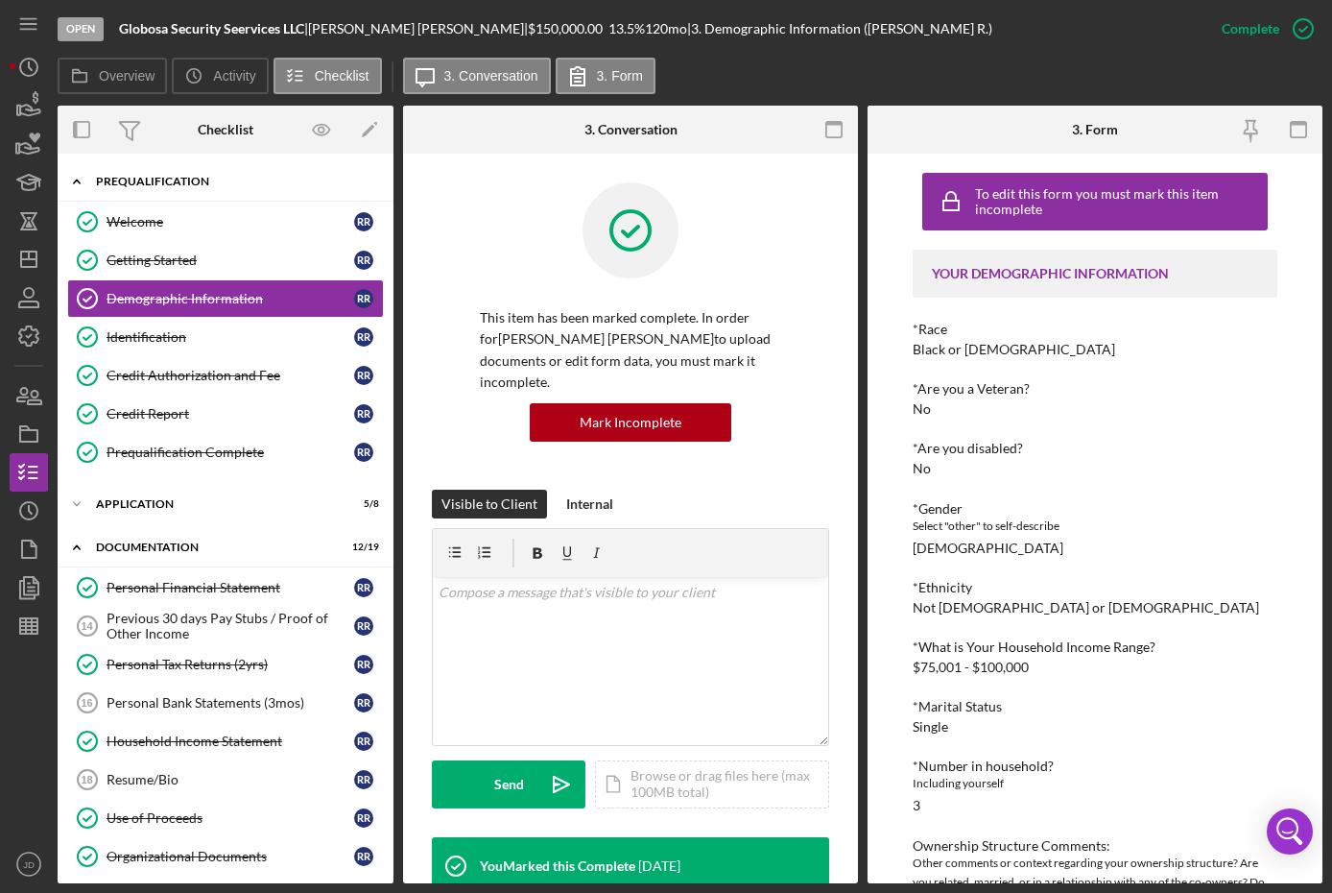
click at [73, 176] on icon "Icon/Expander" at bounding box center [77, 181] width 38 height 38
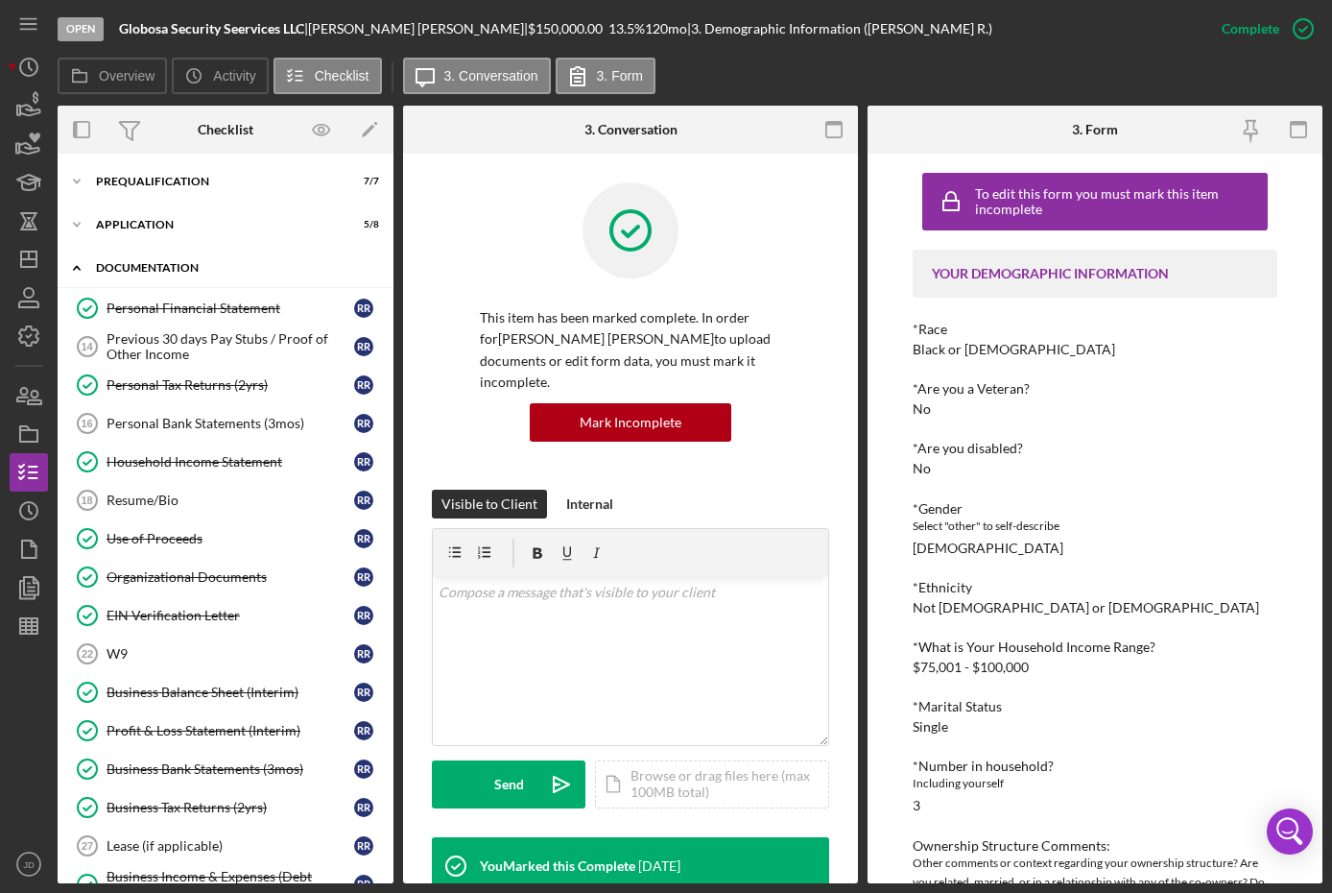
click at [71, 260] on icon "Icon/Expander" at bounding box center [77, 268] width 38 height 38
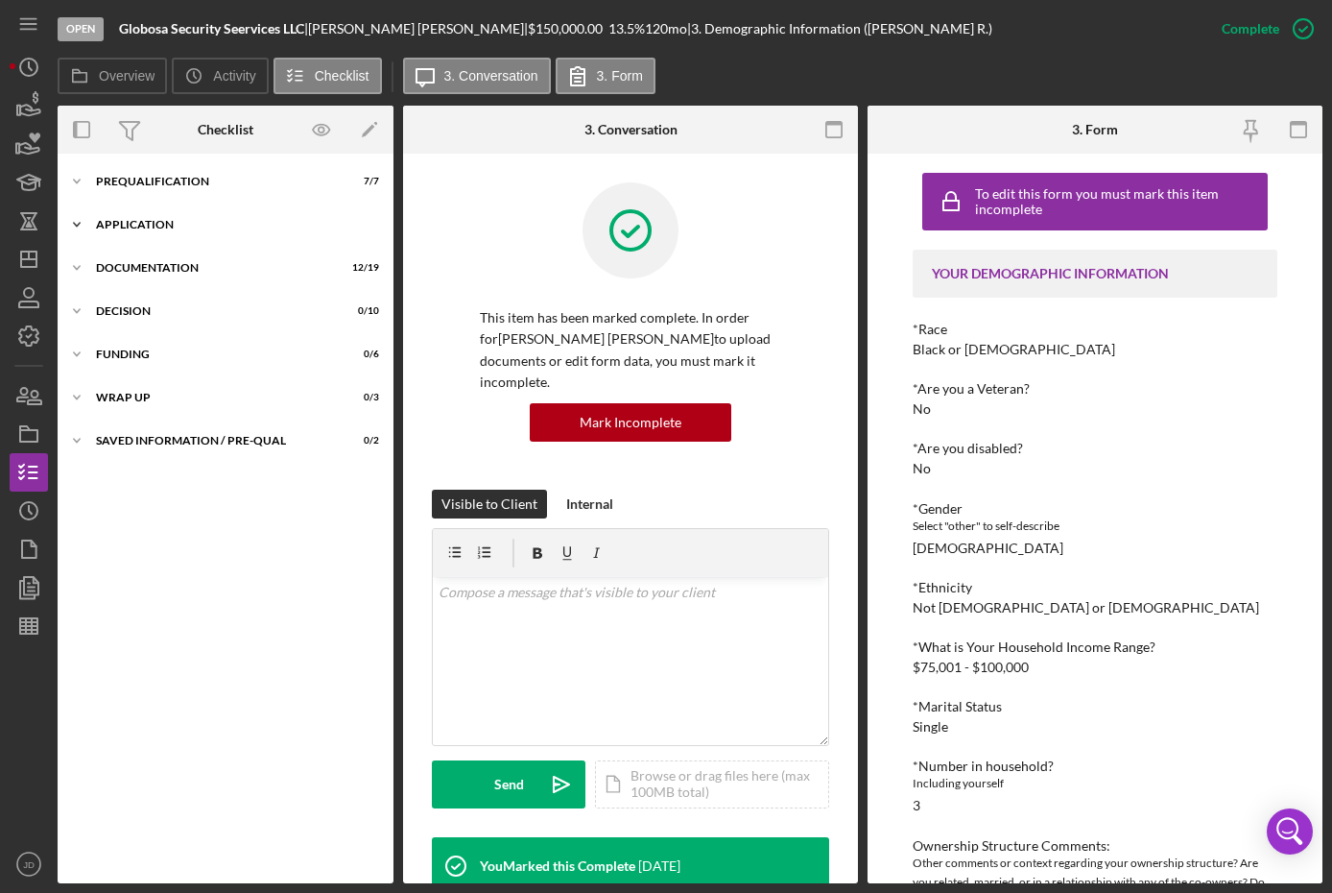
click at [81, 224] on icon "Icon/Expander" at bounding box center [77, 224] width 38 height 38
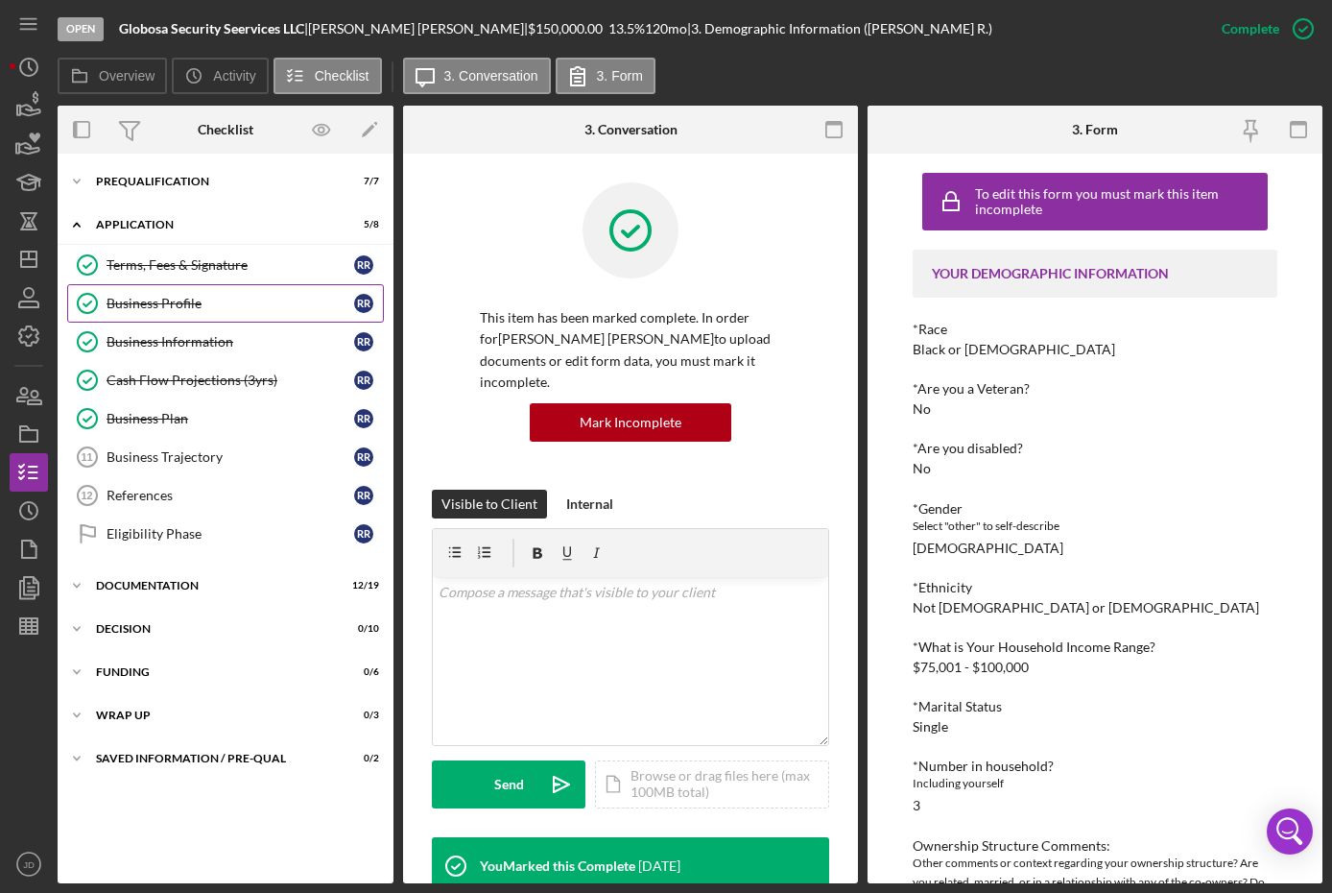
click at [149, 299] on div "Business Profile" at bounding box center [231, 303] width 248 height 15
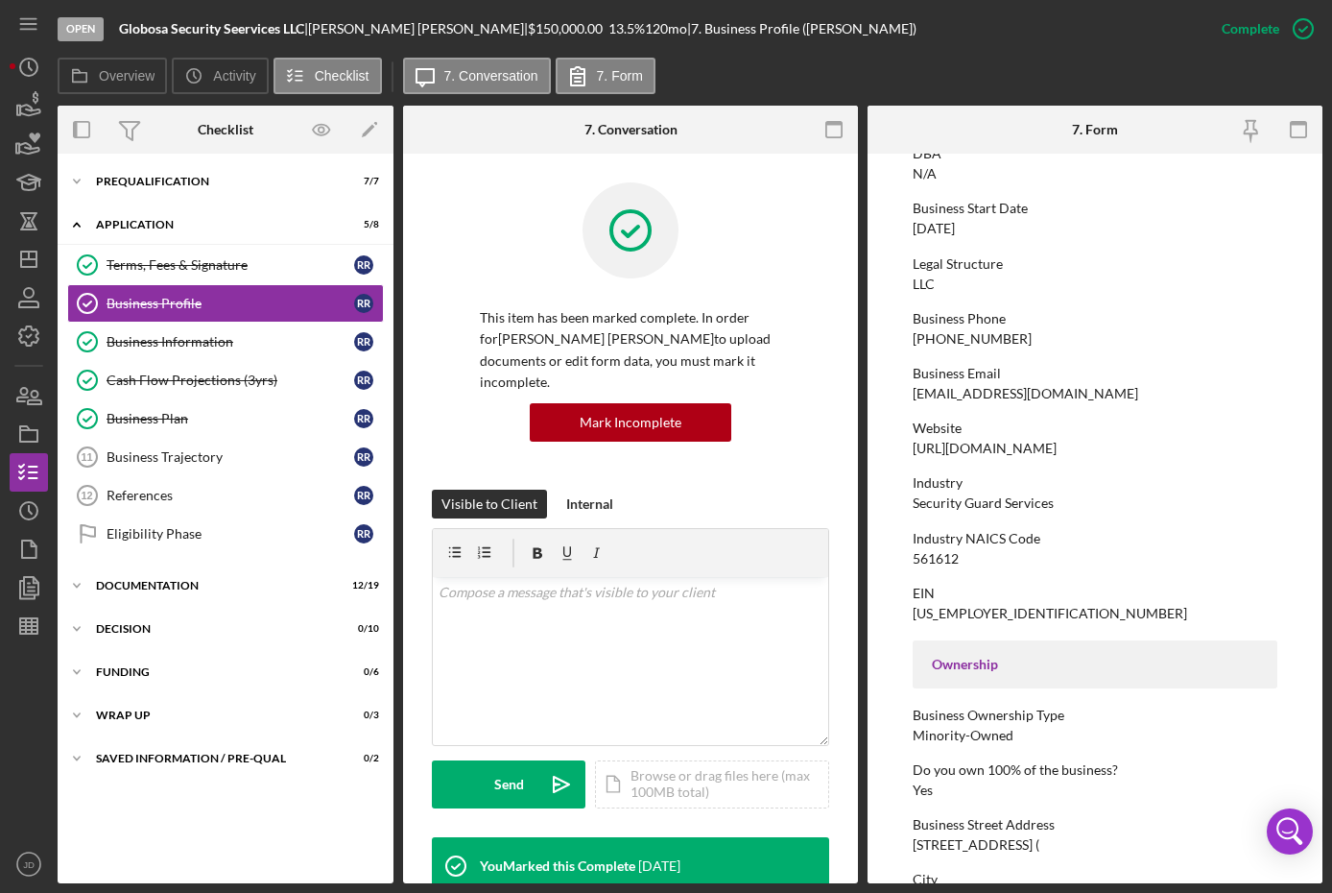
scroll to position [192, 0]
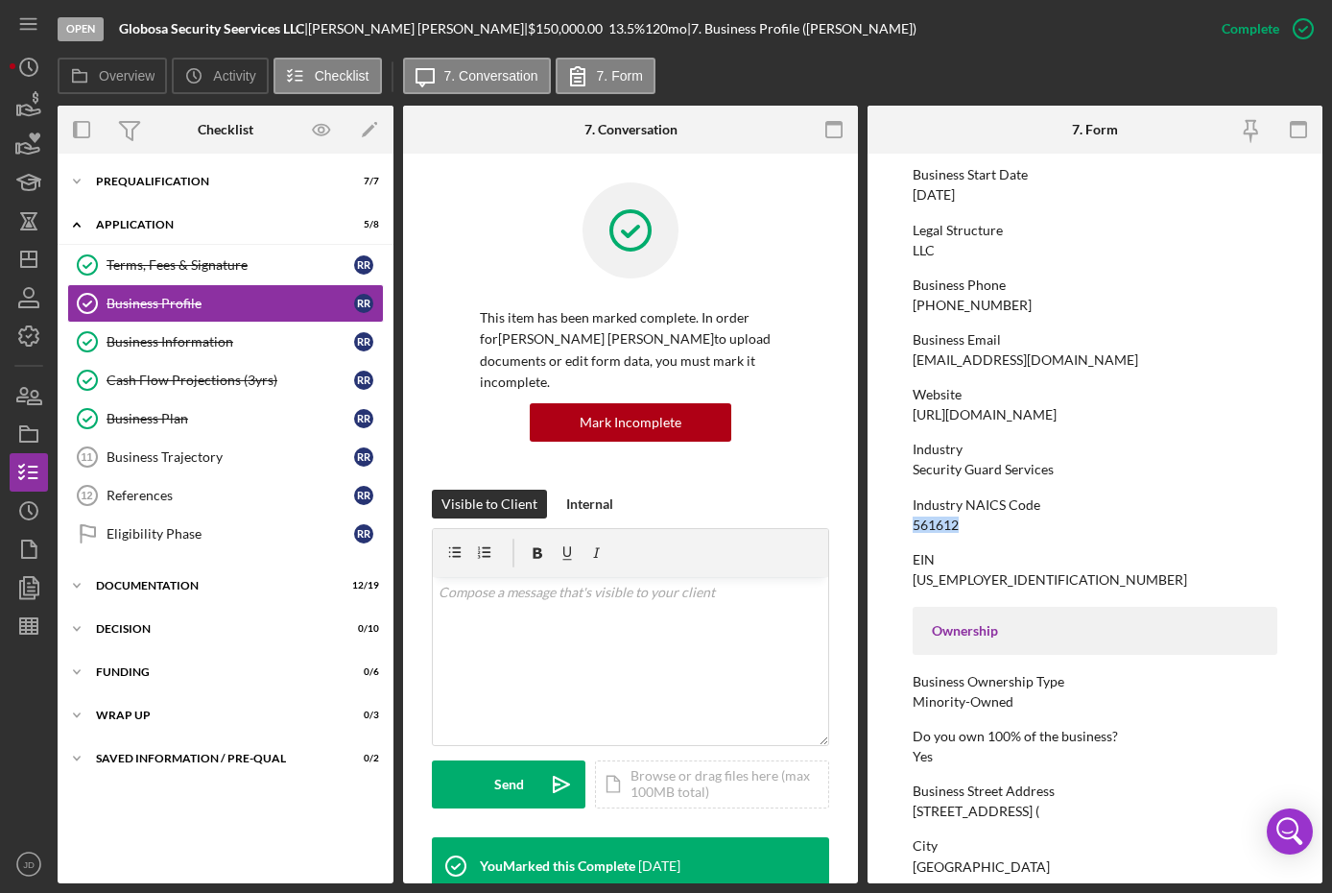
drag, startPoint x: 966, startPoint y: 523, endPoint x: 906, endPoint y: 523, distance: 59.5
click at [906, 523] on form "To edit this form you must mark this item incomplete Business Name Globosa Secu…" at bounding box center [1095, 519] width 455 height 730
copy div "561612"
click at [25, 785] on div at bounding box center [29, 745] width 38 height 200
click at [26, 259] on line "button" at bounding box center [28, 259] width 15 height 0
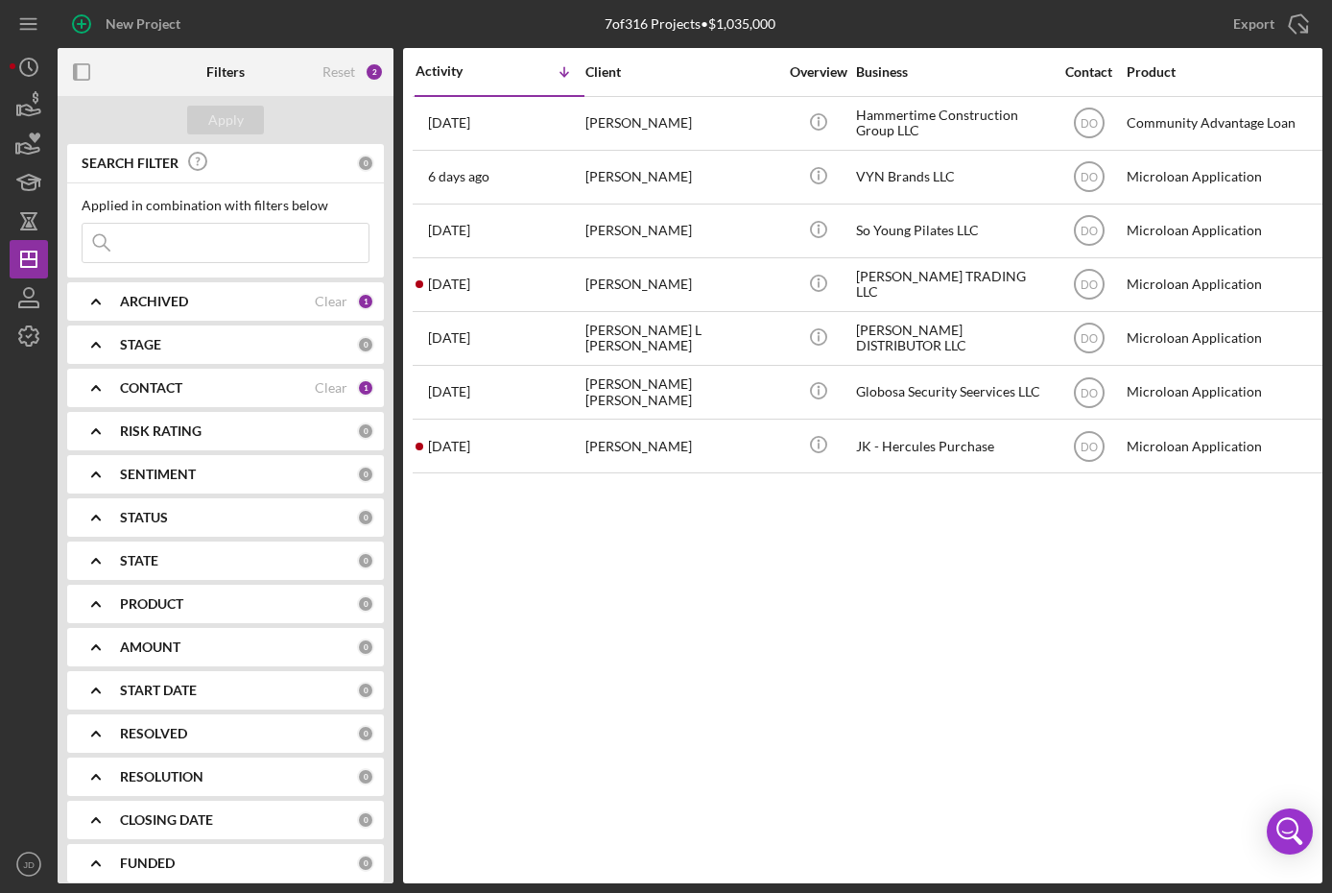
click at [99, 387] on icon "Icon/Expander" at bounding box center [96, 388] width 48 height 48
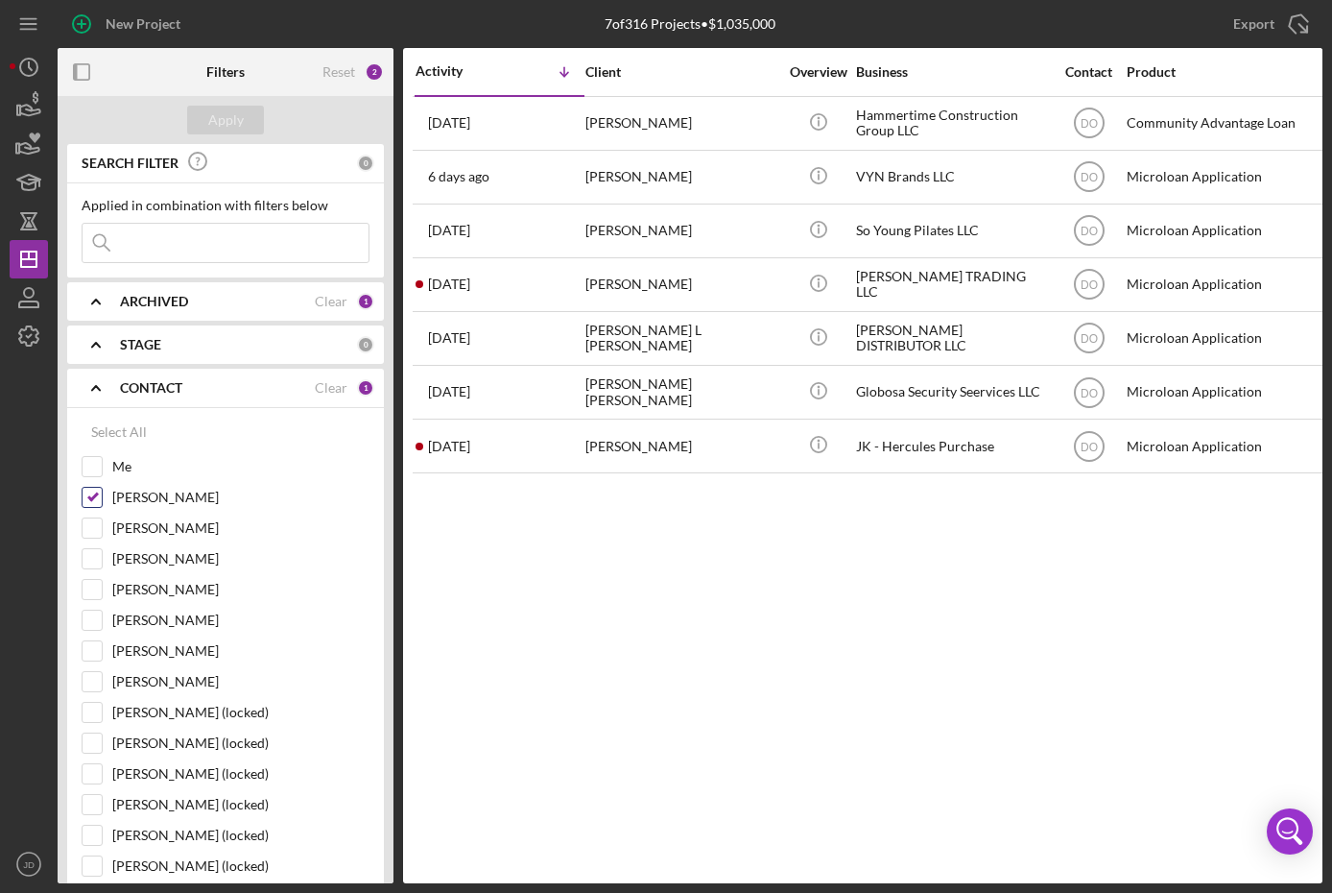
click at [91, 495] on input "Dale Owen" at bounding box center [92, 497] width 19 height 19
checkbox input "false"
click at [93, 465] on input "Me" at bounding box center [92, 466] width 19 height 19
checkbox input "true"
click at [235, 113] on div "Apply" at bounding box center [226, 120] width 36 height 29
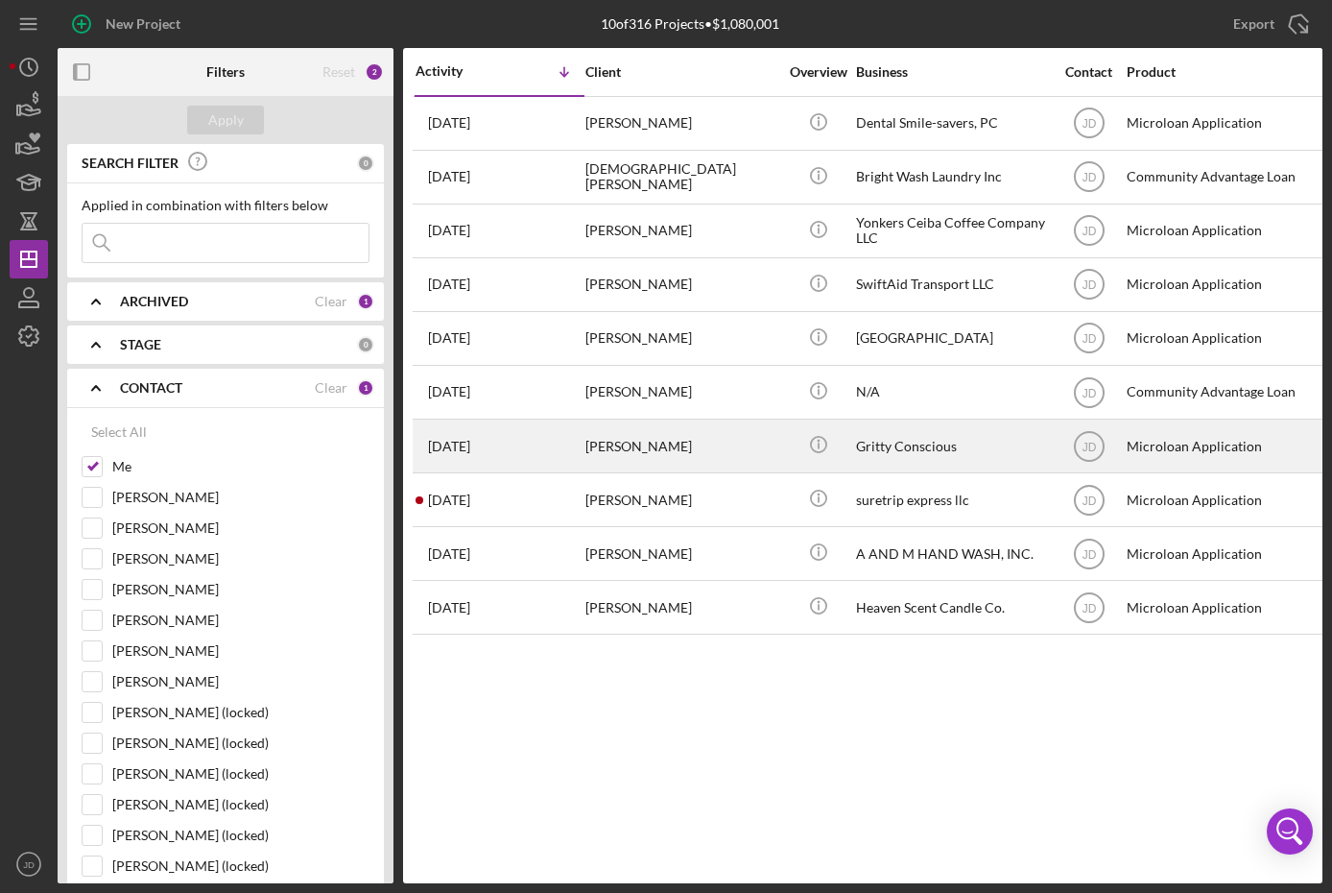
click at [681, 444] on div "Patricia Castillo" at bounding box center [682, 445] width 192 height 51
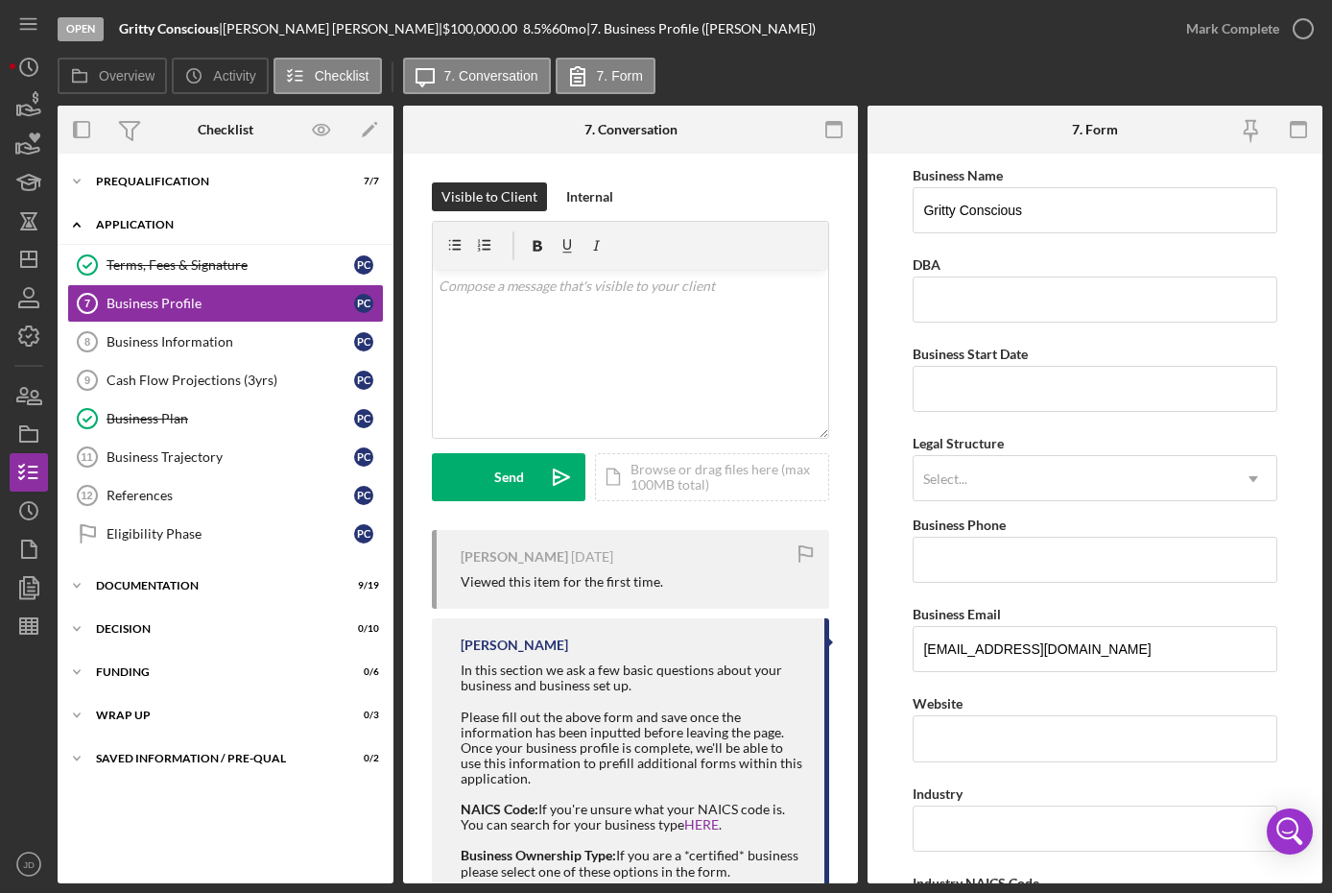
click at [77, 218] on icon "Icon/Expander" at bounding box center [77, 224] width 38 height 38
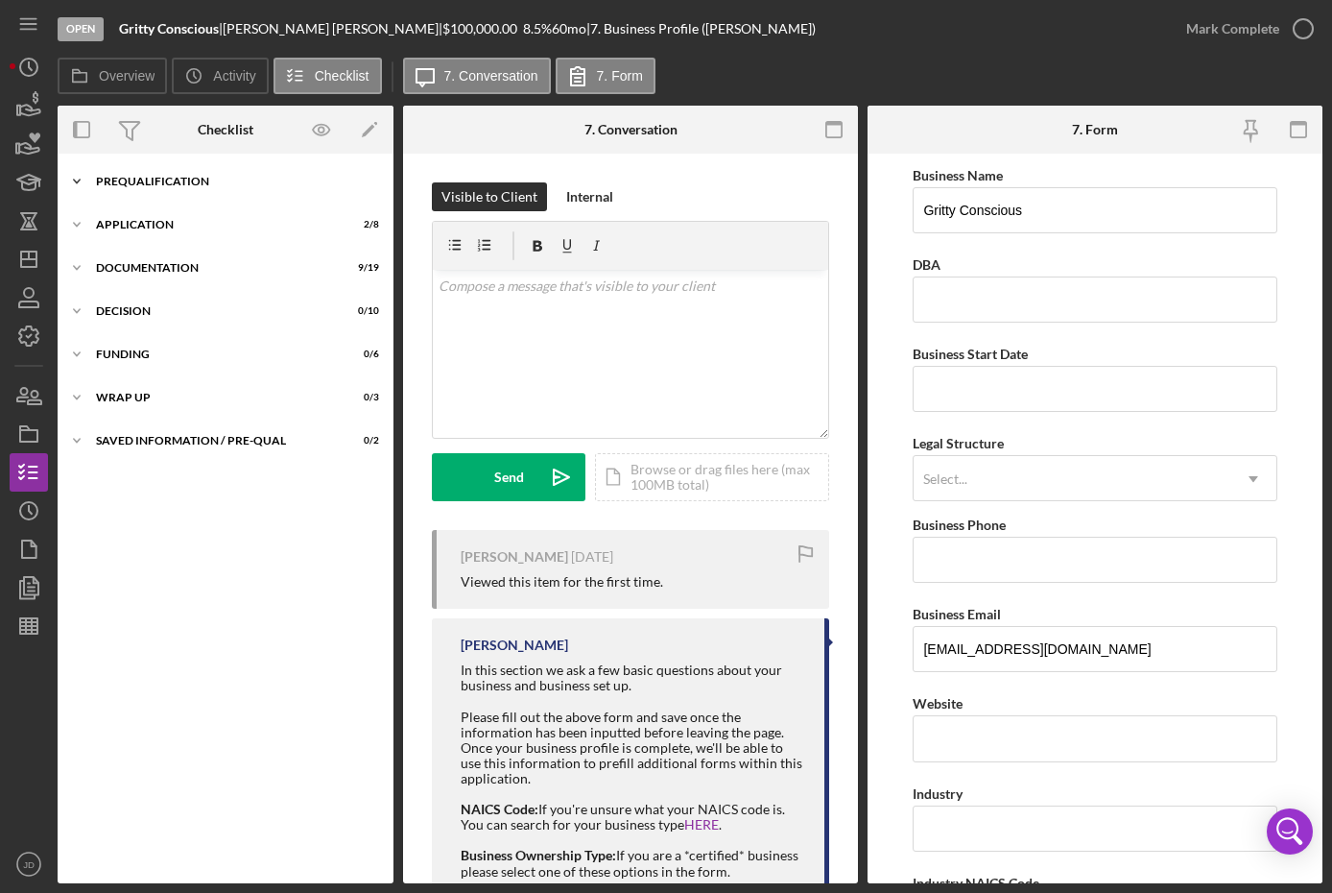
click at [74, 179] on icon "Icon/Expander" at bounding box center [77, 181] width 38 height 38
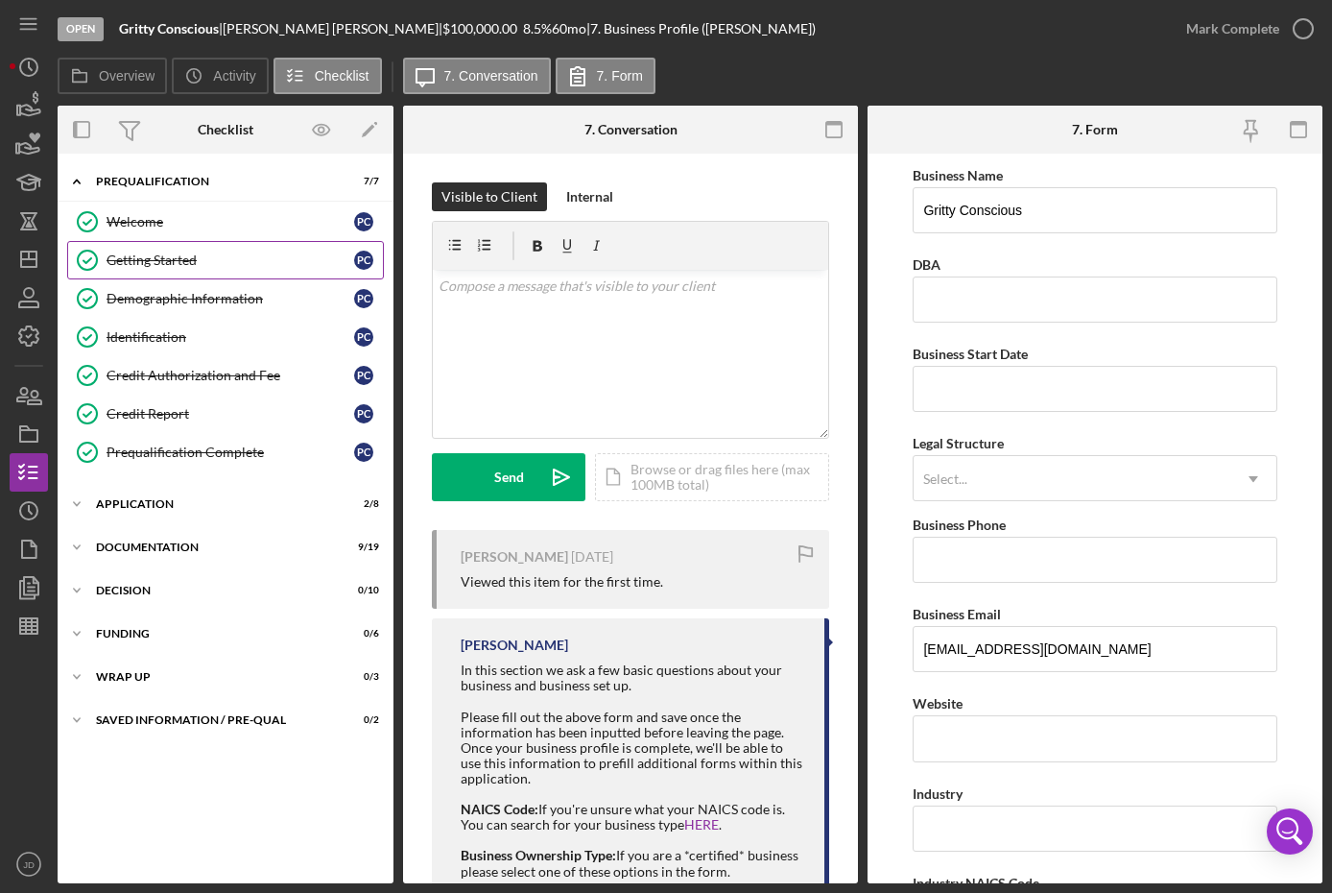
click at [181, 262] on div "Getting Started" at bounding box center [231, 259] width 248 height 15
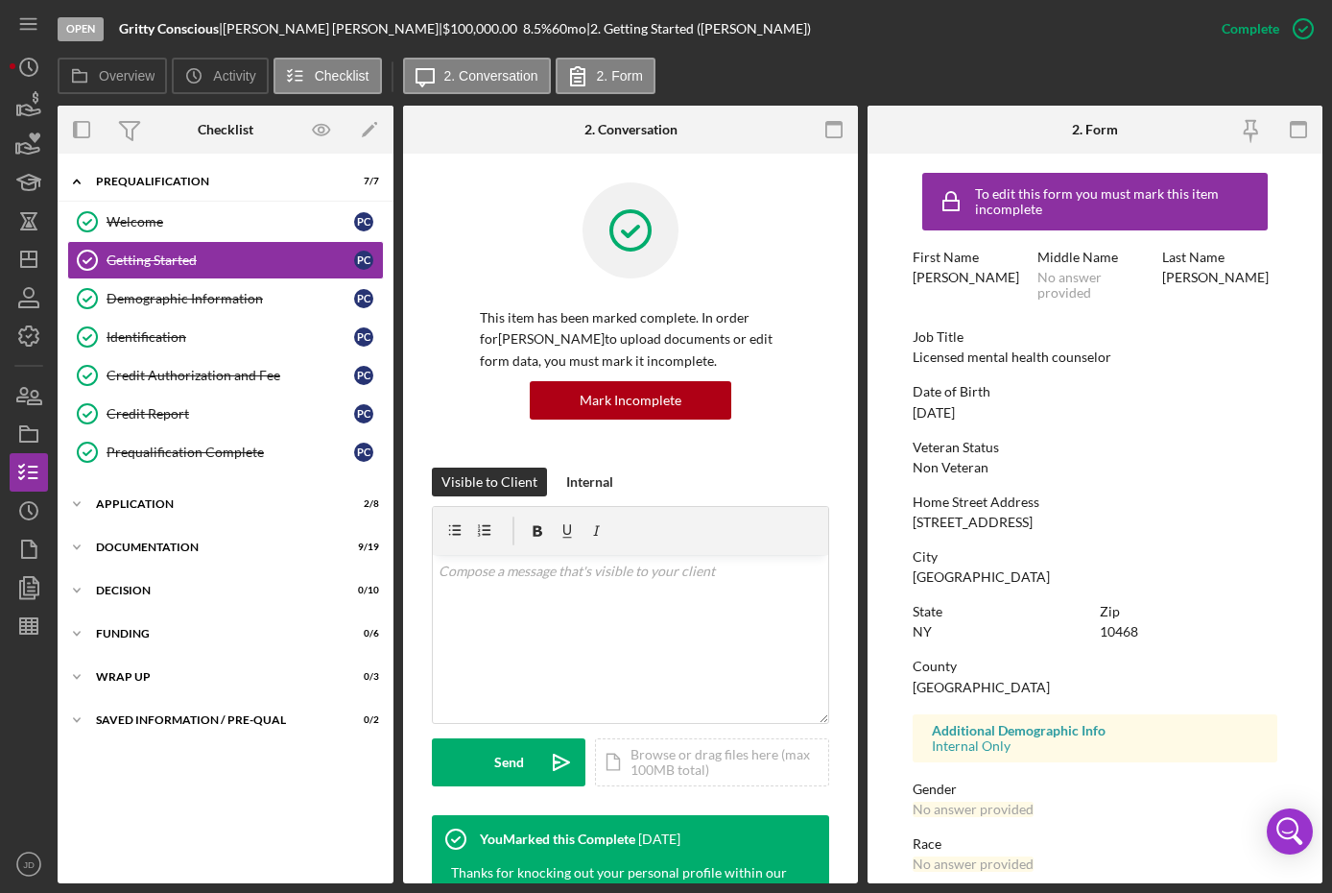
drag, startPoint x: 997, startPoint y: 414, endPoint x: 910, endPoint y: 408, distance: 87.5
click at [910, 408] on form "To edit this form you must mark this item incomplete First Name Patricia Middle…" at bounding box center [1095, 519] width 455 height 730
copy div "01/14/1984"
click at [138, 775] on div "Icon/Expander Prequalification 7 / 7 Welcome Welcome P C Getting Started Gettin…" at bounding box center [226, 518] width 336 height 710
click at [162, 340] on div "Identification" at bounding box center [231, 336] width 248 height 15
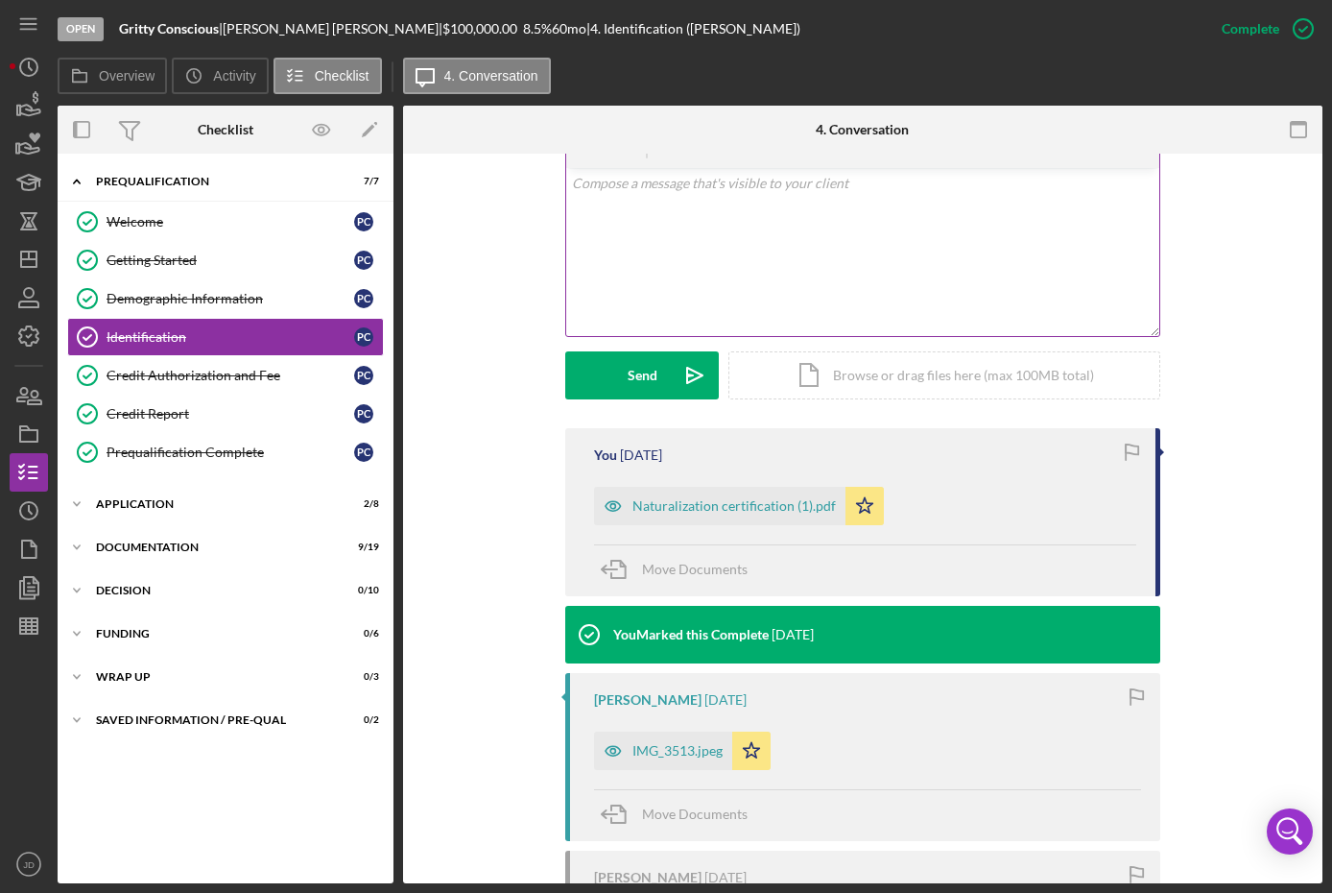
scroll to position [384, 0]
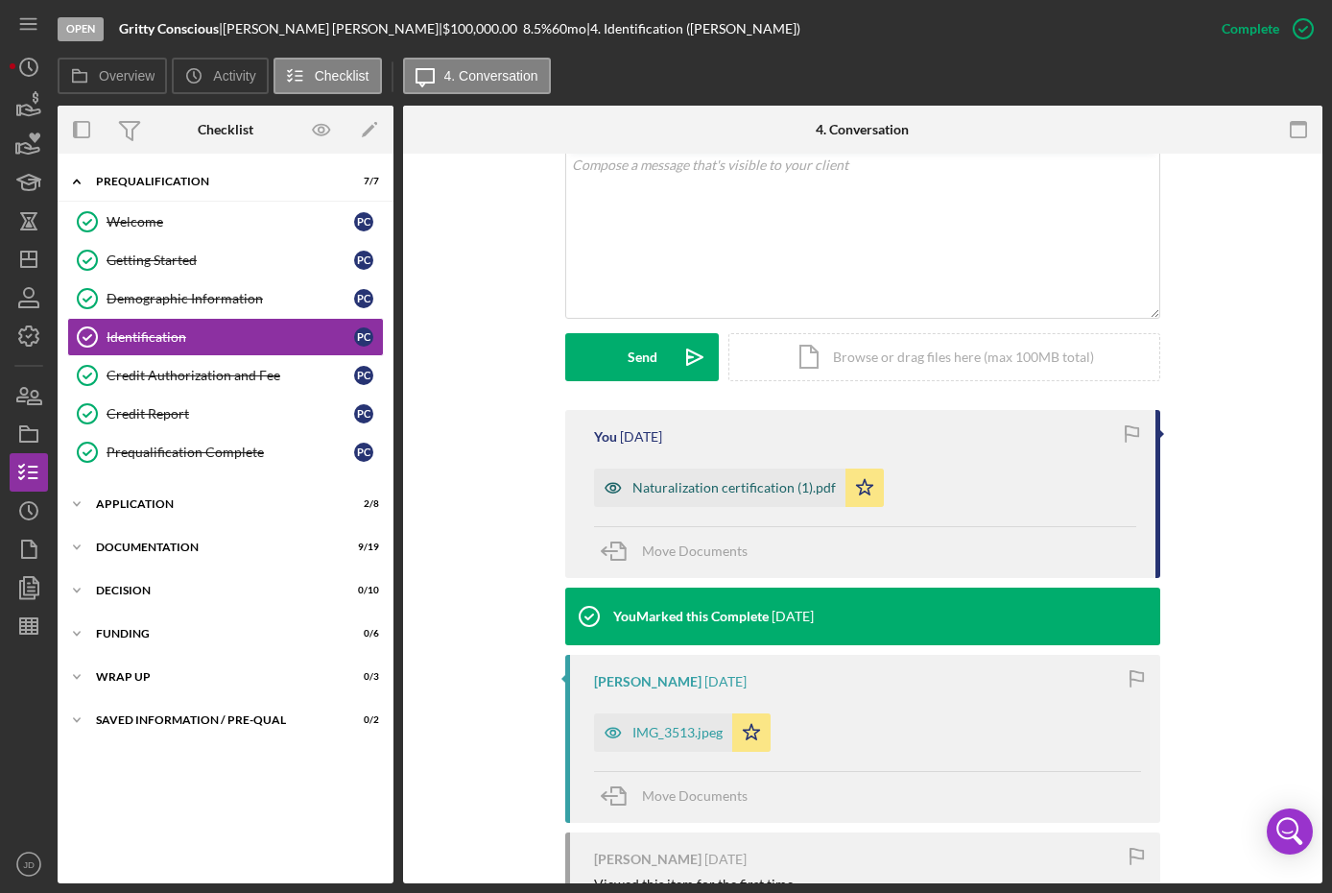
click at [742, 486] on div "Naturalization certification (1).pdf" at bounding box center [735, 487] width 204 height 15
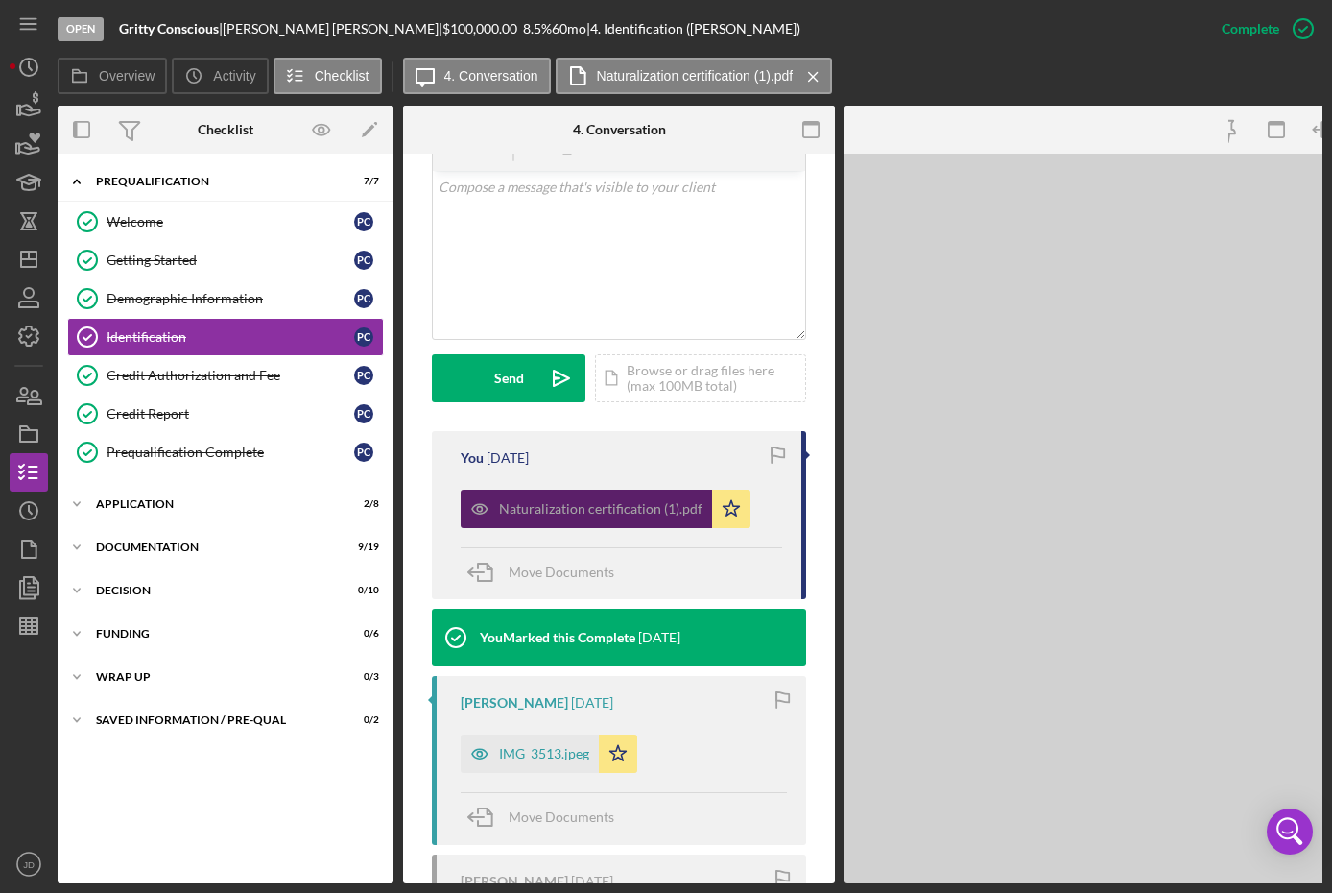
scroll to position [406, 0]
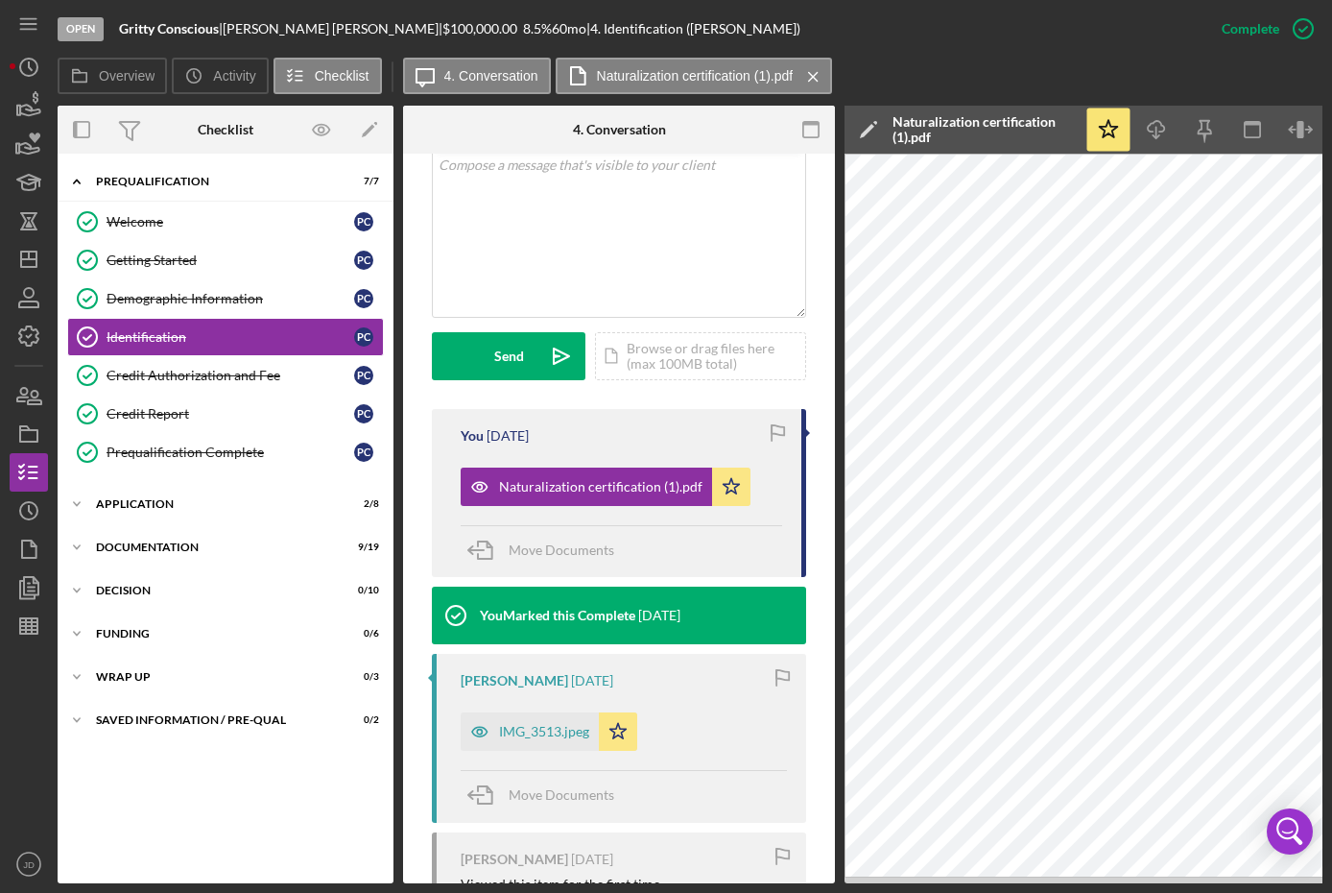
click at [81, 778] on div "Icon/Expander Prequalification 7 / 7 Welcome Welcome P C Getting Started Gettin…" at bounding box center [226, 518] width 336 height 710
click at [143, 256] on div "Getting Started" at bounding box center [231, 259] width 248 height 15
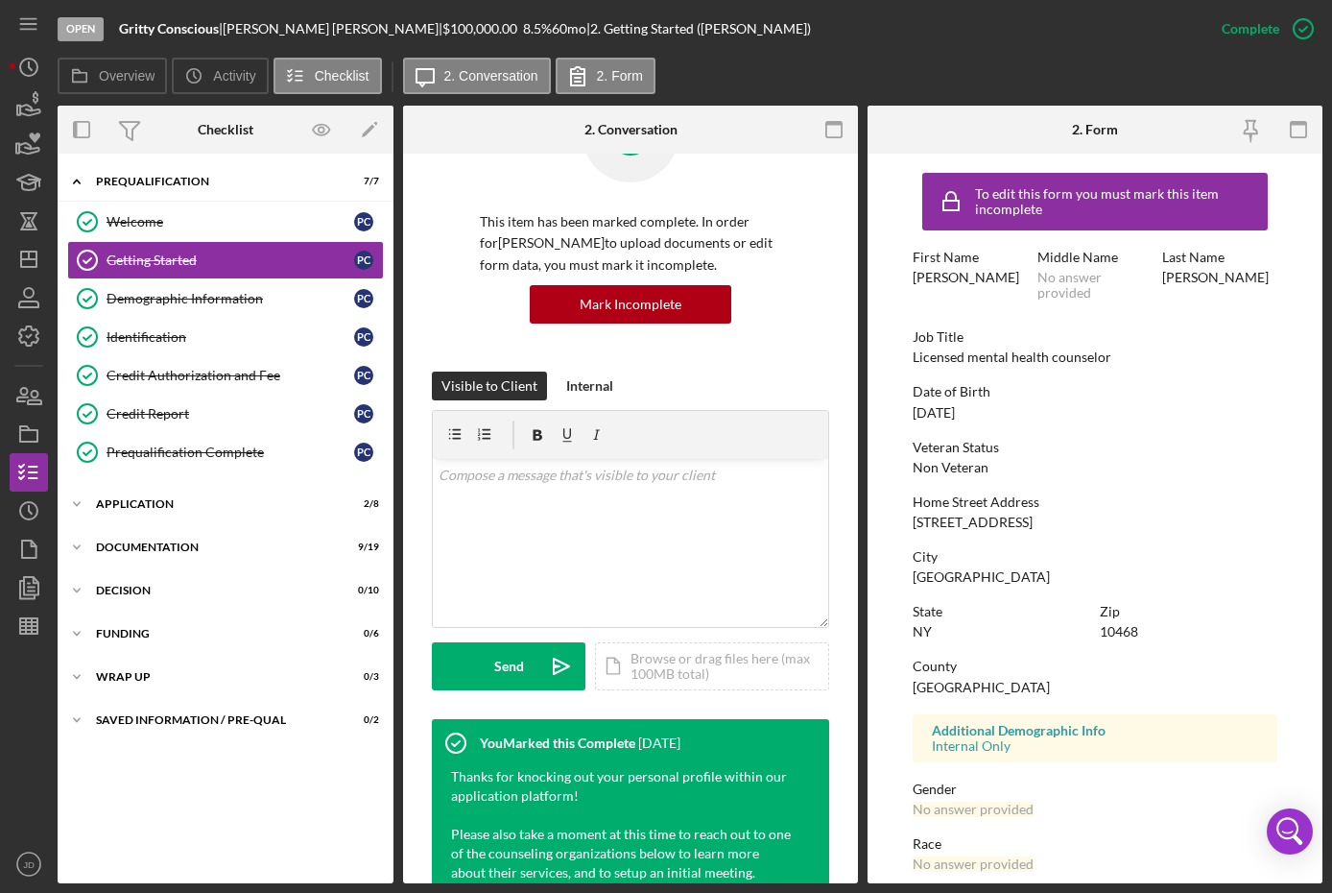
scroll to position [192, 0]
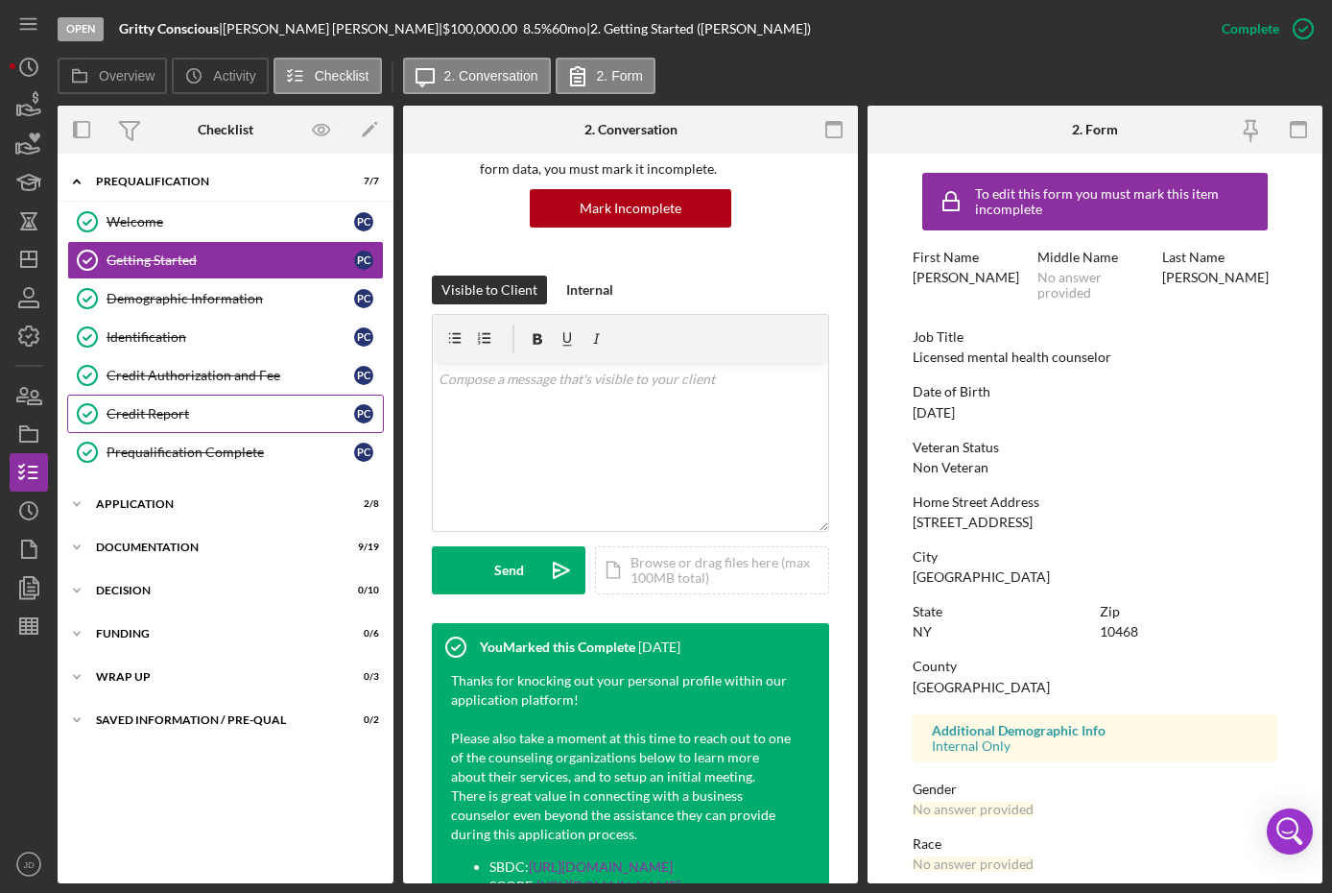
click at [152, 410] on div "Credit Report" at bounding box center [231, 413] width 248 height 15
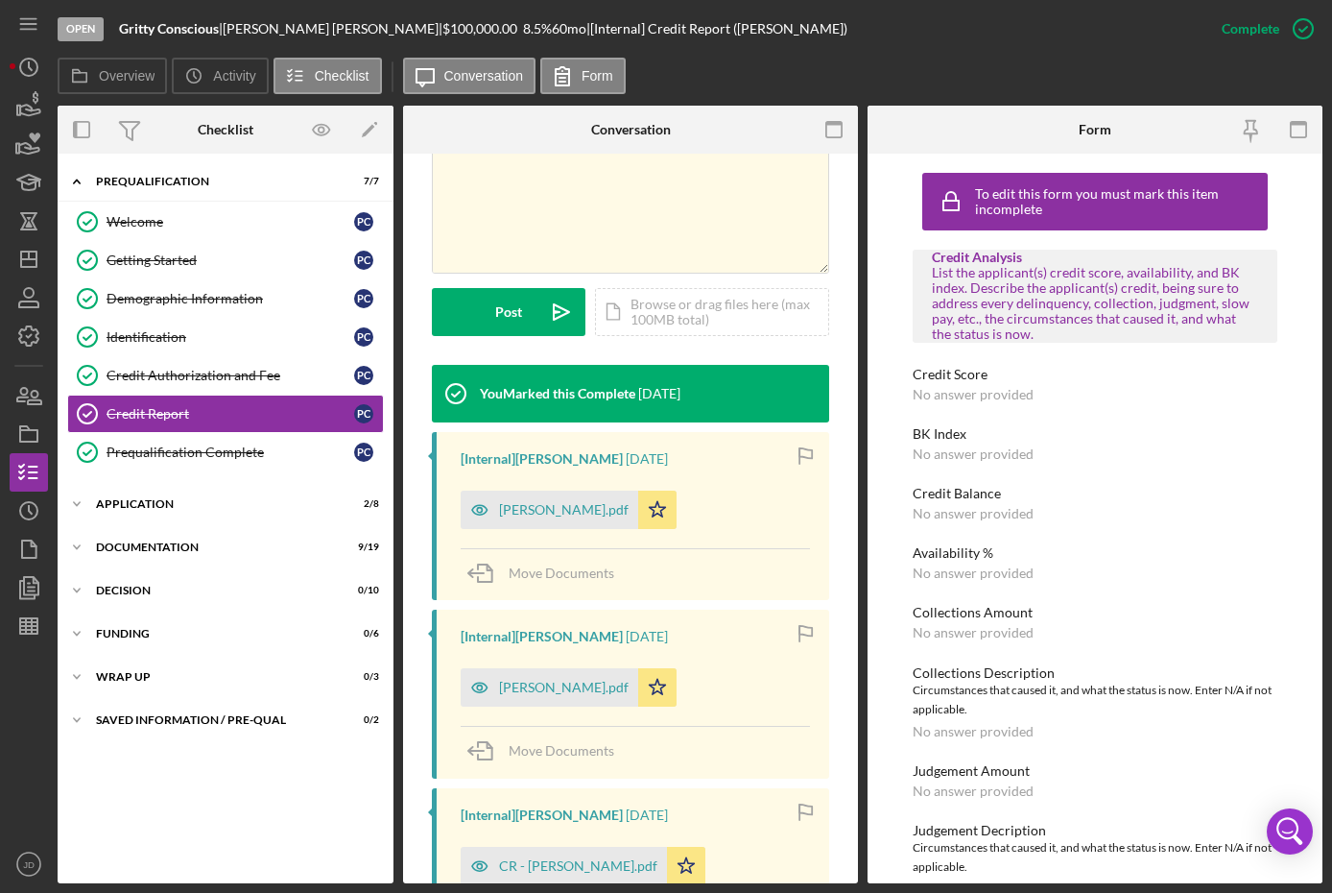
scroll to position [480, 0]
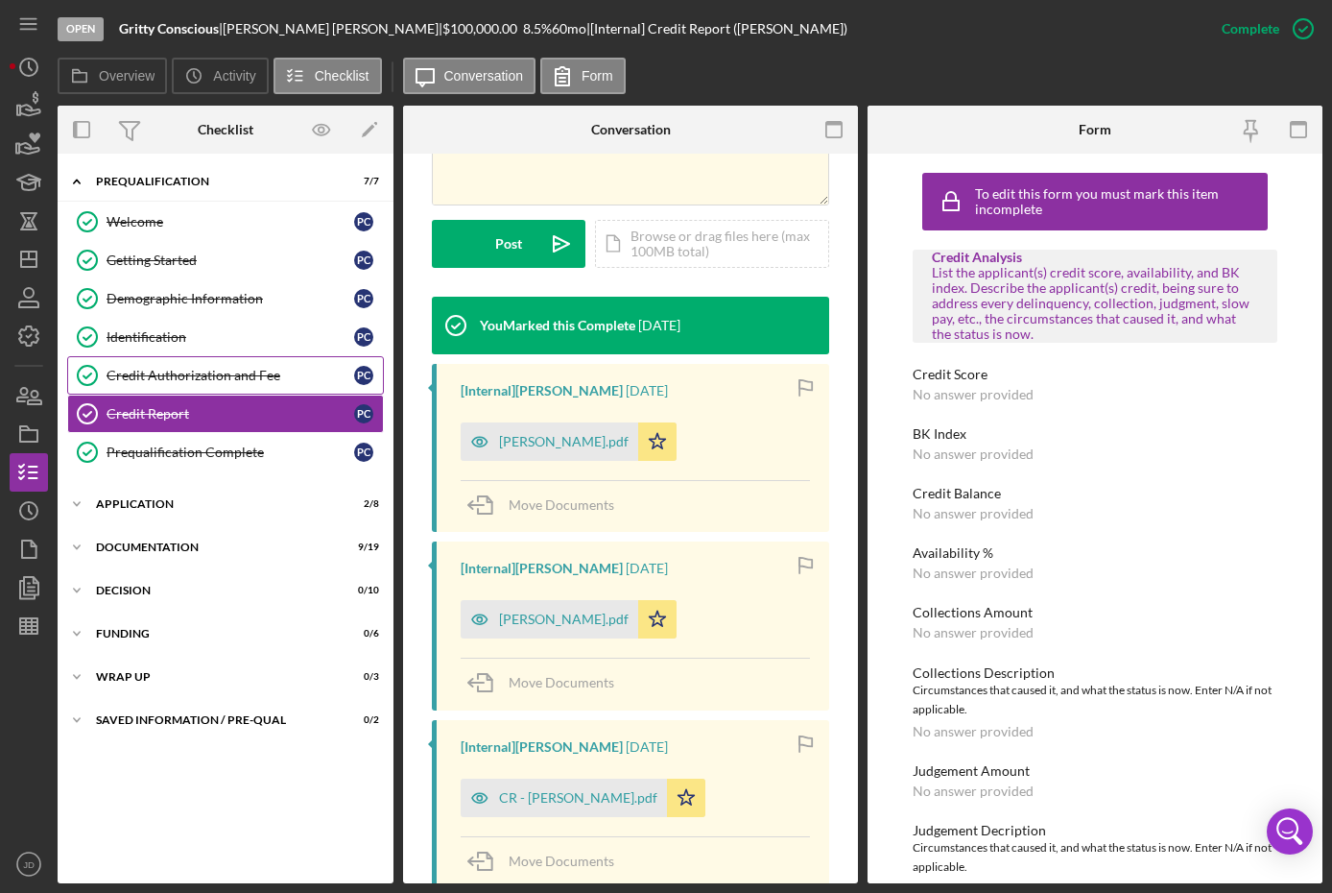
click at [211, 376] on div "Credit Authorization and Fee" at bounding box center [231, 375] width 248 height 15
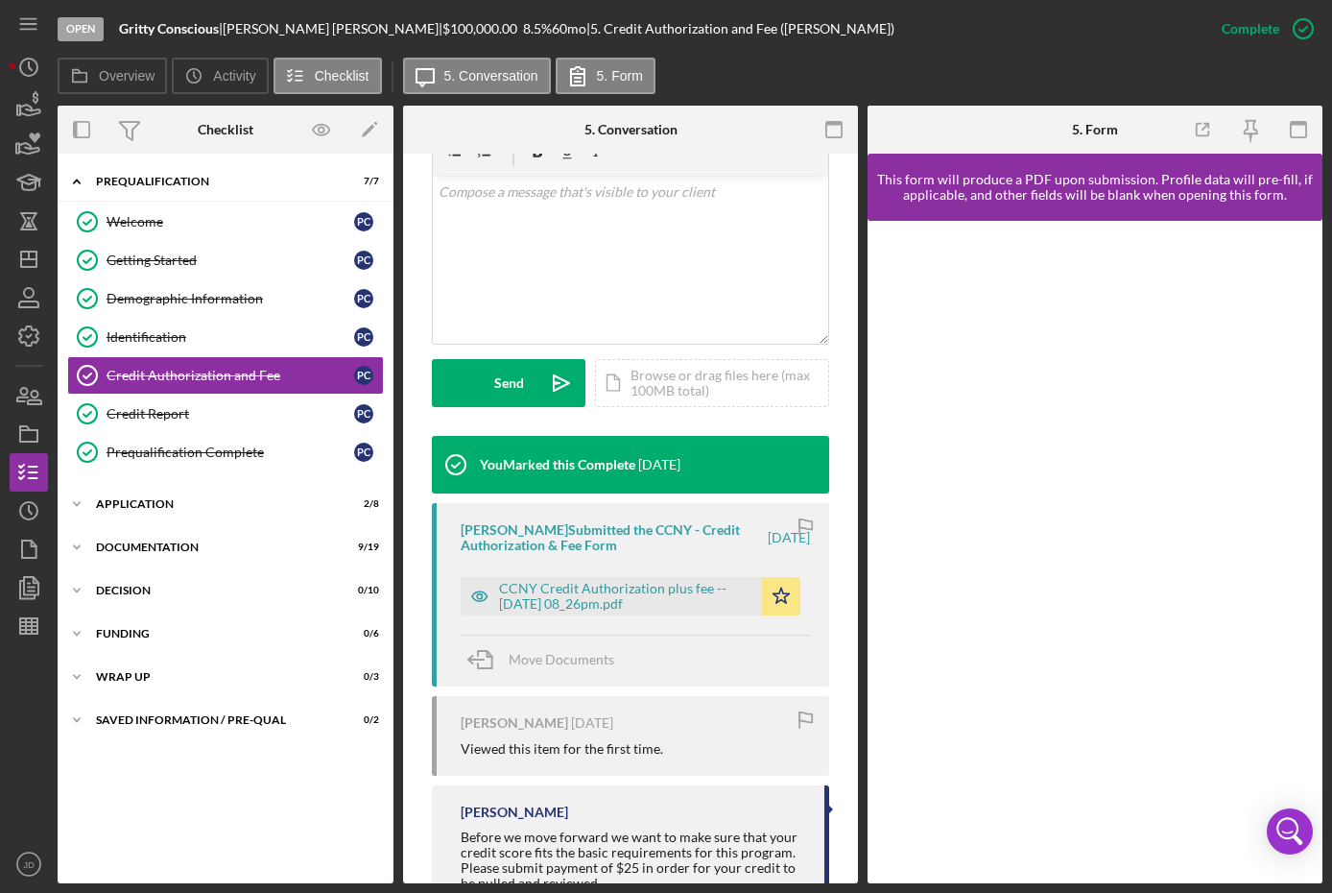
scroll to position [384, 0]
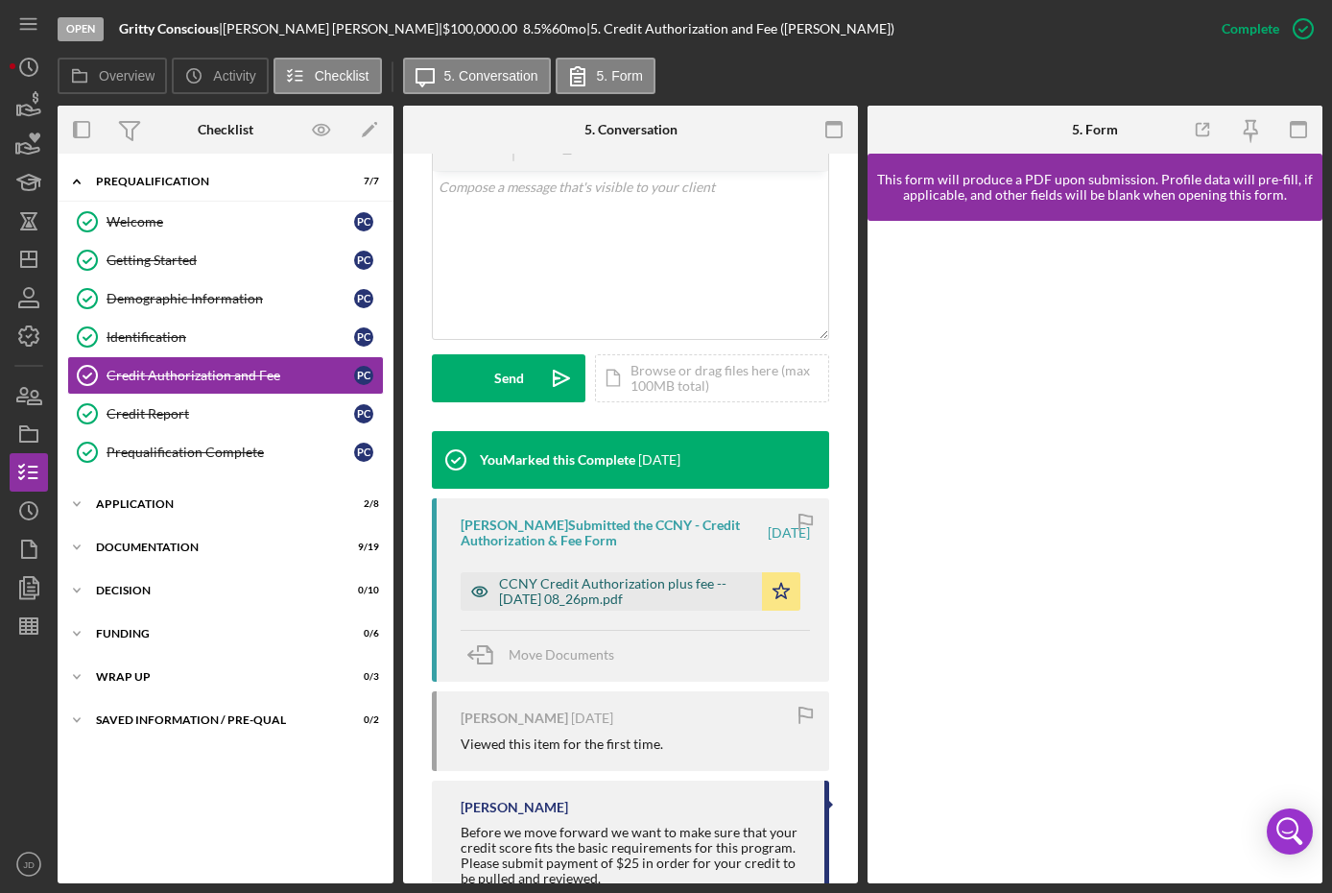
click at [631, 582] on div "CCNY Credit Authorization plus fee -- 2025-05-07 08_26pm.pdf" at bounding box center [625, 591] width 253 height 31
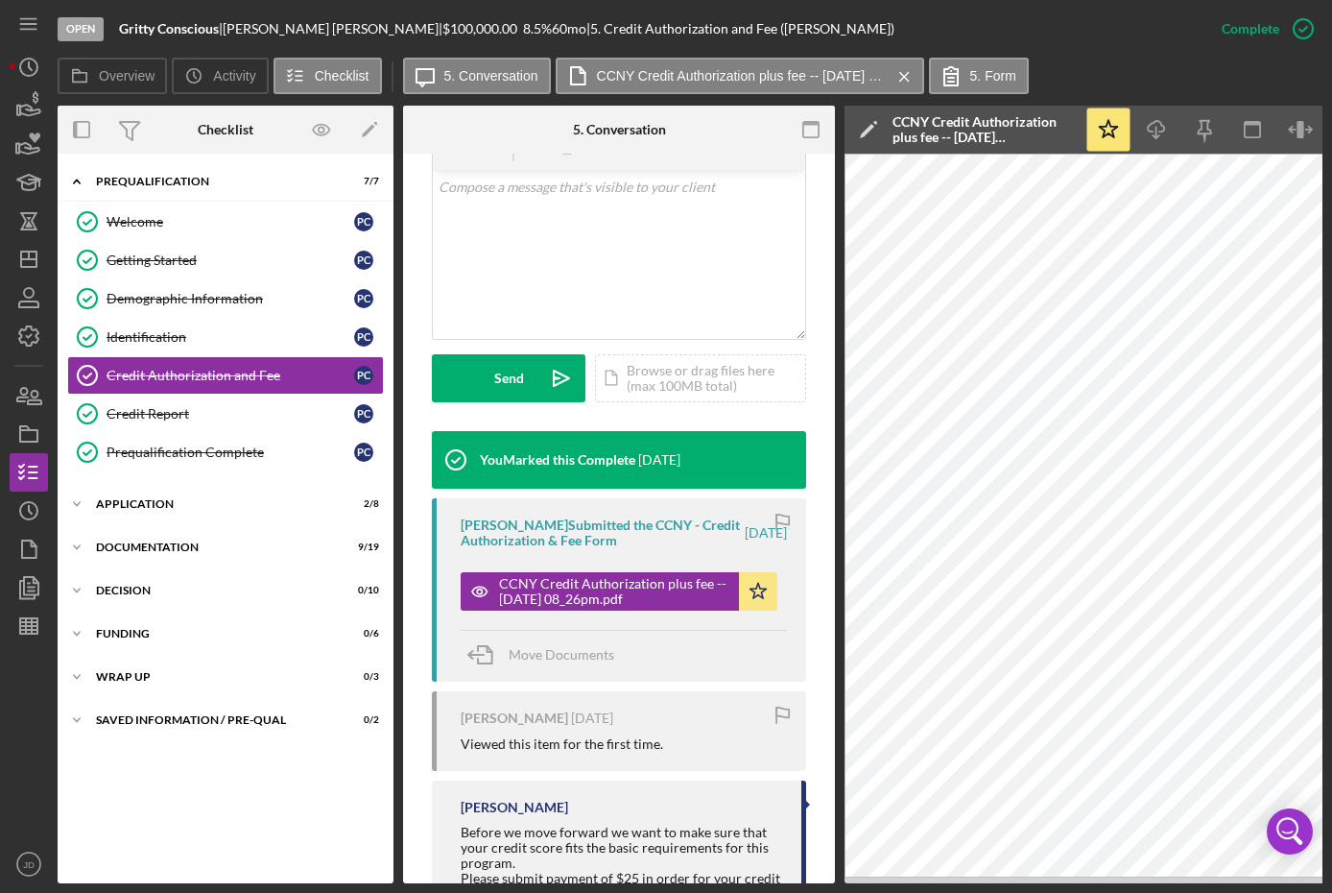
click at [130, 776] on div "Icon/Expander Prequalification 7 / 7 Welcome Welcome P C Getting Started Gettin…" at bounding box center [226, 518] width 336 height 710
click at [148, 258] on div "Getting Started" at bounding box center [231, 259] width 248 height 15
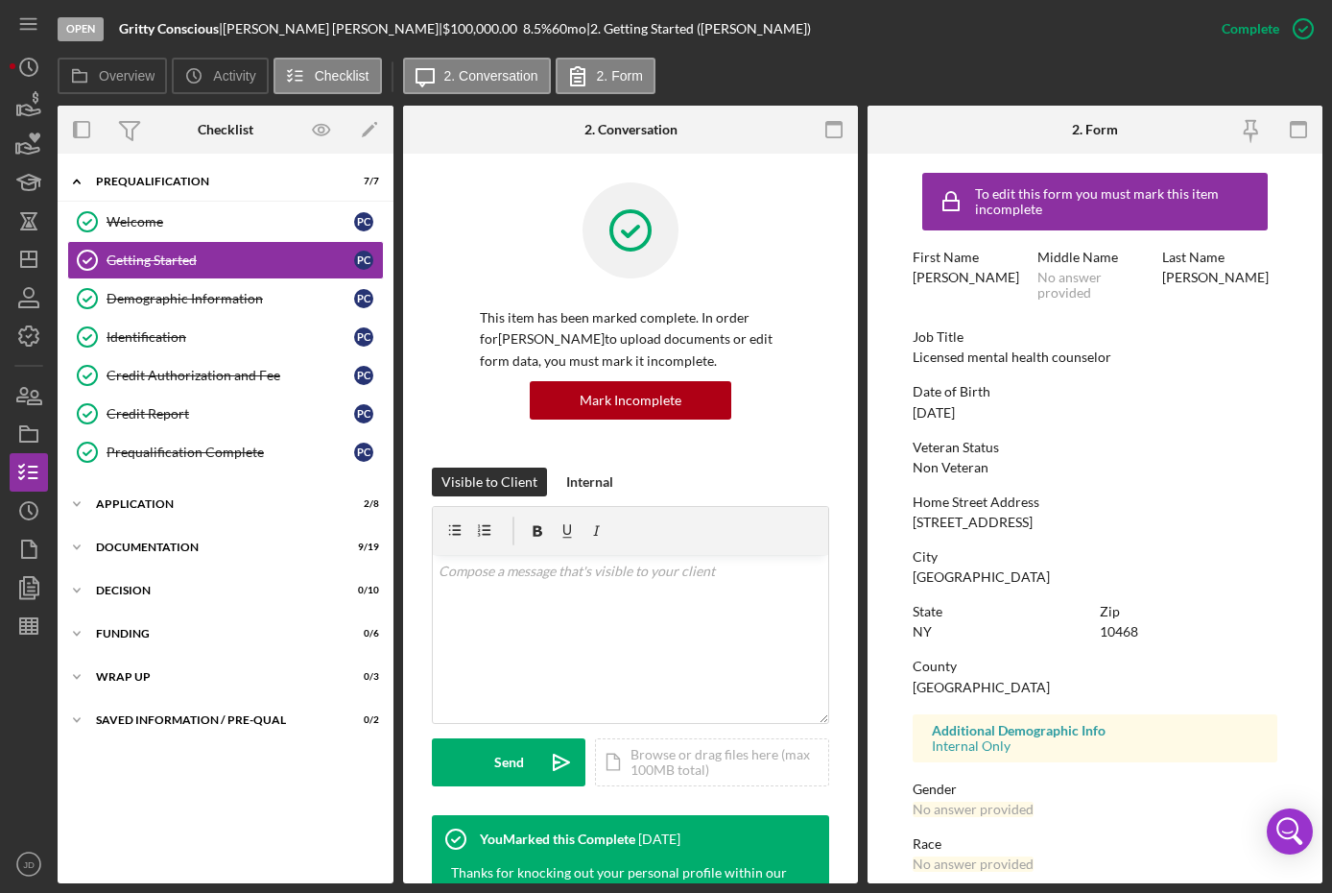
drag, startPoint x: 1081, startPoint y: 519, endPoint x: 907, endPoint y: 511, distance: 174.0
click at [907, 511] on form "To edit this form you must mark this item incomplete First Name Patricia Middle…" at bounding box center [1095, 519] width 455 height 730
copy div "2675 Grand Concourse 5G"
click at [147, 806] on div "Icon/Expander Prequalification 7 / 7 Welcome Welcome P C Getting Started Gettin…" at bounding box center [226, 518] width 336 height 710
click at [111, 837] on div "Icon/Expander Prequalification 7 / 7 Welcome Welcome P C Getting Started Gettin…" at bounding box center [226, 518] width 336 height 710
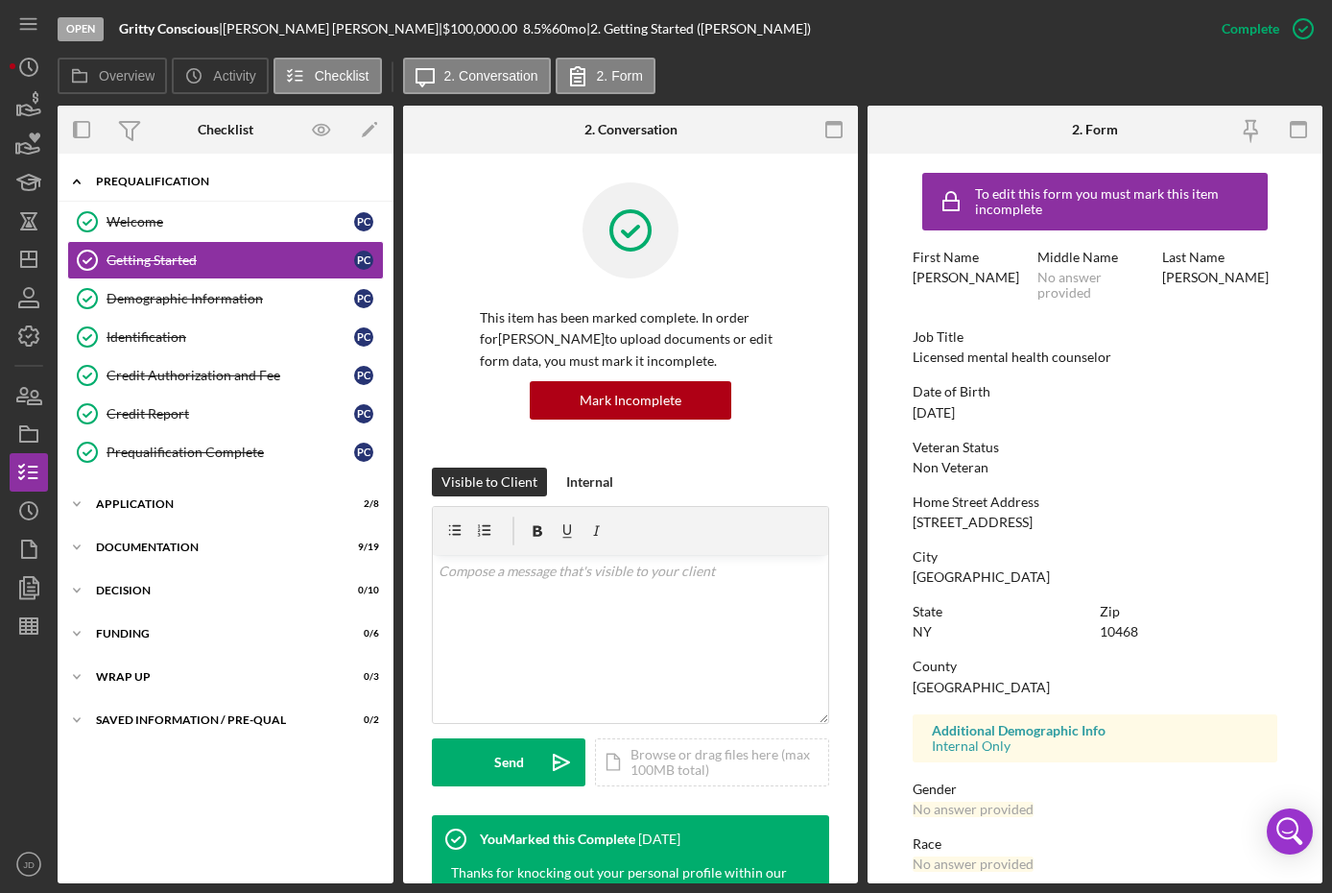
click at [81, 184] on icon "Icon/Expander" at bounding box center [77, 181] width 38 height 38
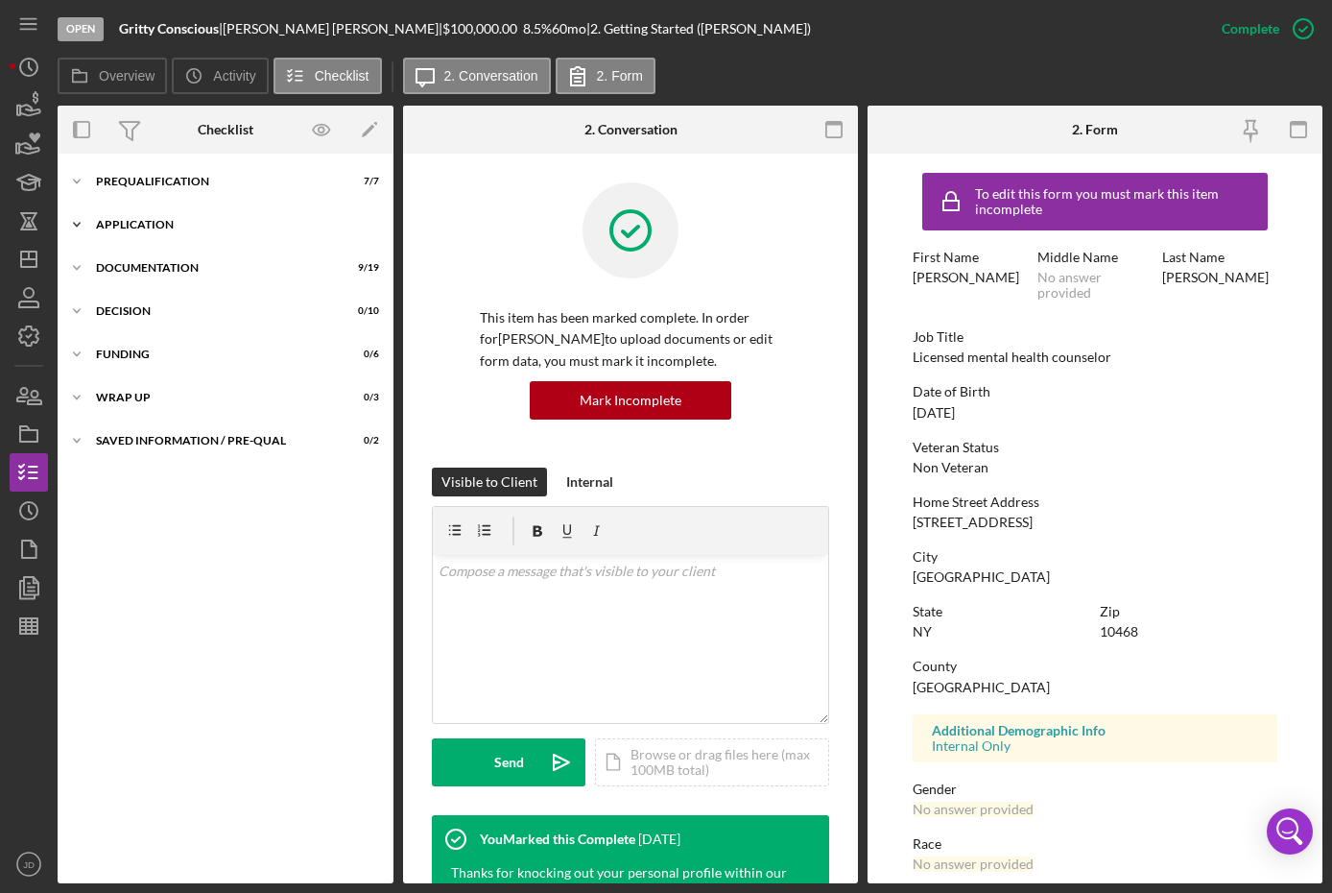
click at [83, 223] on icon "Icon/Expander" at bounding box center [77, 224] width 38 height 38
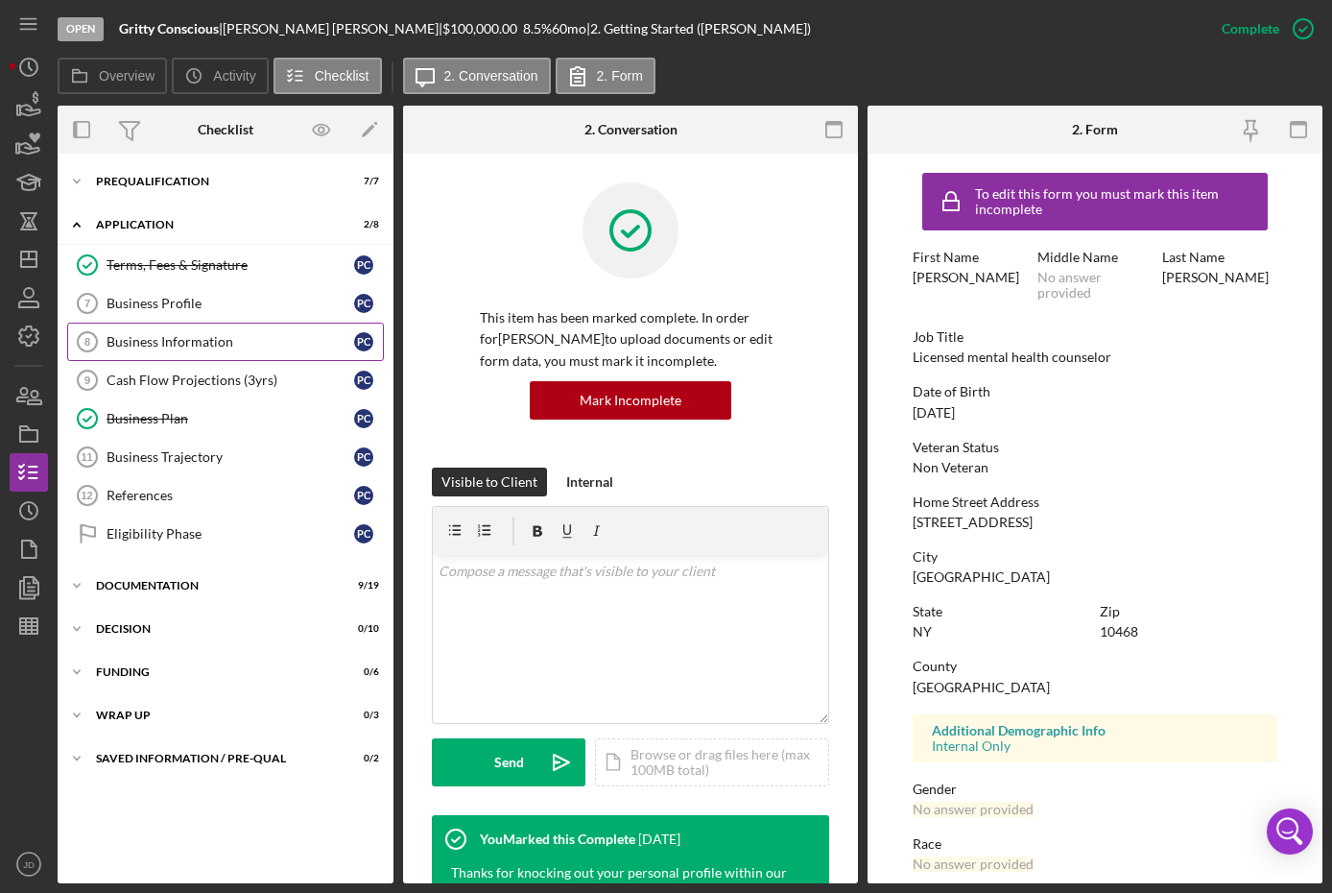
click at [204, 339] on div "Business Information" at bounding box center [231, 341] width 248 height 15
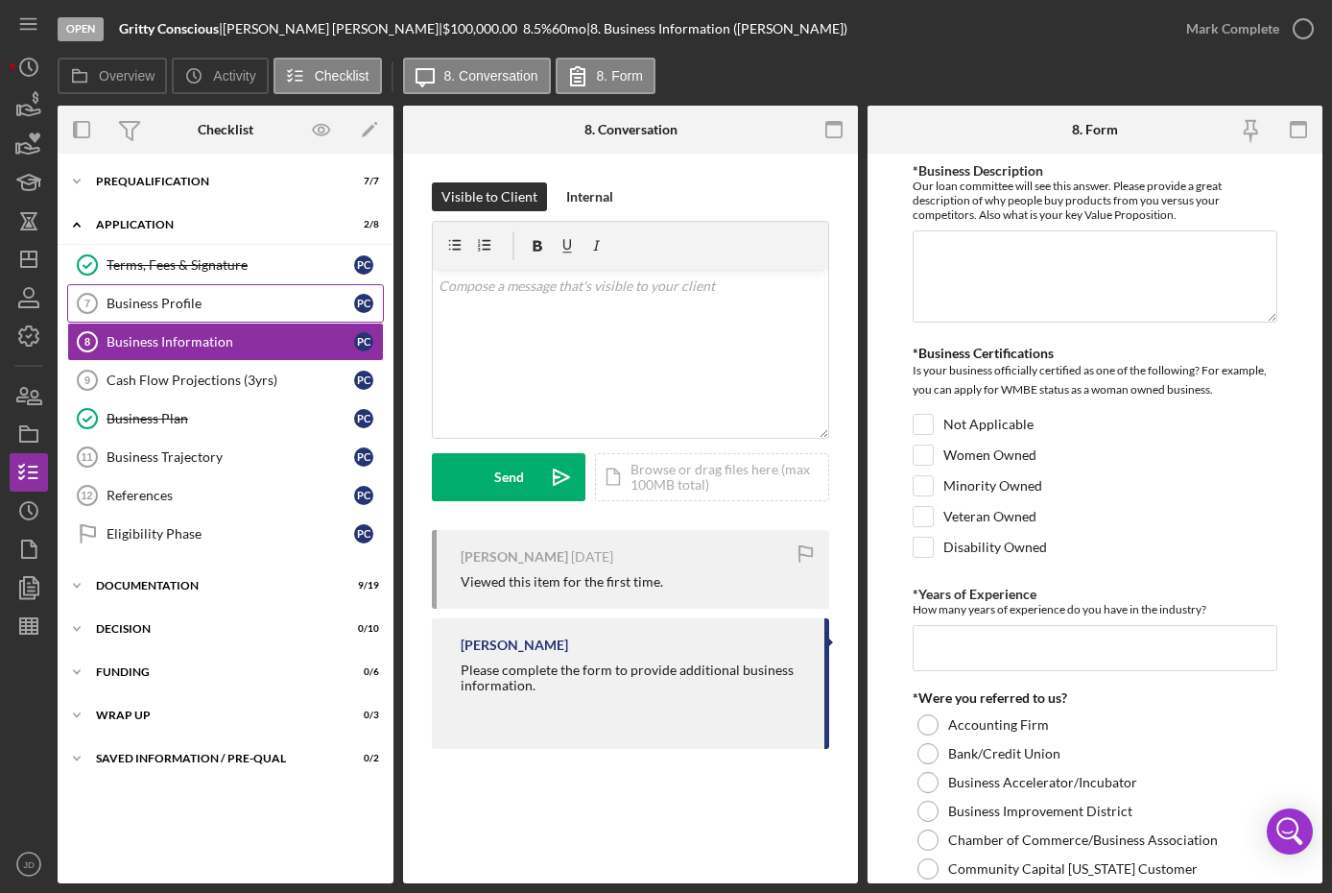
click at [201, 297] on div "Business Profile" at bounding box center [231, 303] width 248 height 15
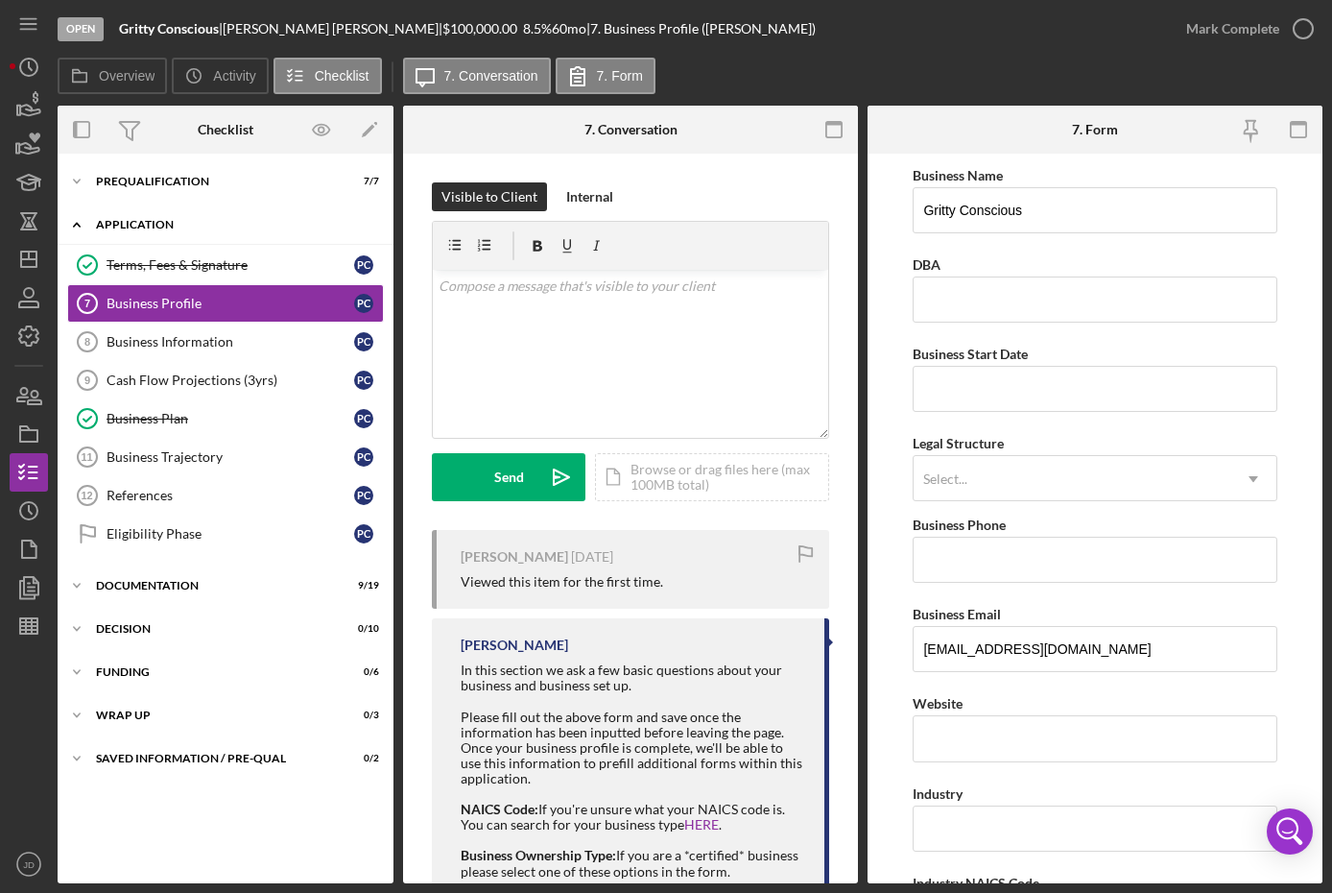
click at [83, 221] on icon "Icon/Expander" at bounding box center [77, 224] width 38 height 38
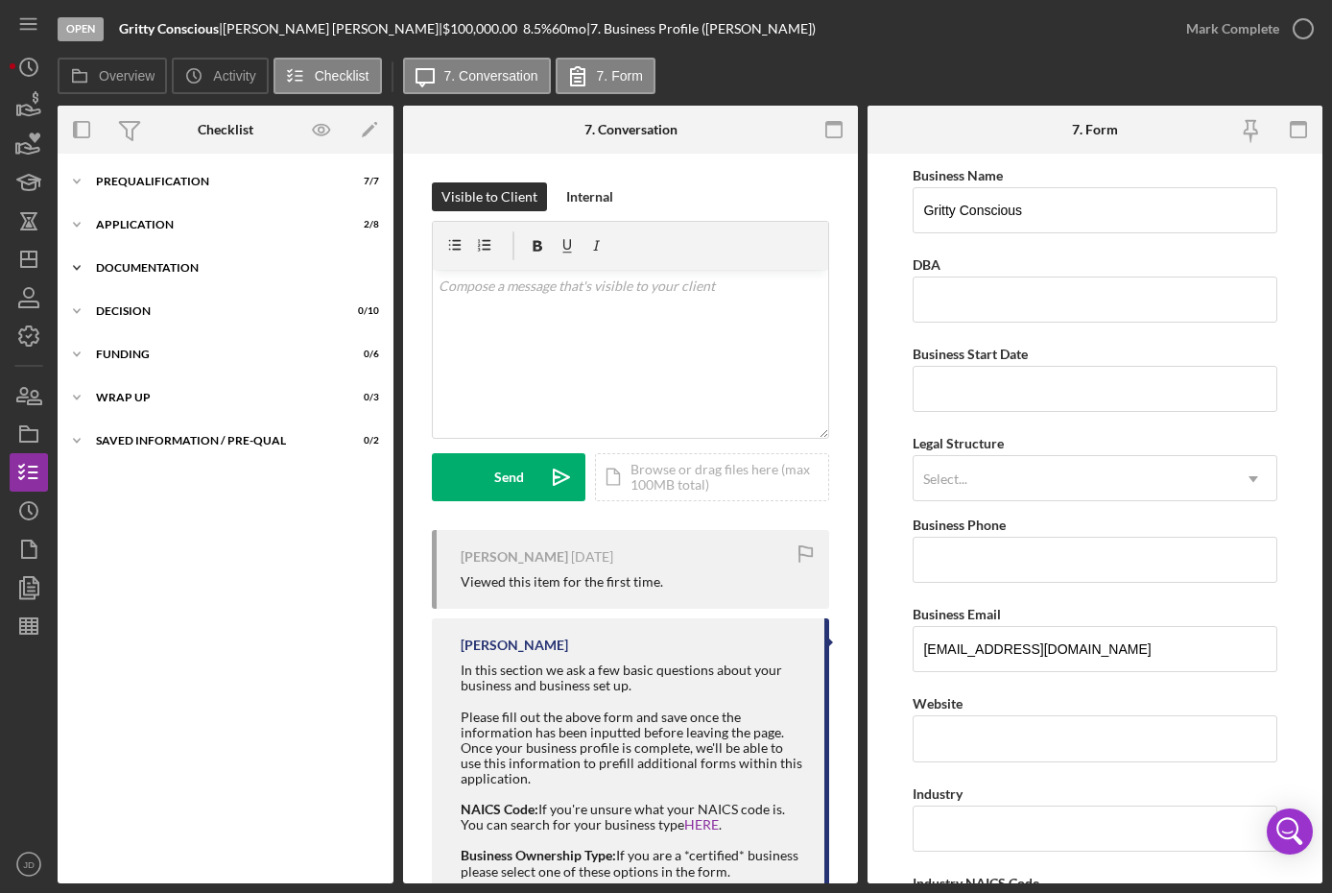
click at [79, 183] on polyline at bounding box center [77, 182] width 6 height 4
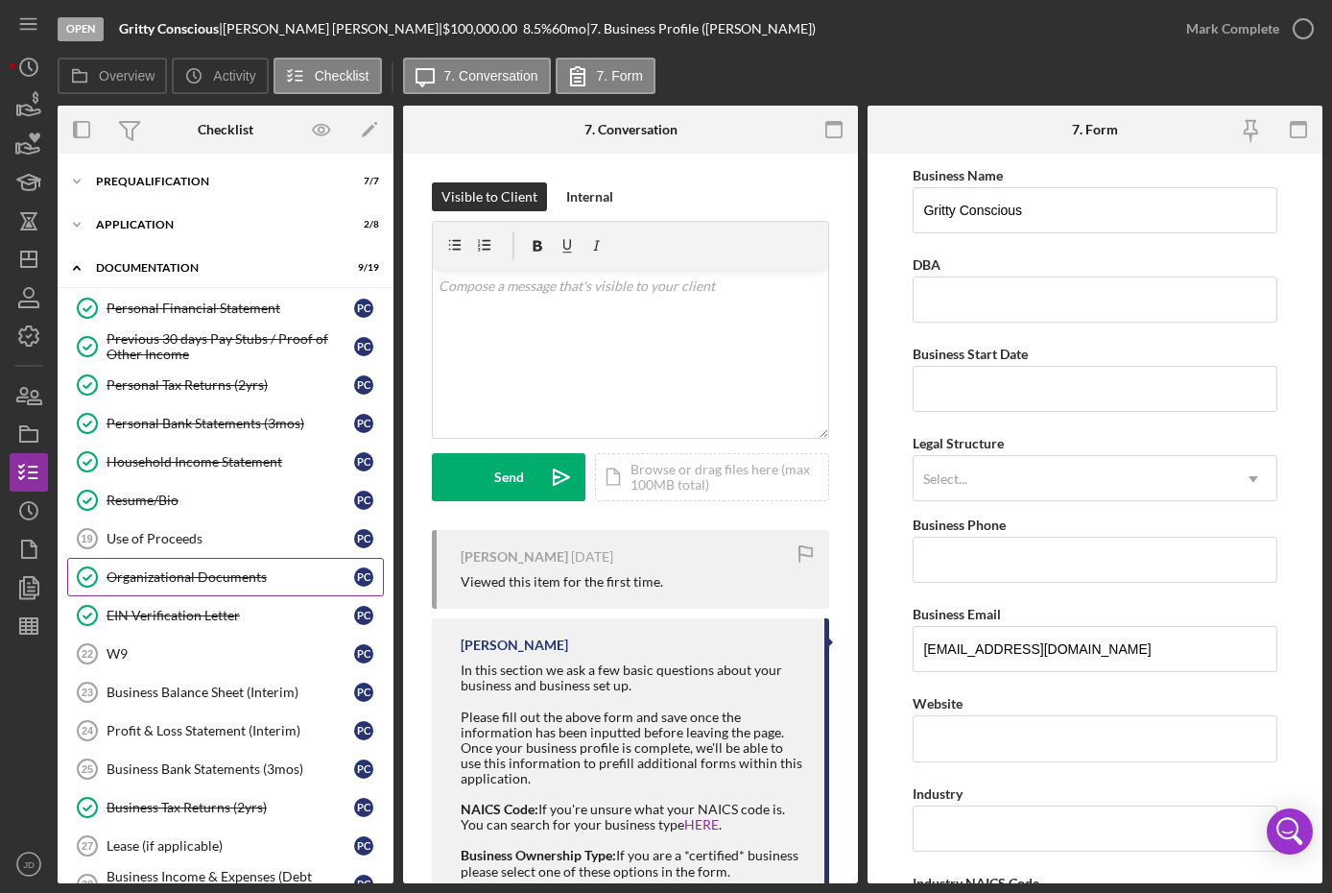
click at [210, 577] on div "Organizational Documents" at bounding box center [231, 576] width 248 height 15
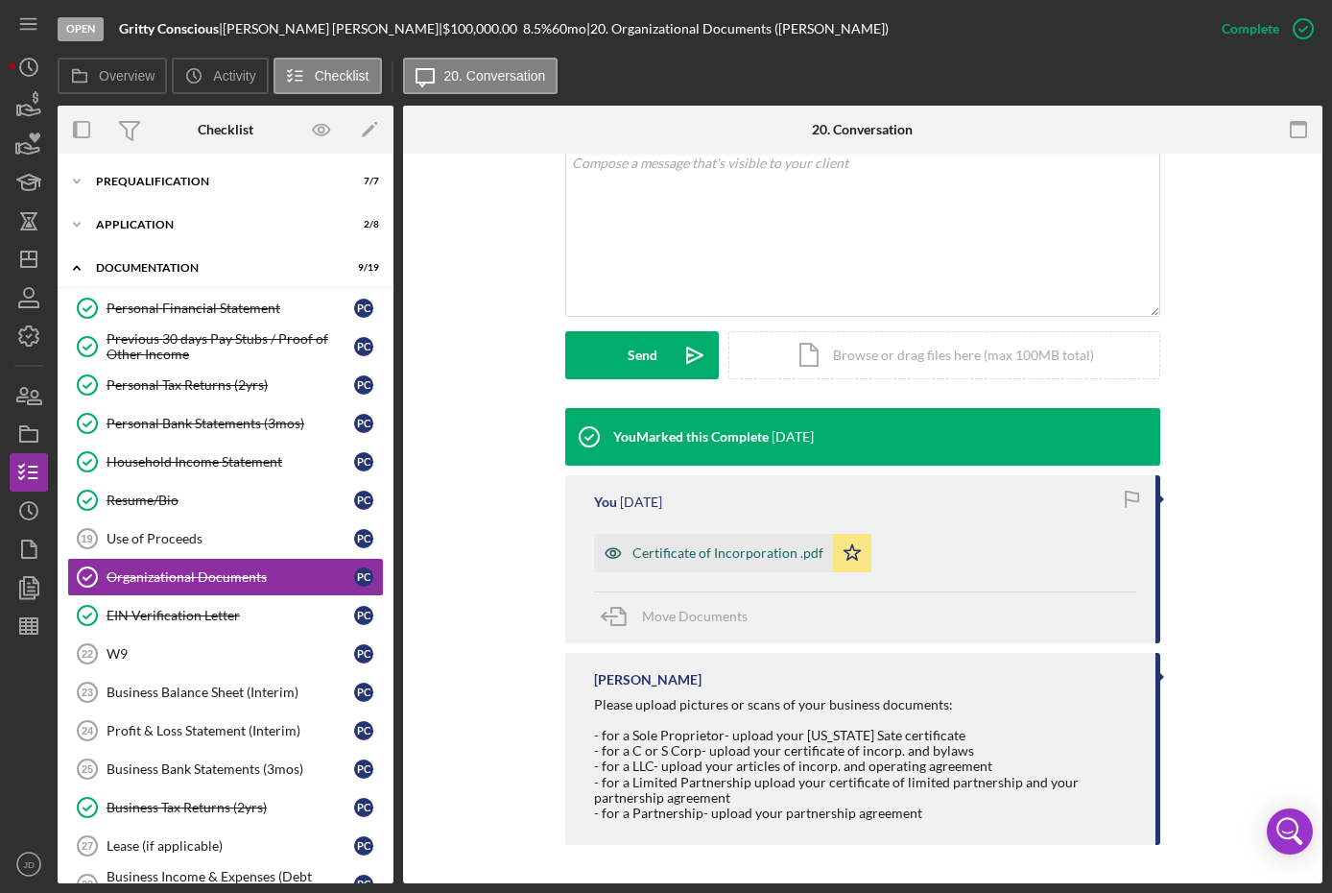
click at [727, 545] on div "Certificate of Incorporation .pdf" at bounding box center [728, 552] width 191 height 15
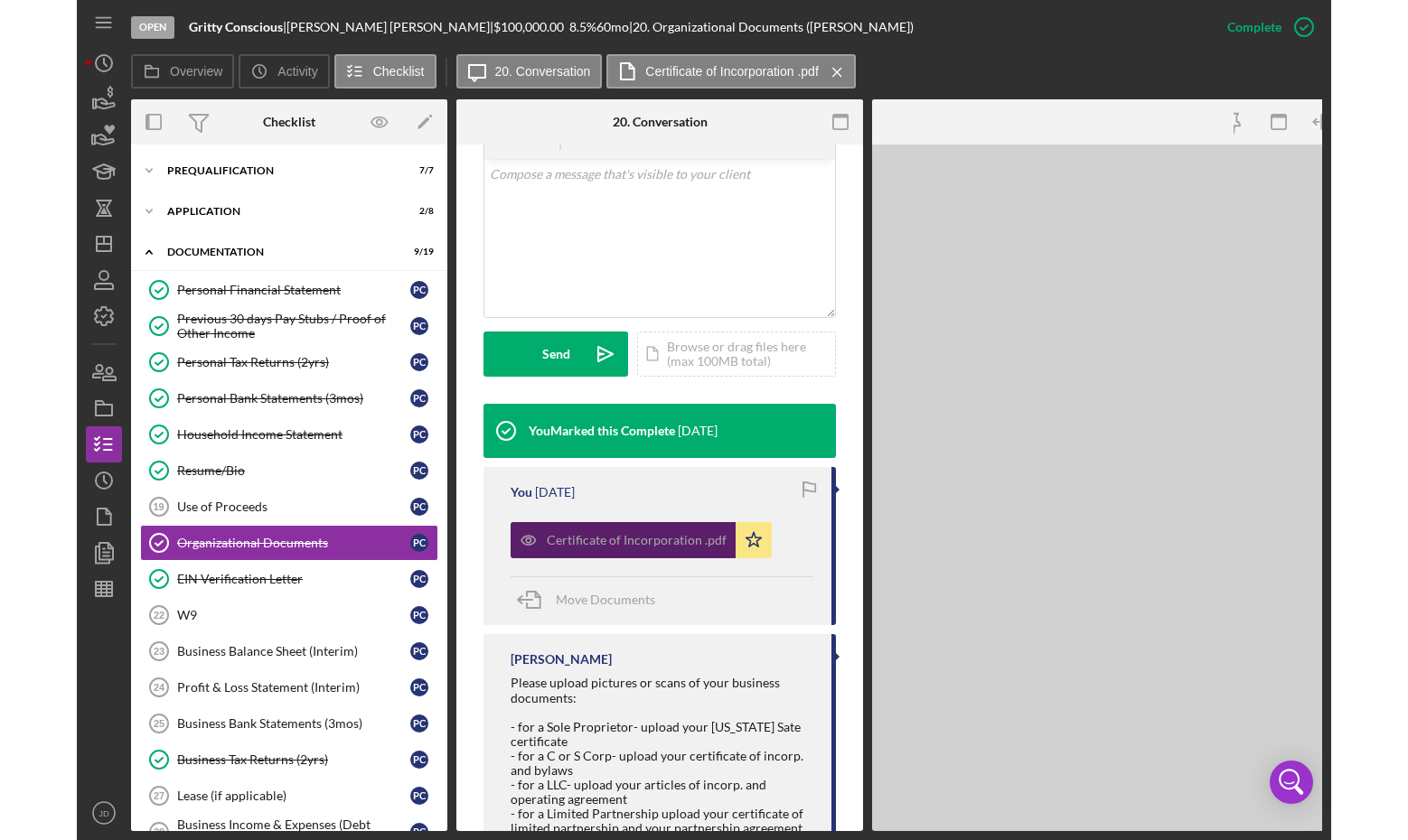
scroll to position [384, 0]
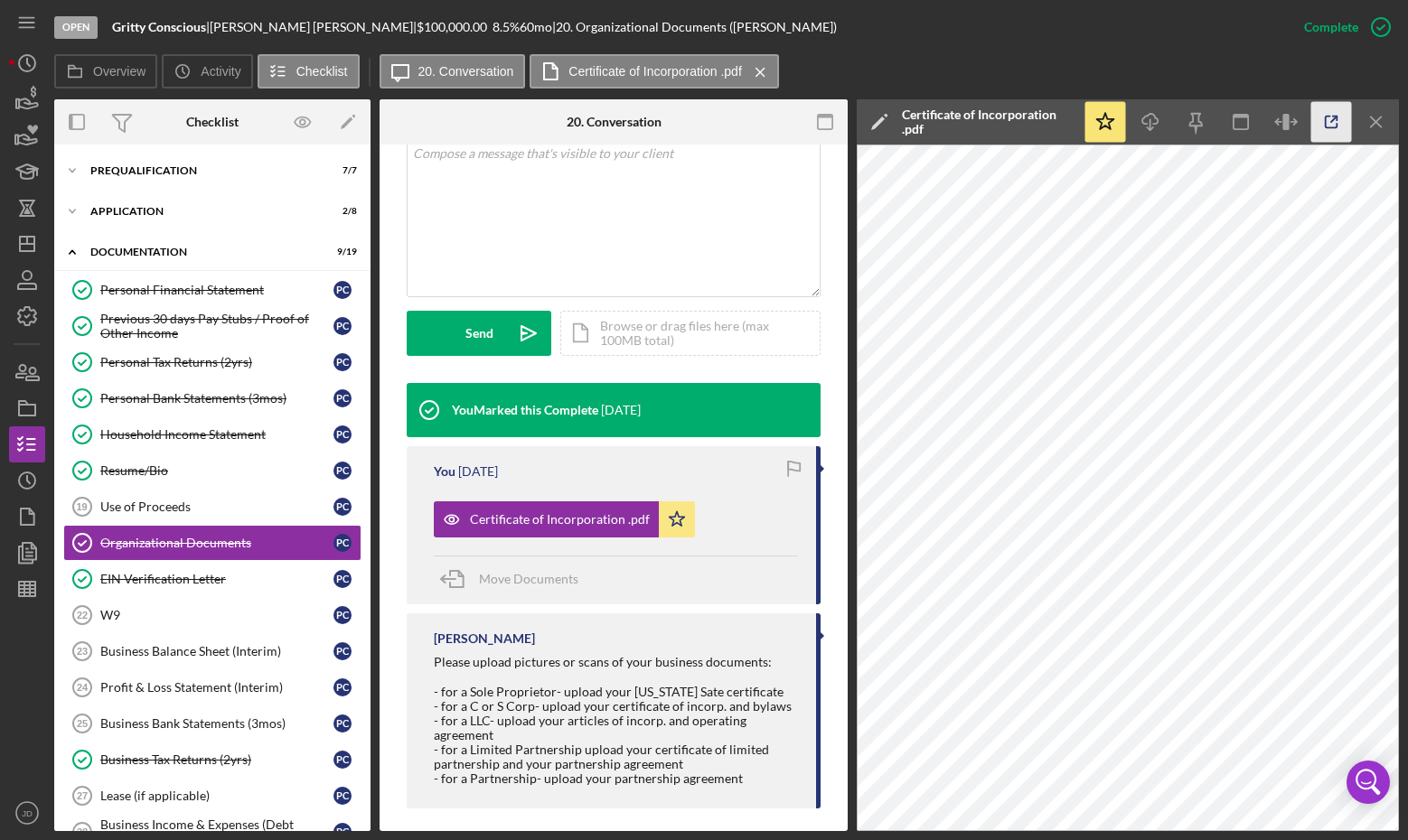
click at [1253, 119] on polyline "button" at bounding box center [1335, 119] width 5 height 5
click at [170, 578] on div "EIN Verification Letter" at bounding box center [217, 578] width 233 height 14
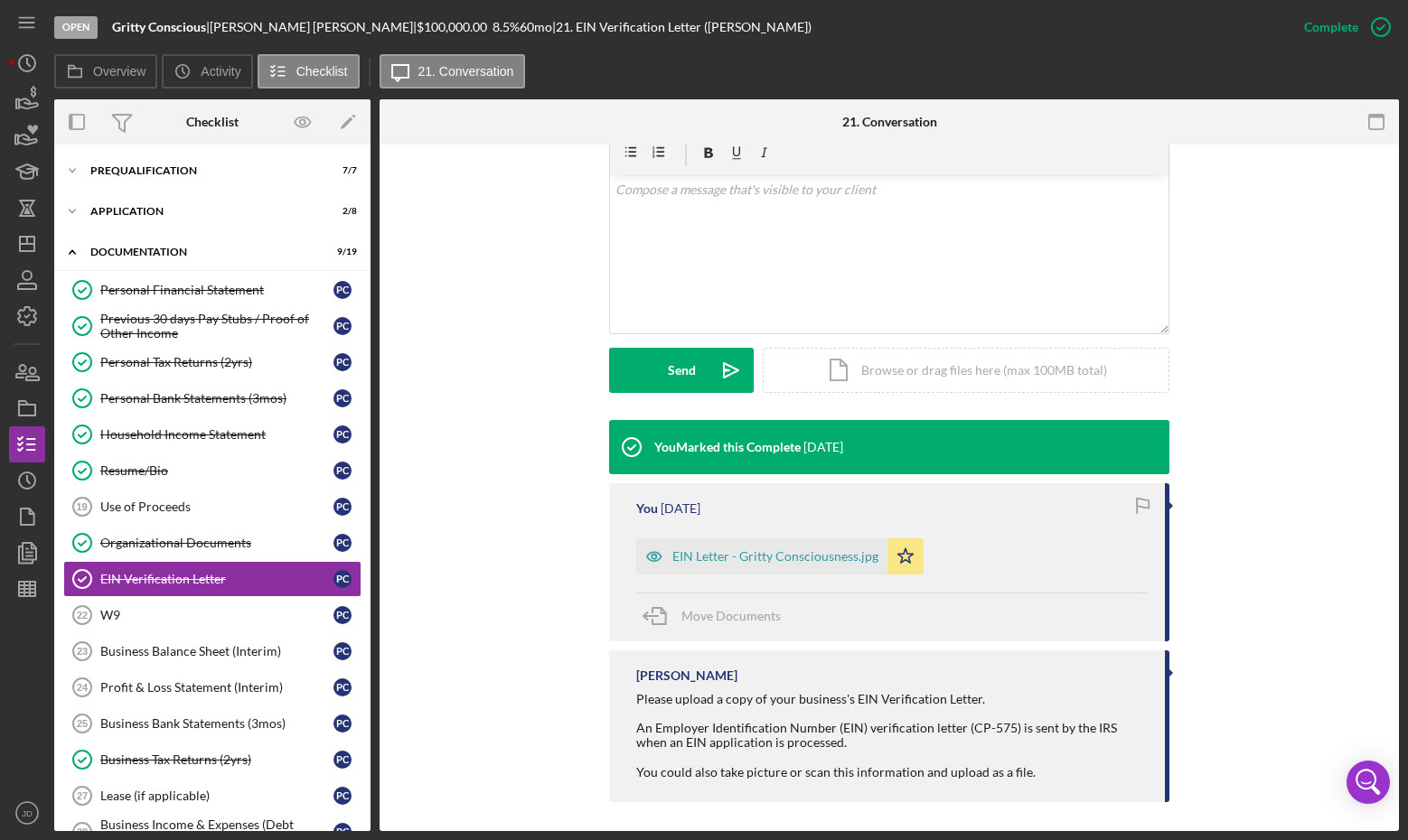
scroll to position [334, 0]
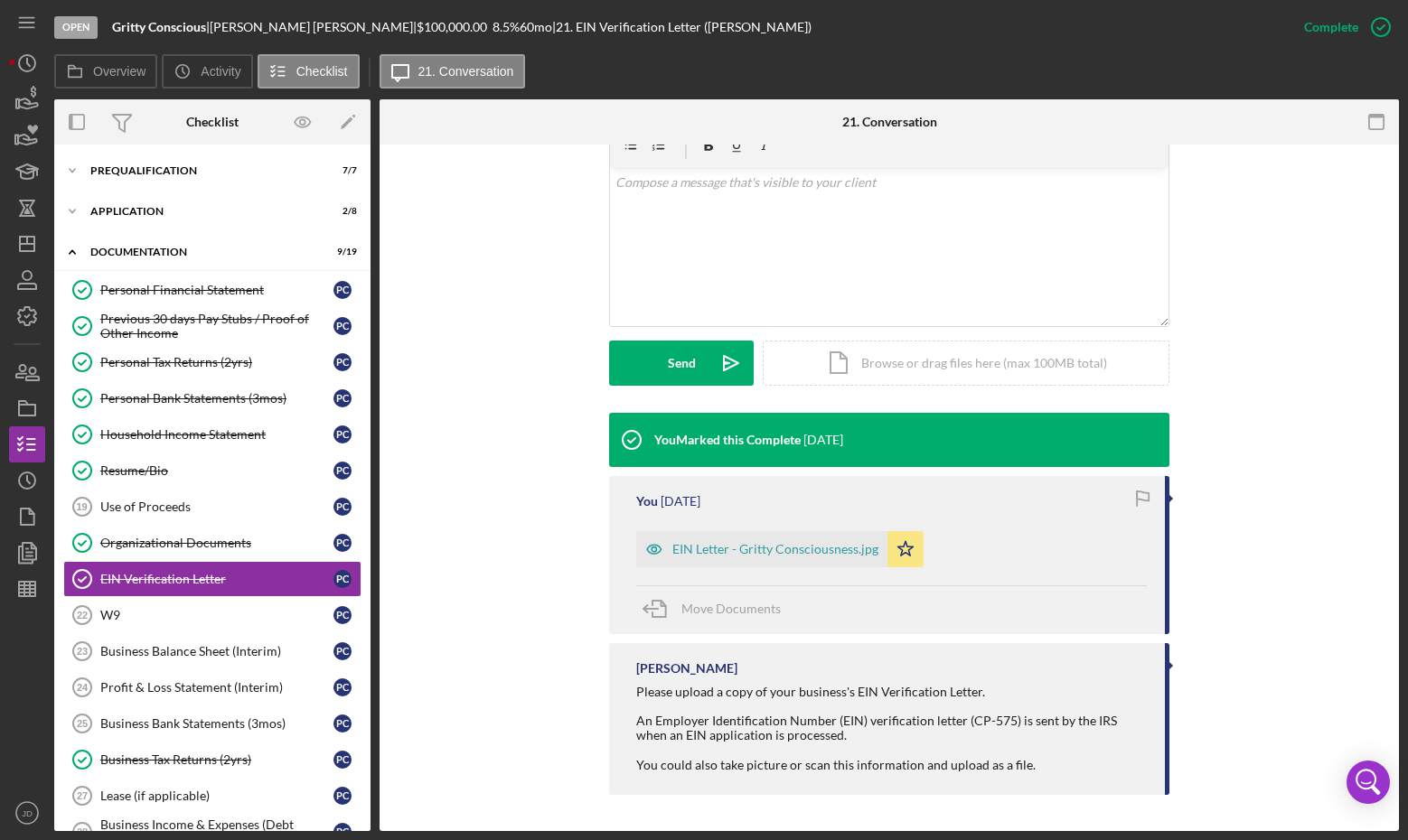
click at [789, 551] on div "EIN Letter - Gritty Consciousness.jpg" at bounding box center [775, 548] width 206 height 14
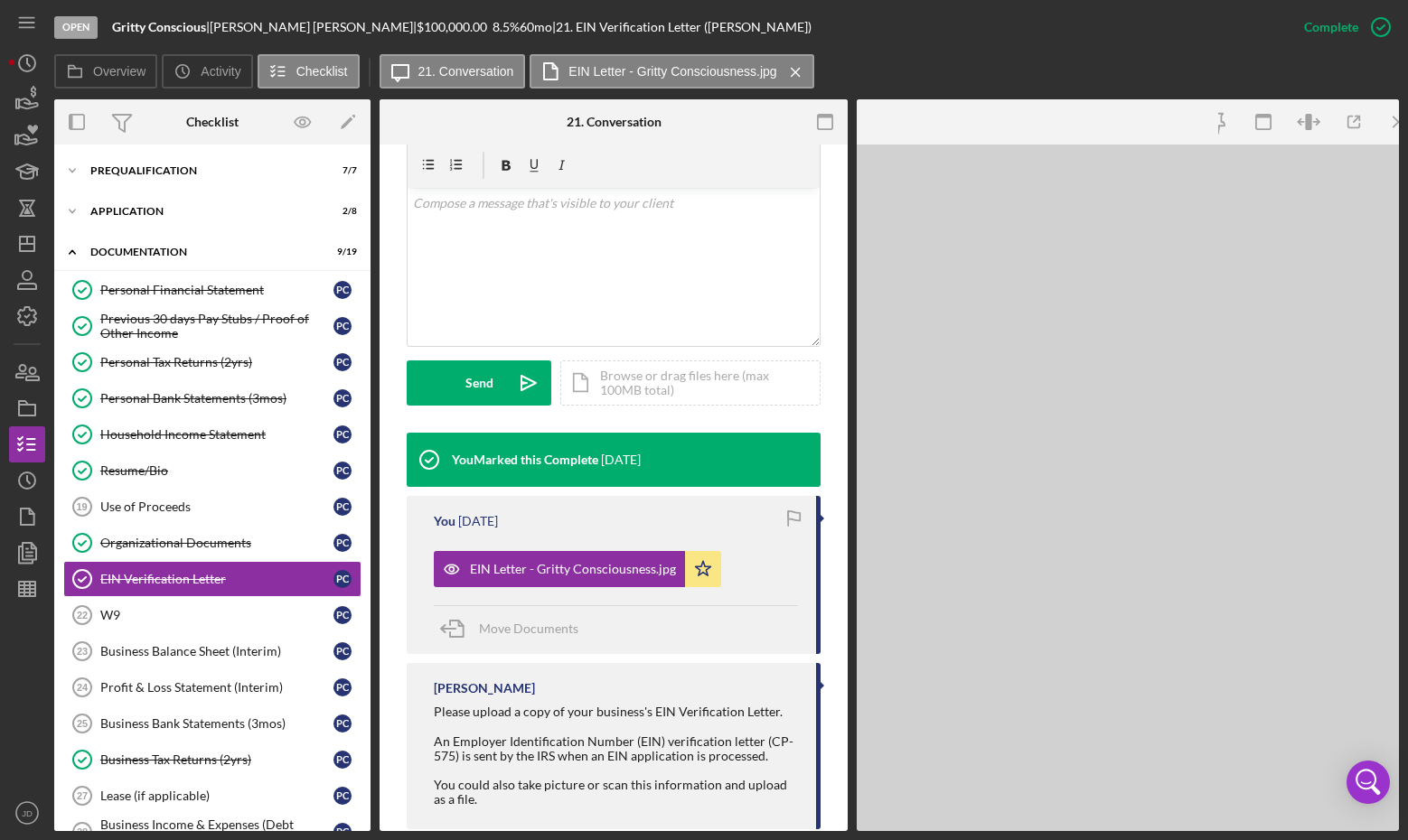
scroll to position [355, 0]
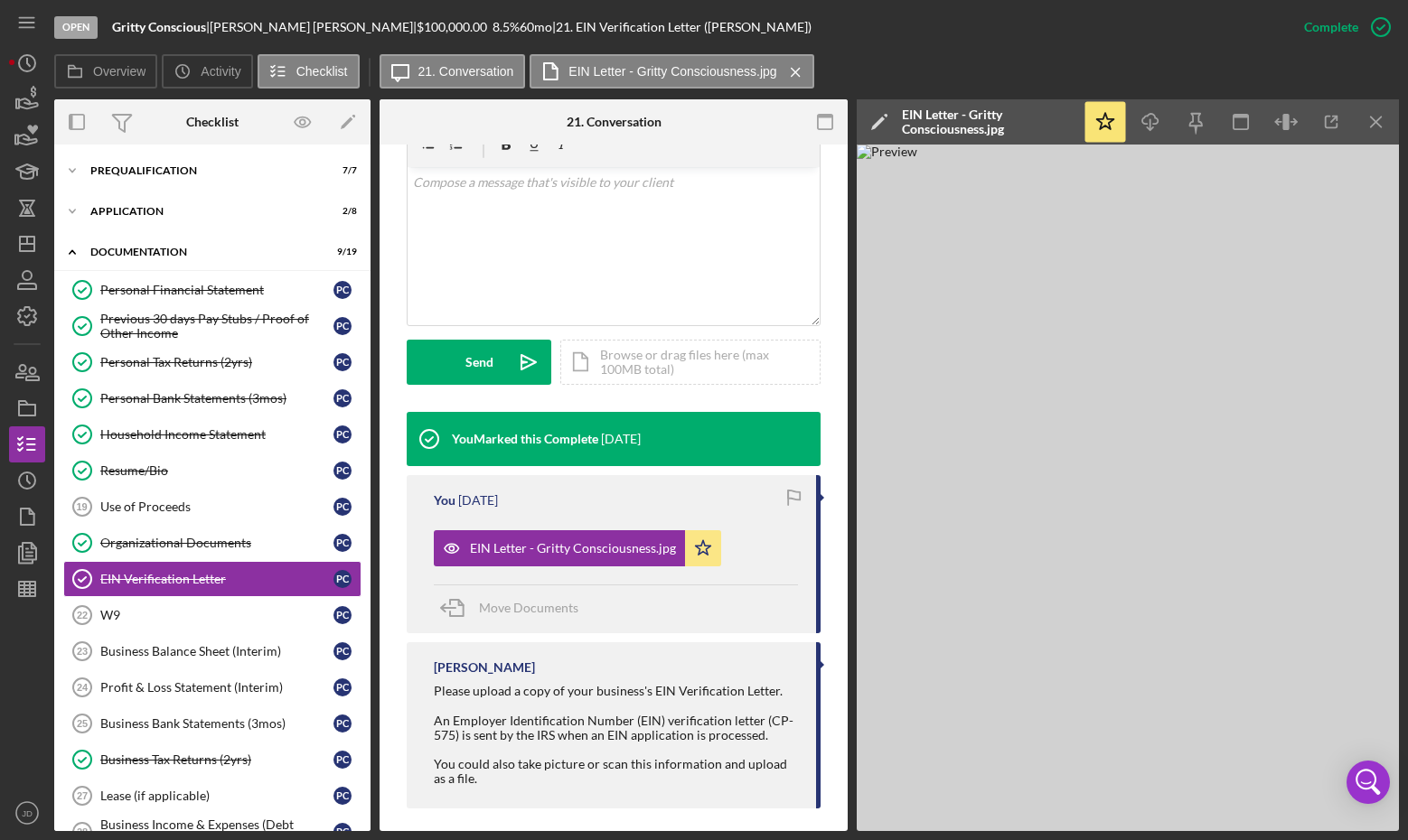
click at [1253, 257] on img at bounding box center [1128, 488] width 542 height 687
click at [1253, 124] on icon "button" at bounding box center [1331, 121] width 40 height 40
click at [135, 535] on div "Organizational Documents" at bounding box center [217, 542] width 233 height 14
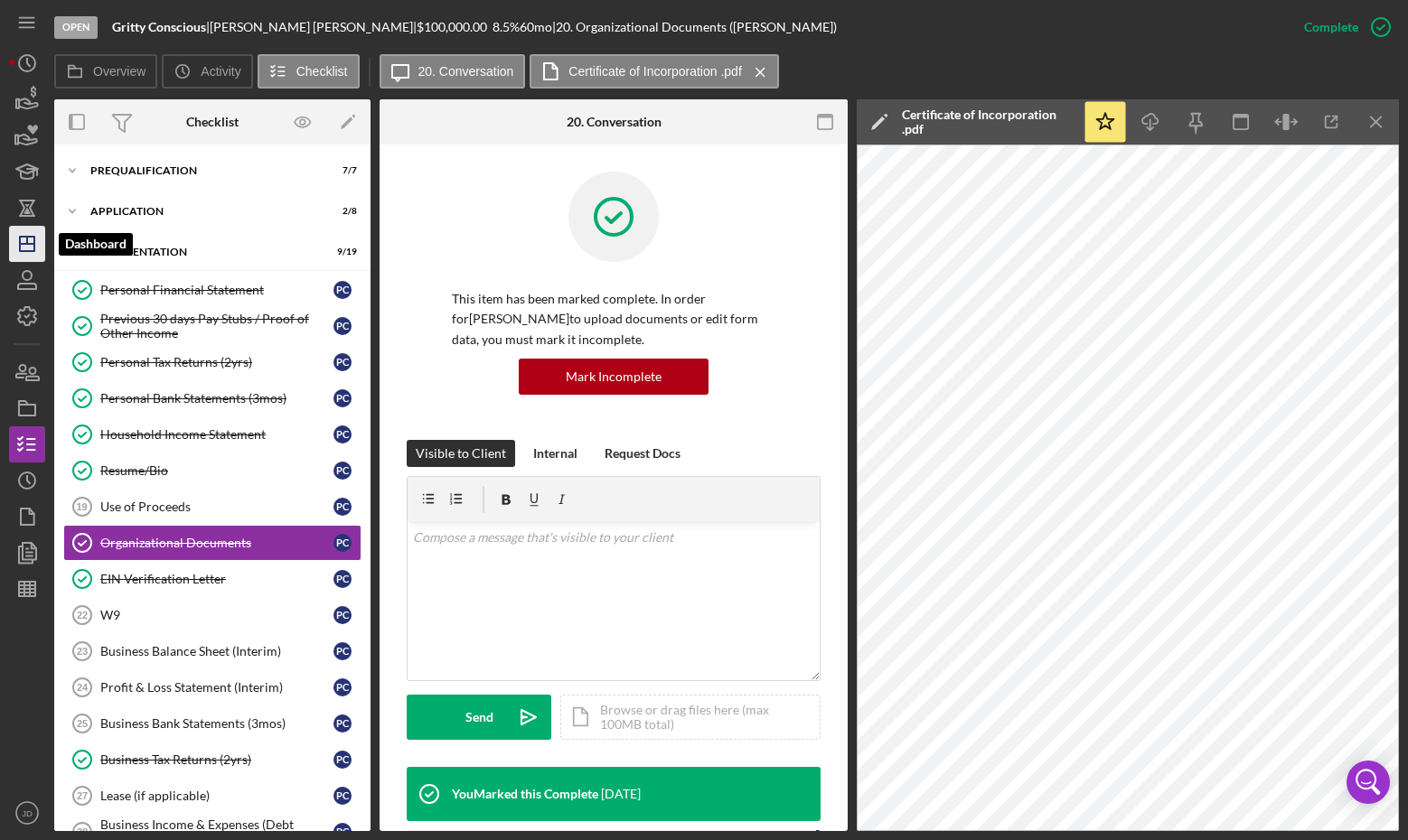
click at [27, 244] on line "button" at bounding box center [27, 241] width 0 height 8
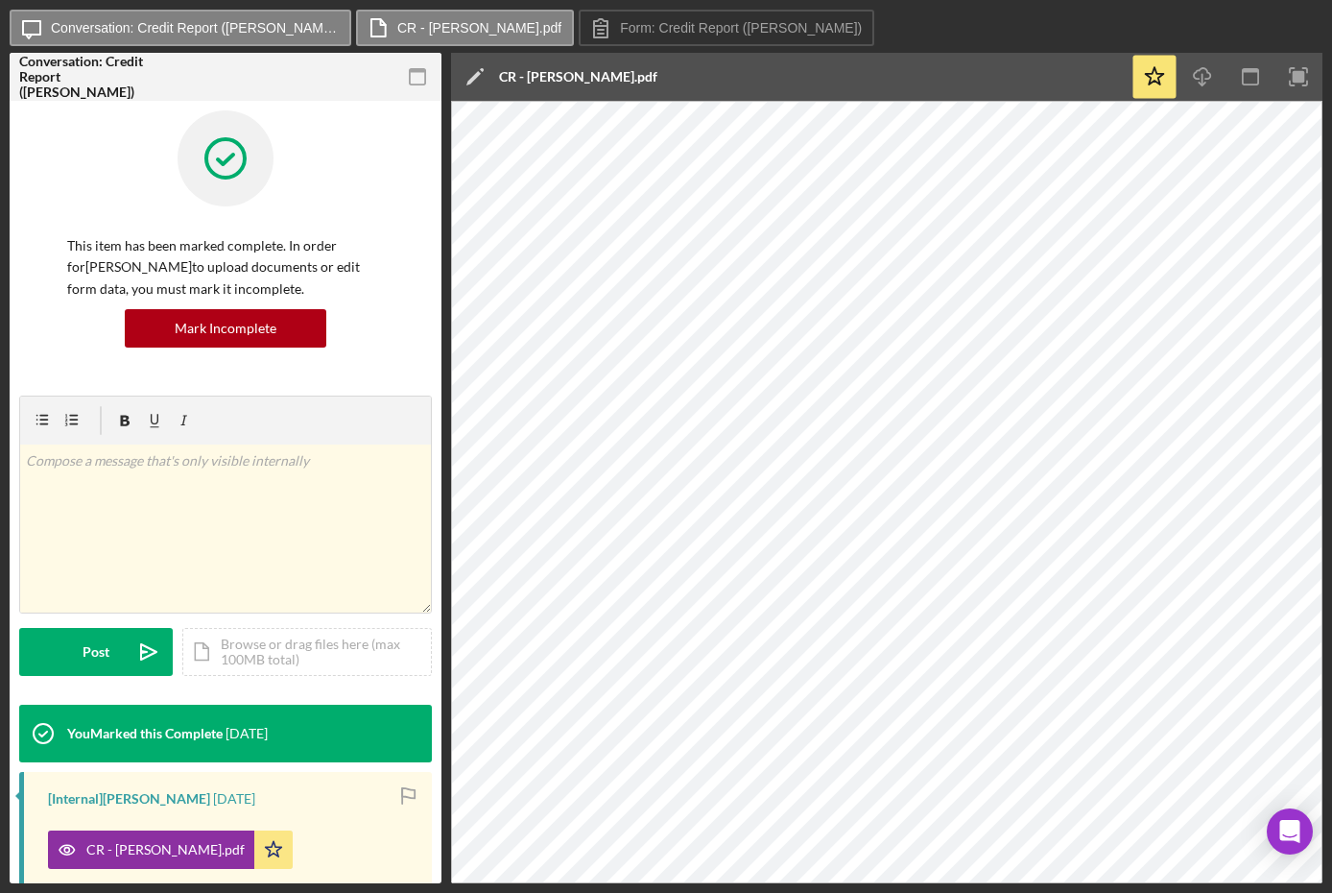
click at [113, 156] on div at bounding box center [225, 172] width 317 height 125
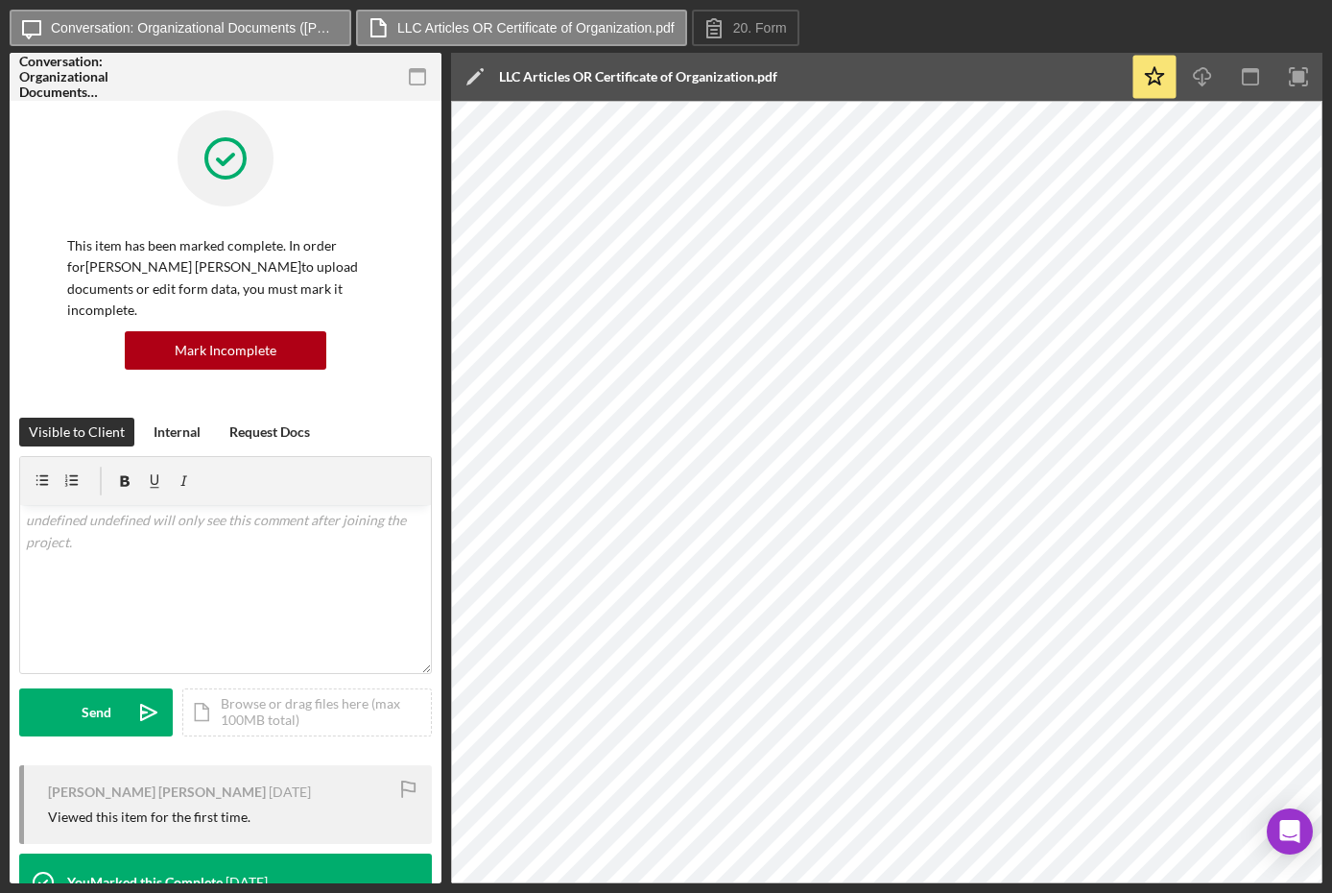
click at [126, 152] on div at bounding box center [225, 172] width 317 height 125
click at [147, 186] on div at bounding box center [225, 172] width 317 height 125
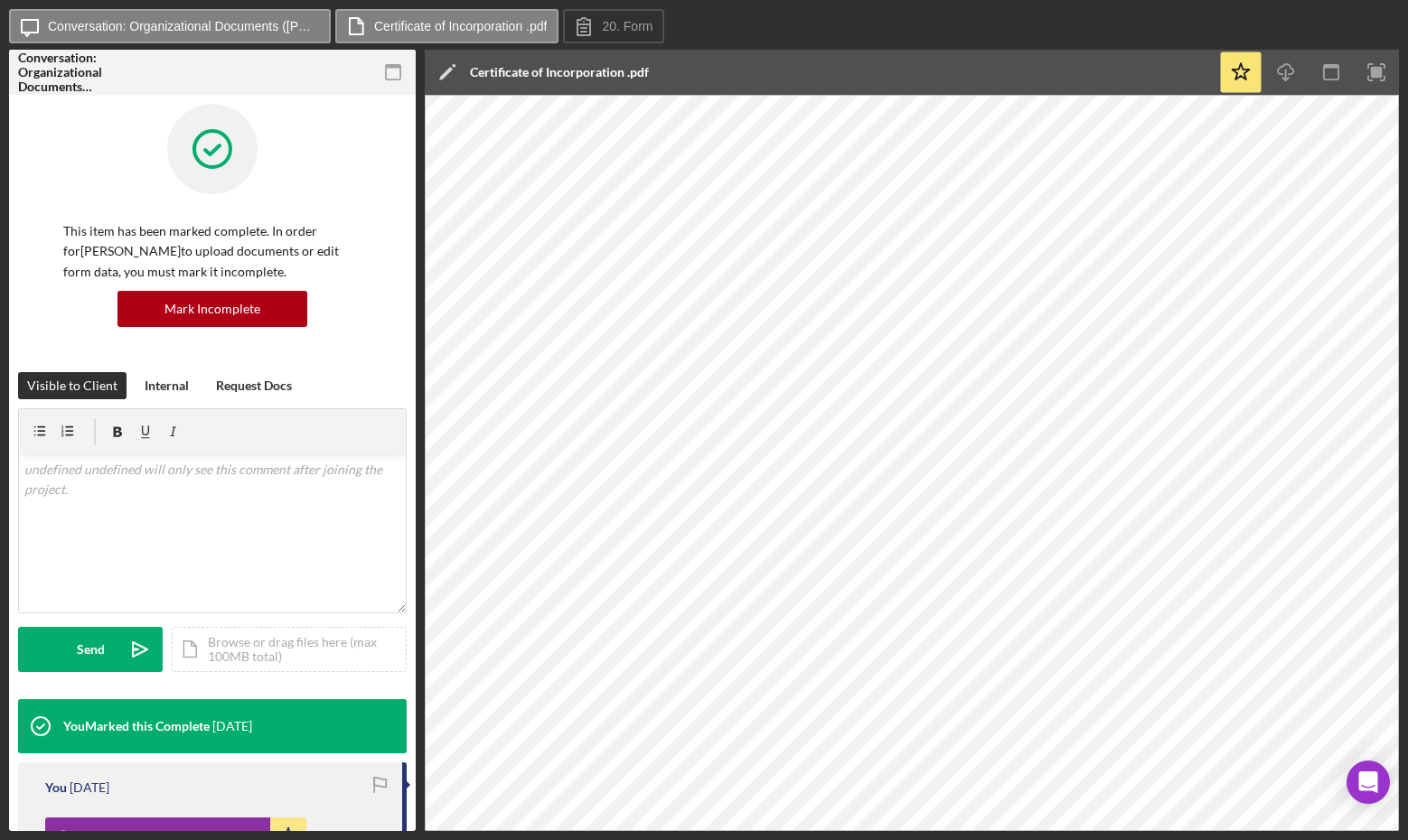
click at [56, 160] on div "This item has been marked complete. In order for [PERSON_NAME] to upload docume…" at bounding box center [212, 237] width 389 height 268
click at [126, 518] on div "v Color teal Color pink Remove color Add row above Add row below Add column bef…" at bounding box center [212, 533] width 387 height 158
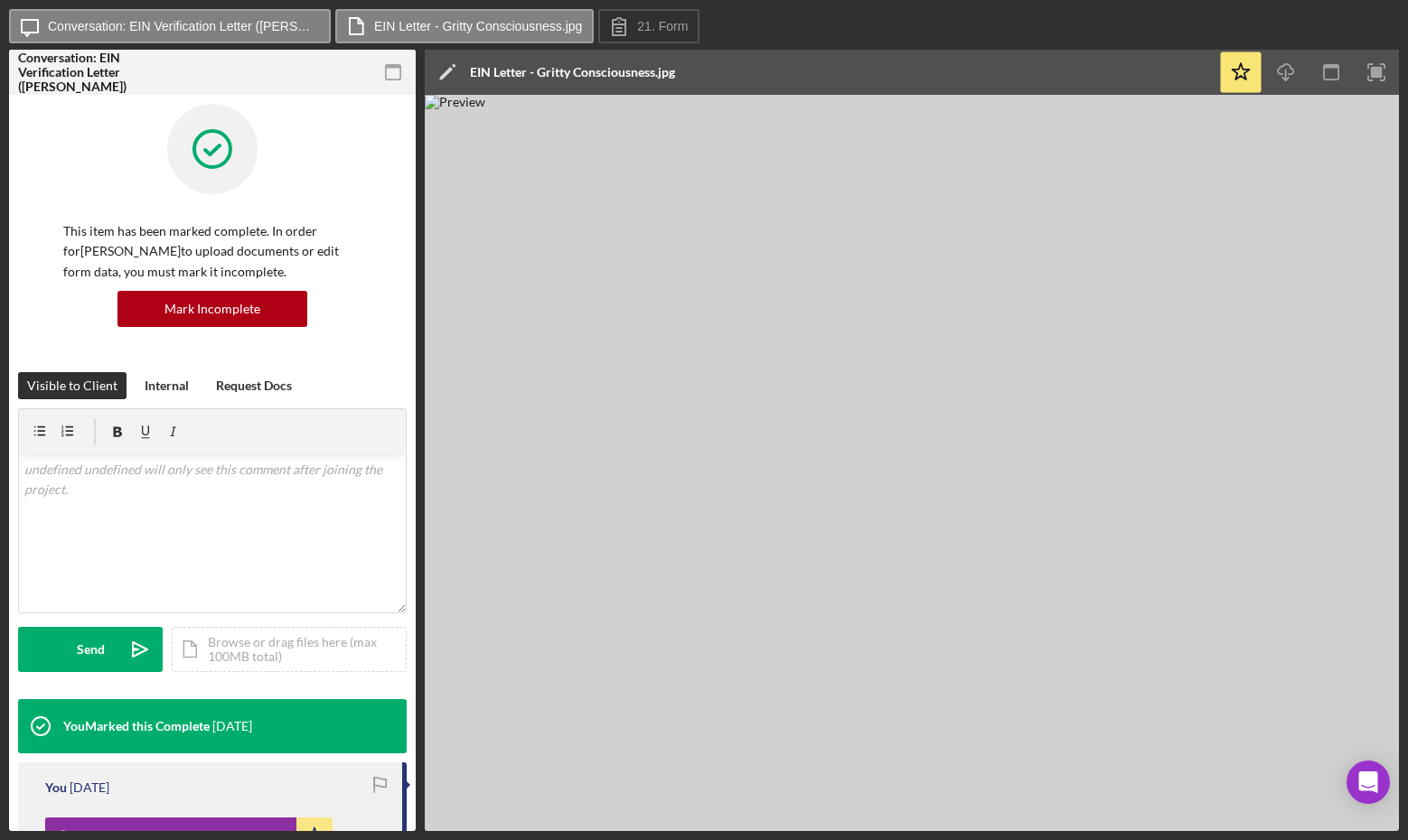
click at [983, 282] on img at bounding box center [911, 463] width 974 height 736
click at [1368, 65] on icon "button" at bounding box center [1376, 72] width 40 height 40
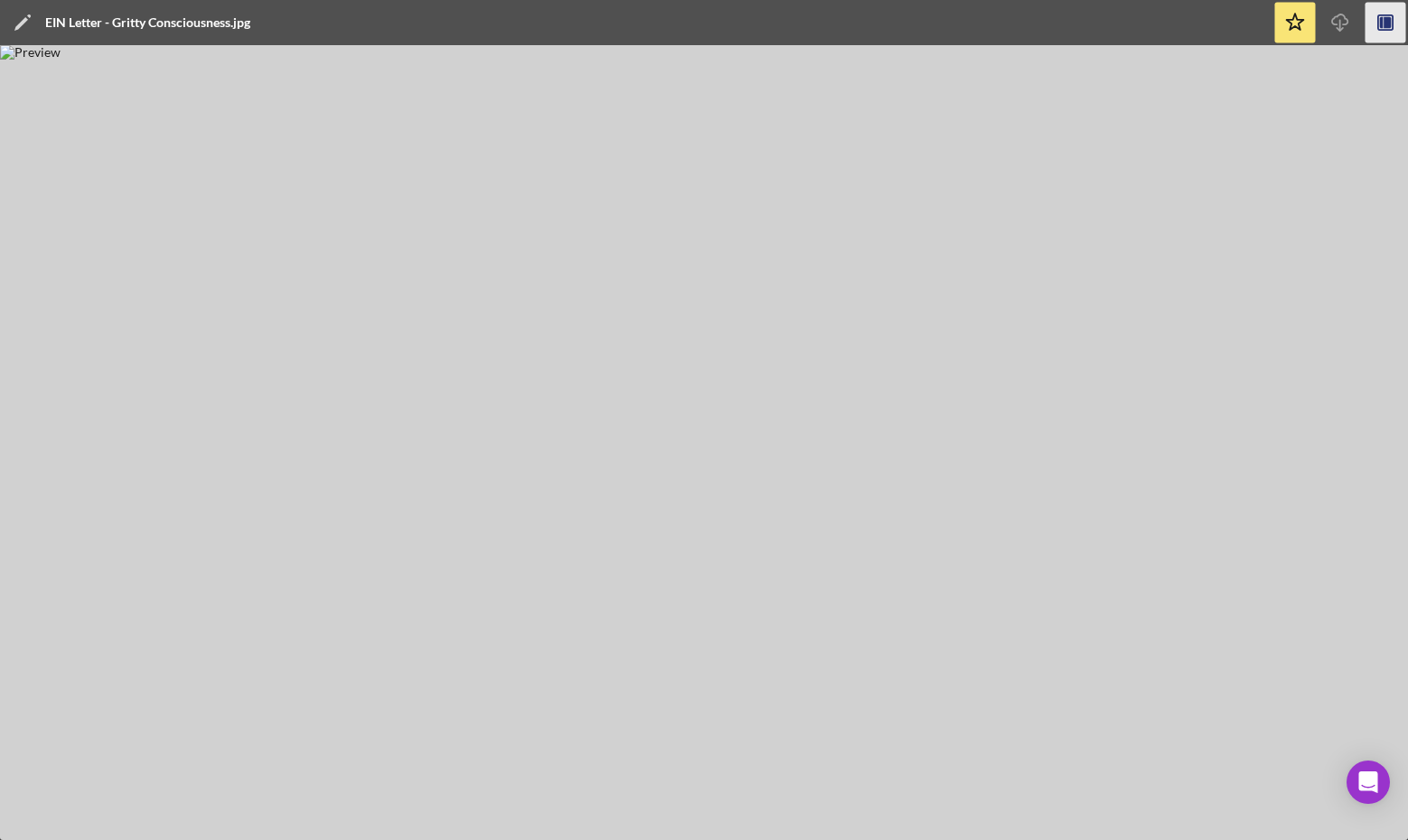
click at [109, 411] on img at bounding box center [704, 442] width 1408 height 795
click at [111, 114] on img at bounding box center [704, 442] width 1408 height 795
